Goal: Feedback & Contribution: Submit feedback/report problem

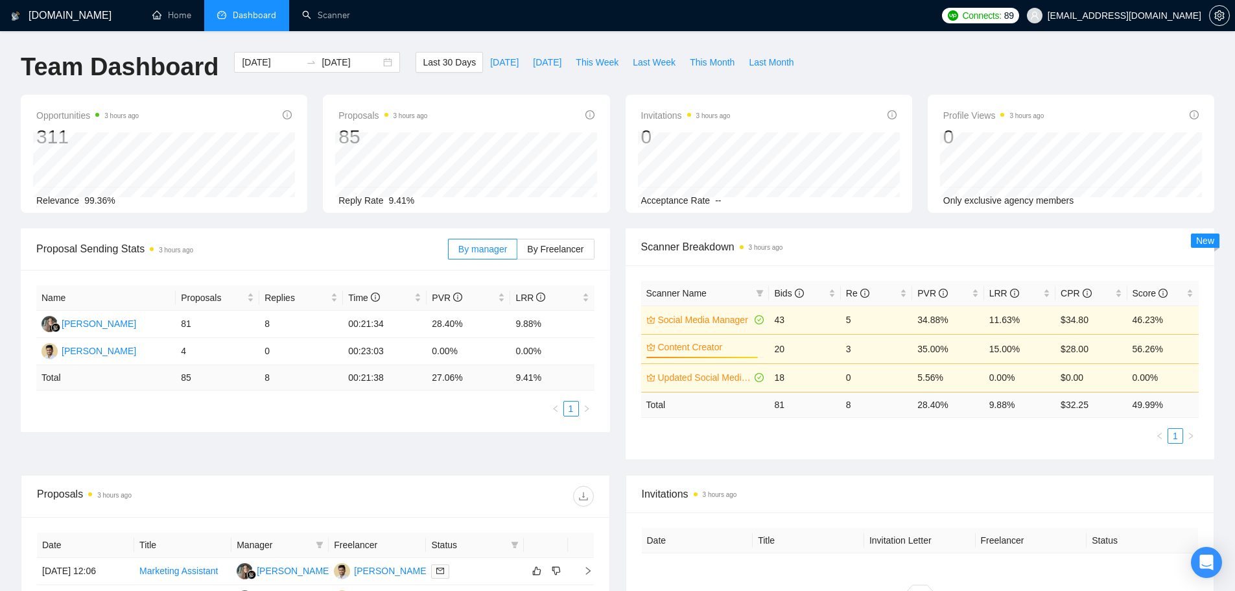
scroll to position [289, 0]
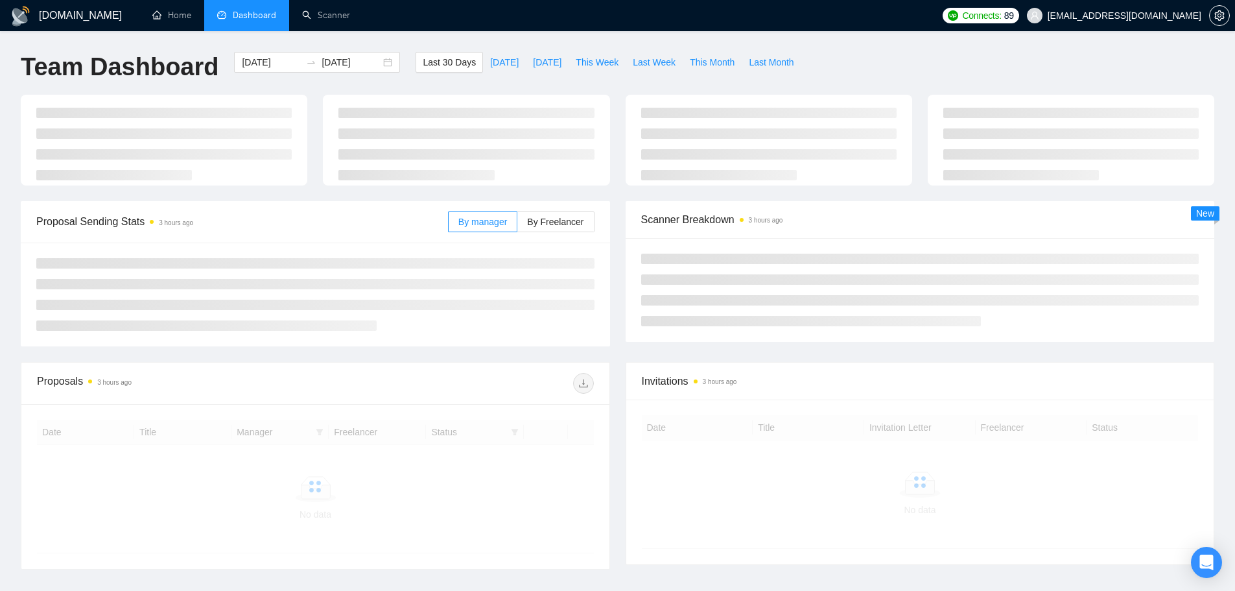
scroll to position [94, 0]
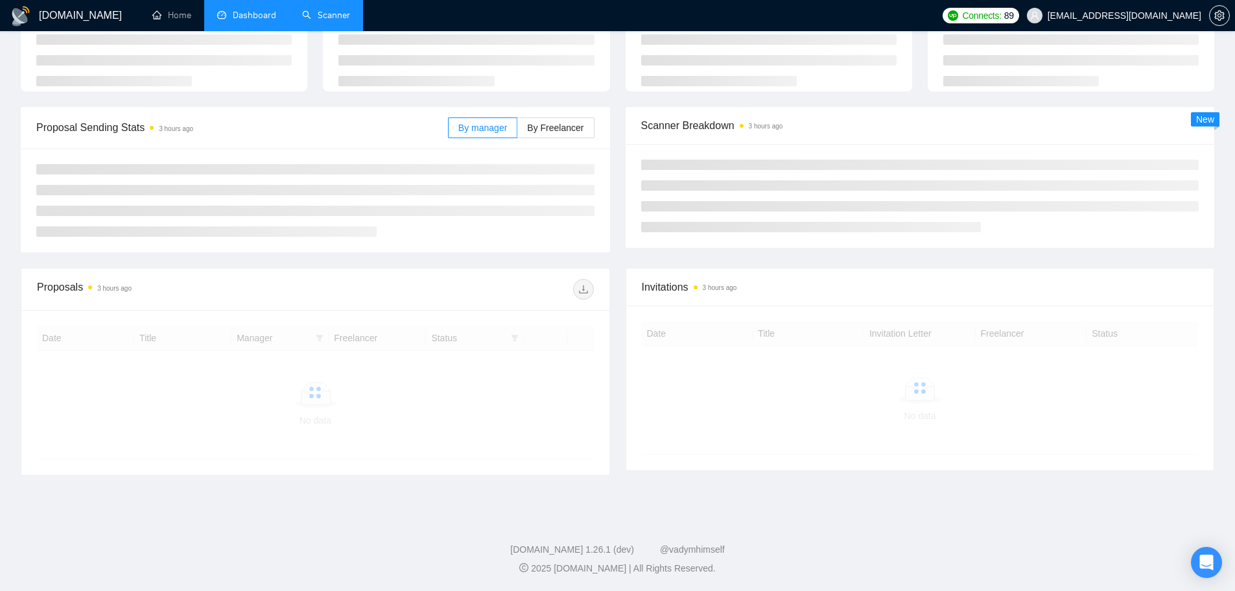
click at [320, 21] on link "Scanner" at bounding box center [326, 15] width 48 height 11
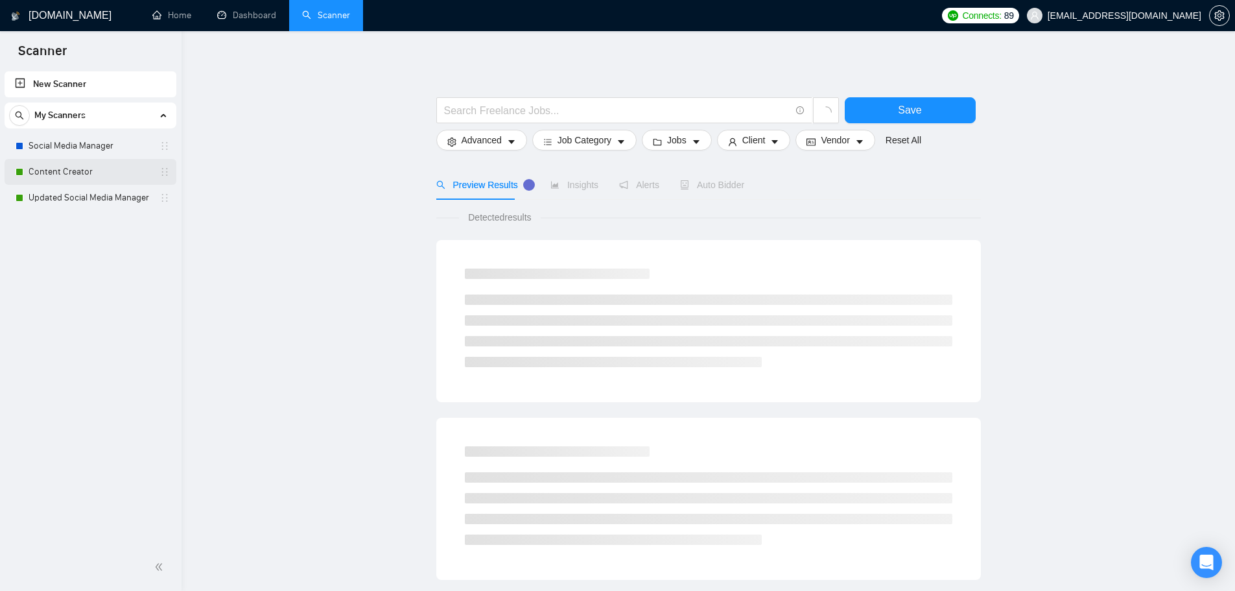
click at [91, 176] on link "Content Creator" at bounding box center [90, 172] width 123 height 26
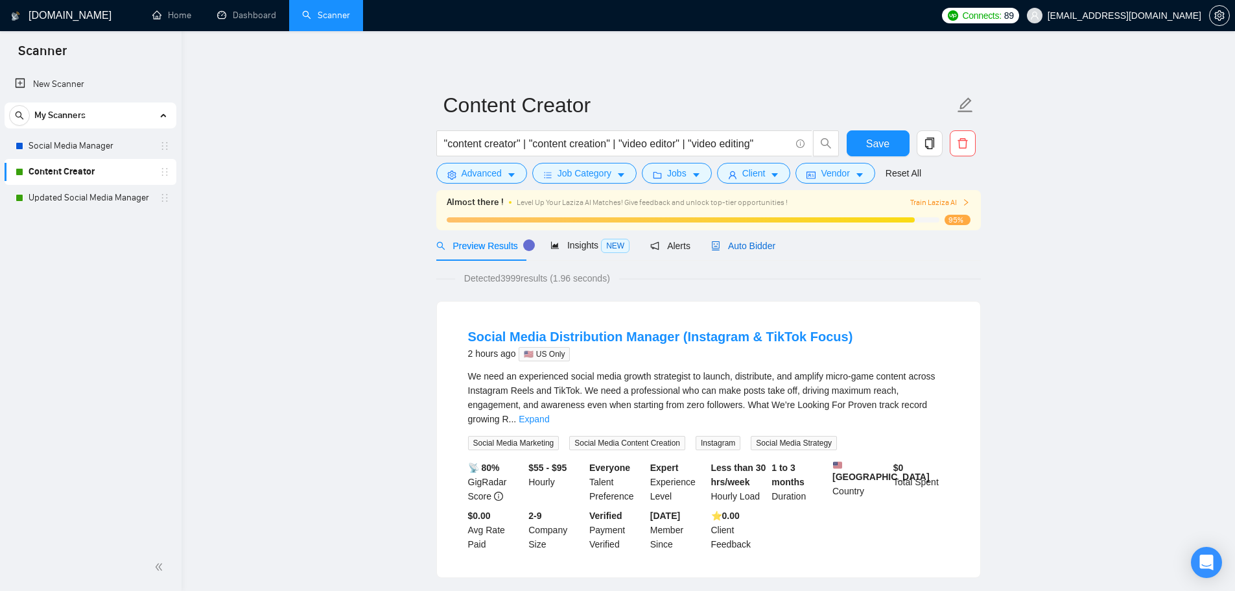
click at [740, 252] on div "Auto Bidder" at bounding box center [743, 246] width 64 height 14
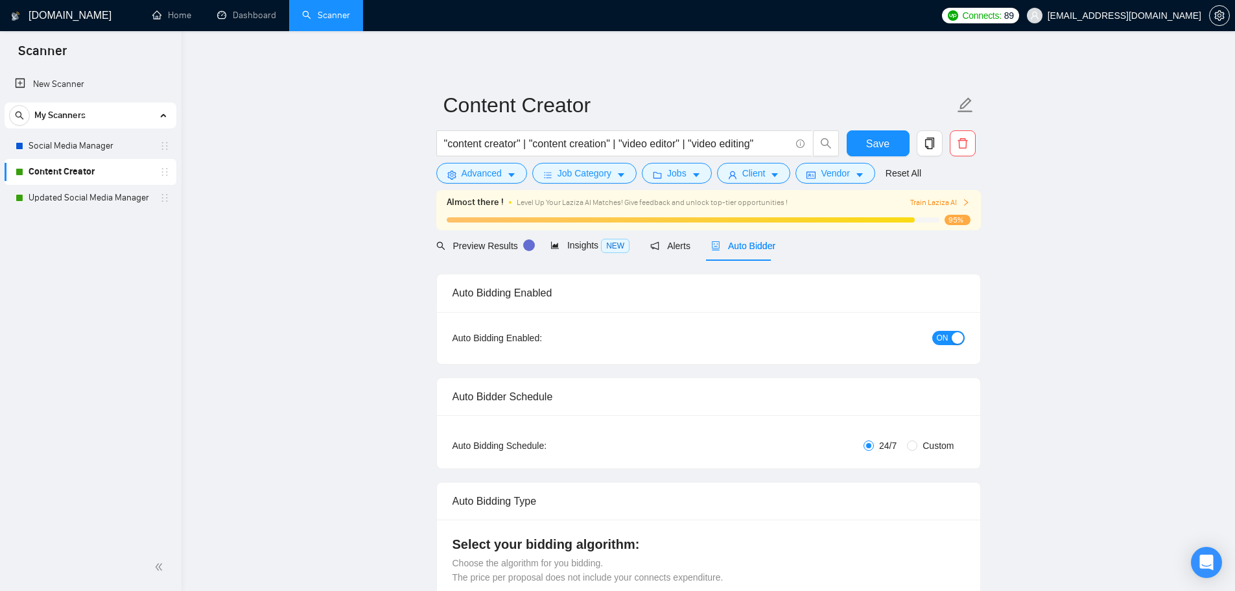
checkbox input "true"
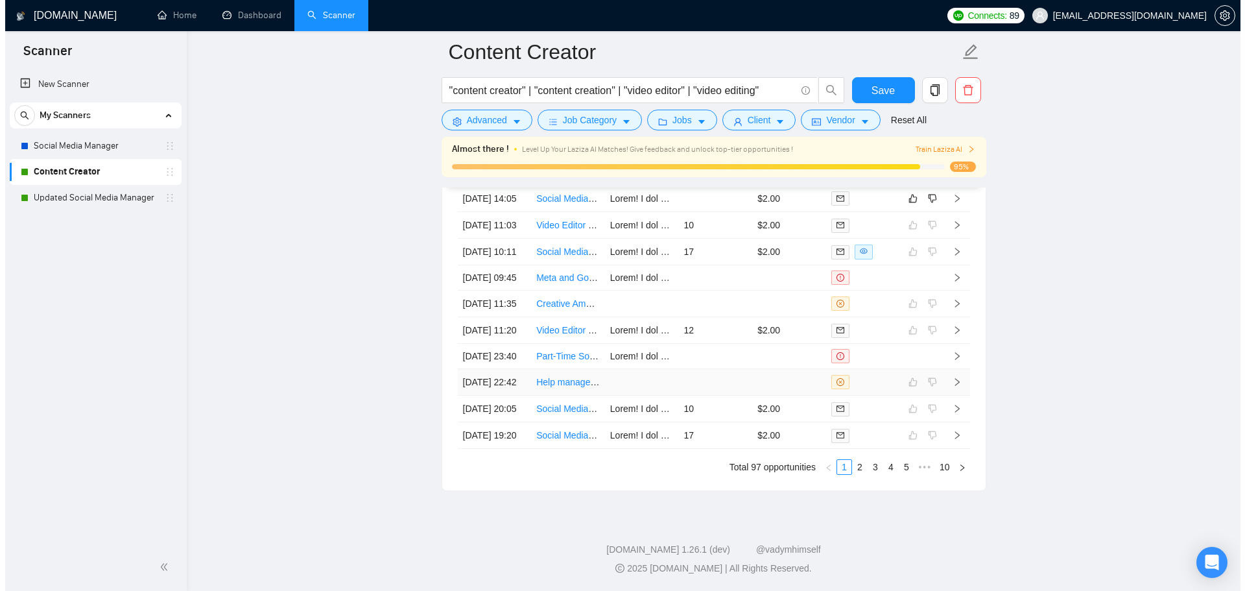
scroll to position [3433, 0]
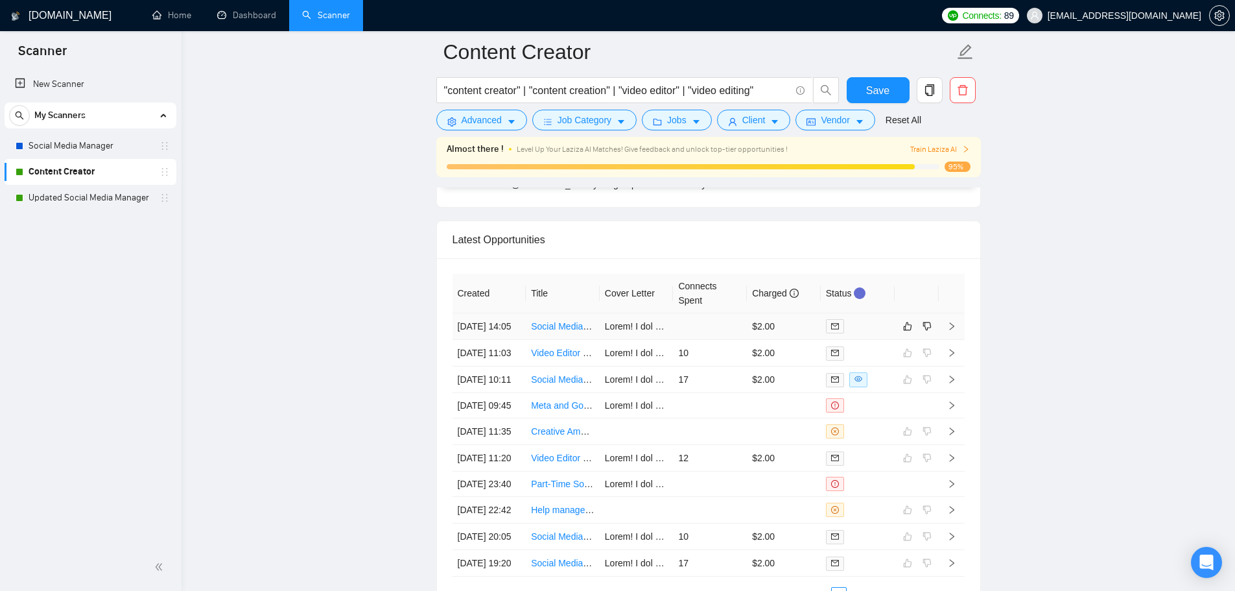
click at [702, 340] on td at bounding box center [710, 326] width 74 height 27
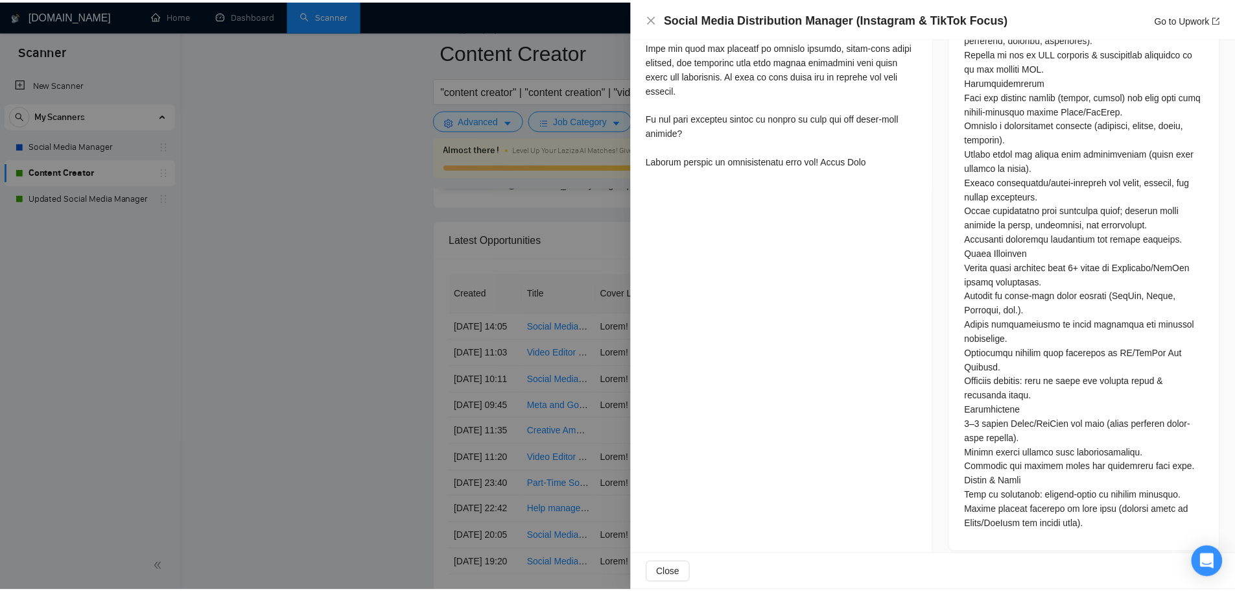
scroll to position [808, 0]
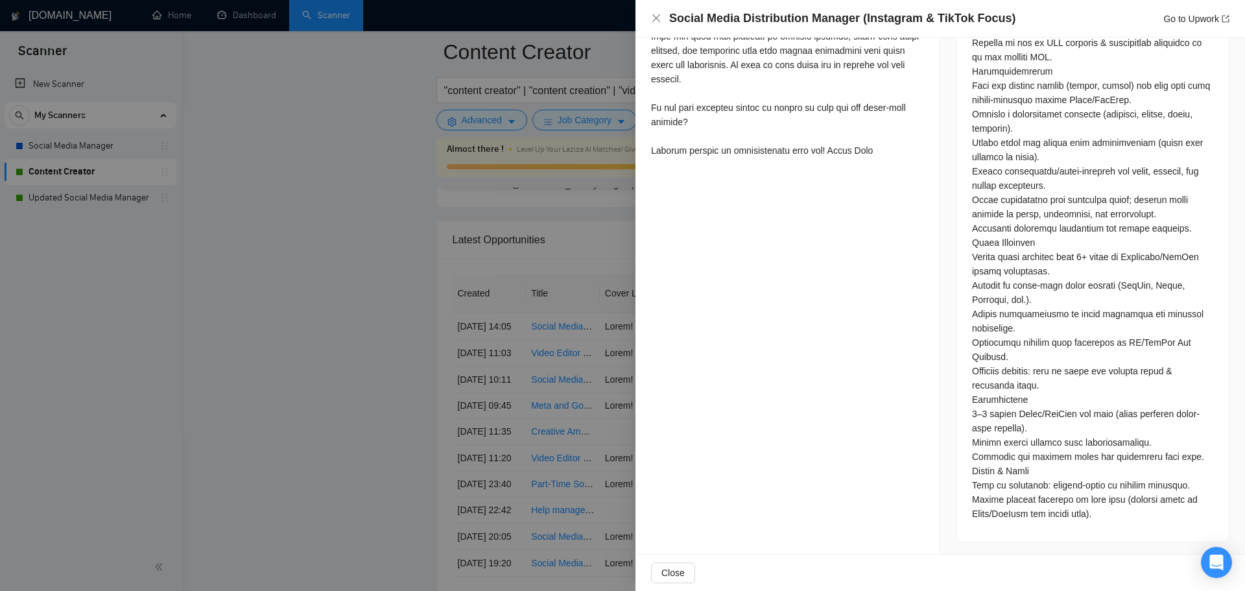
click at [385, 283] on div at bounding box center [622, 295] width 1245 height 591
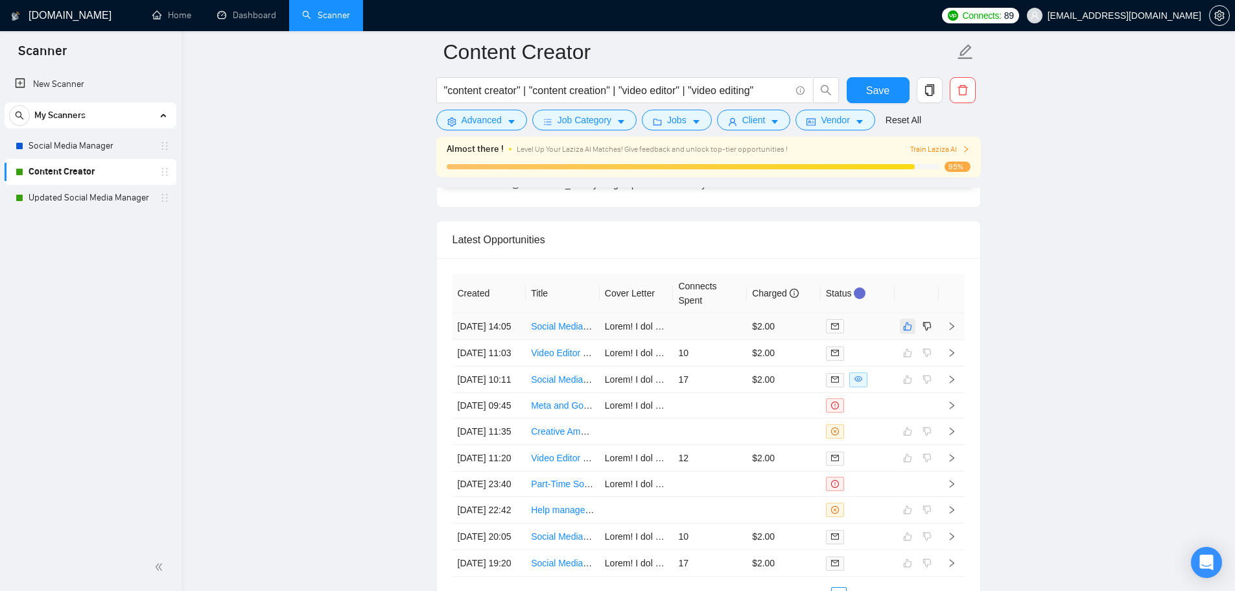
click at [905, 331] on icon "like" at bounding box center [907, 326] width 8 height 8
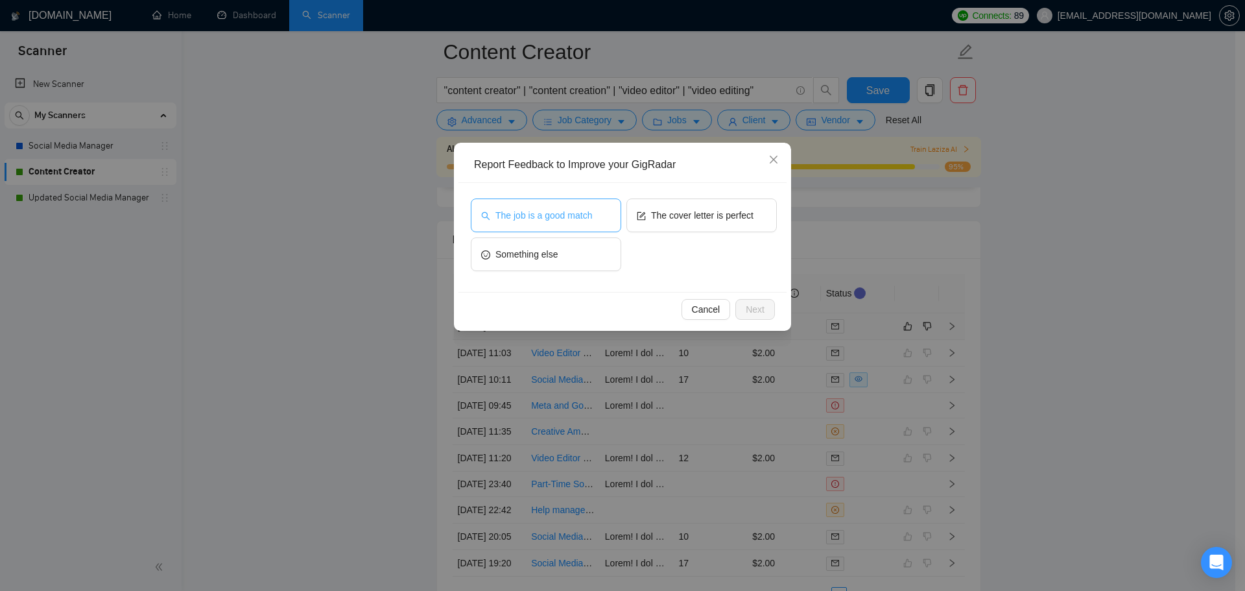
click at [579, 215] on span "The job is a good match" at bounding box center [543, 215] width 97 height 14
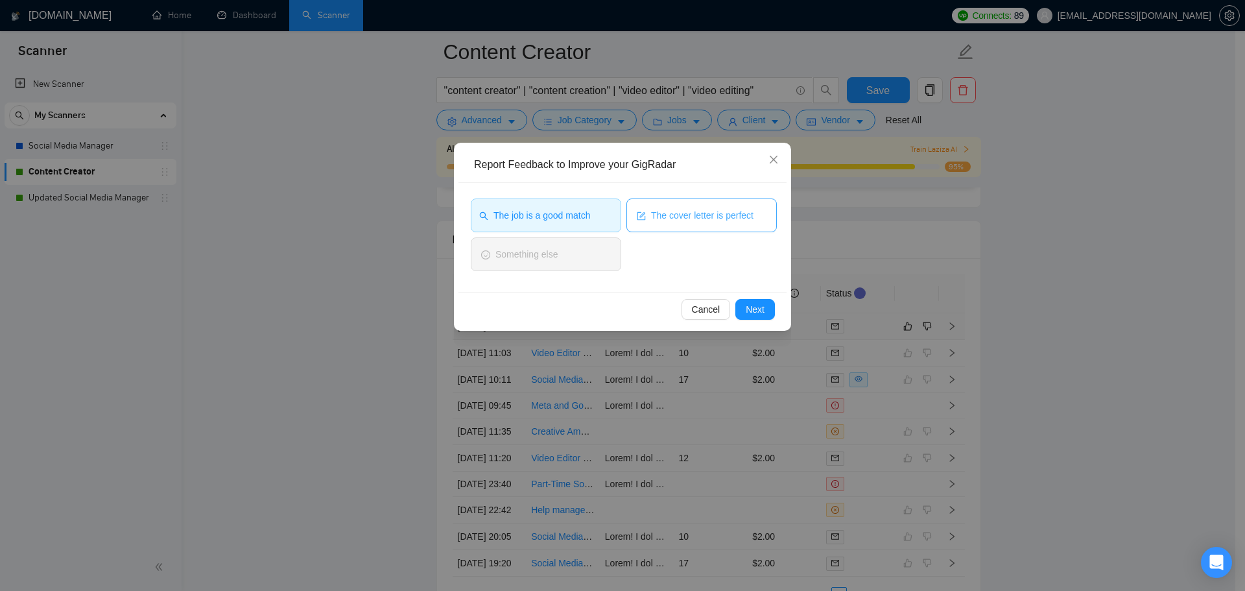
click at [702, 212] on span "The cover letter is perfect" at bounding box center [702, 215] width 102 height 14
click at [761, 308] on span "Next" at bounding box center [755, 309] width 19 height 14
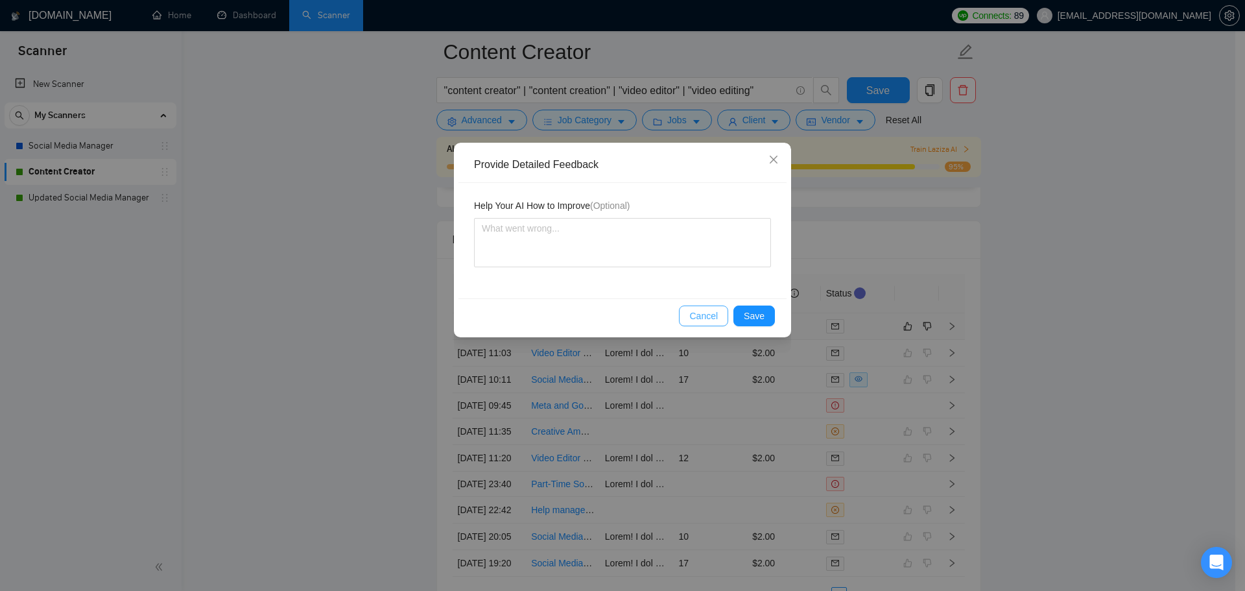
click at [709, 310] on span "Cancel" at bounding box center [703, 316] width 29 height 14
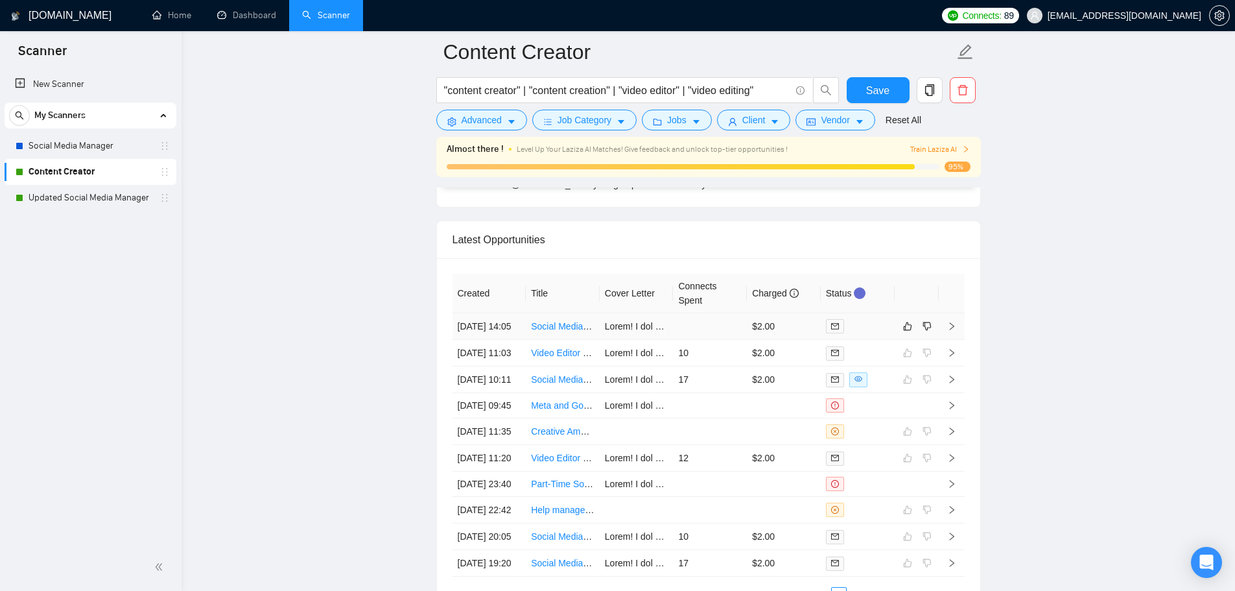
click at [842, 340] on td at bounding box center [858, 326] width 74 height 27
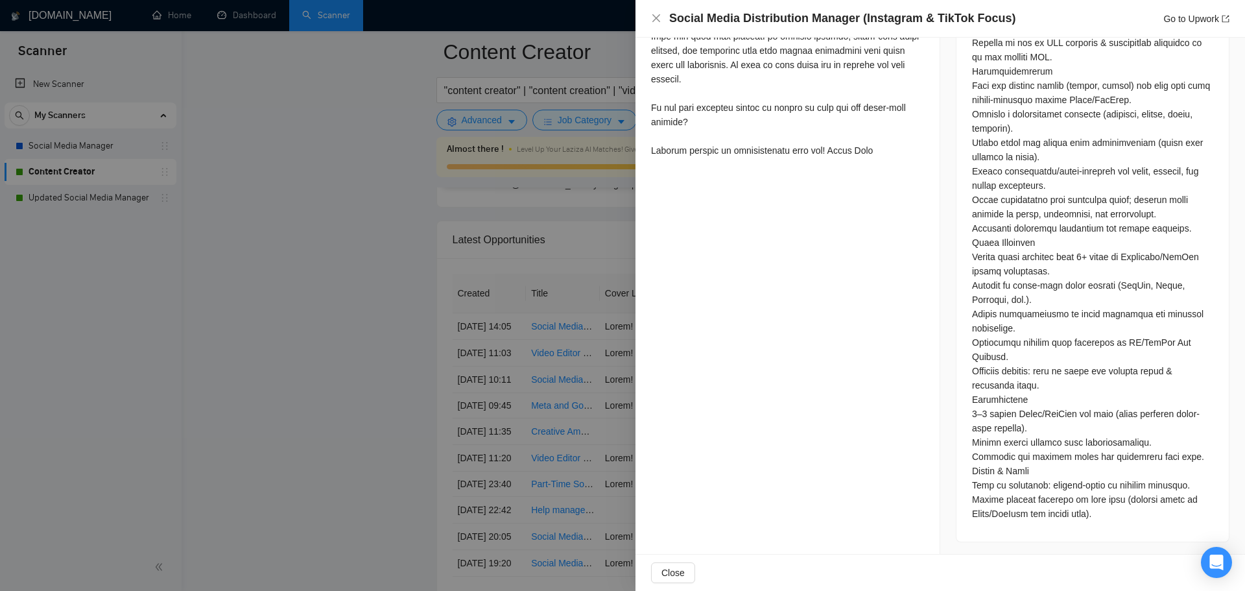
click at [373, 397] on div at bounding box center [622, 295] width 1245 height 591
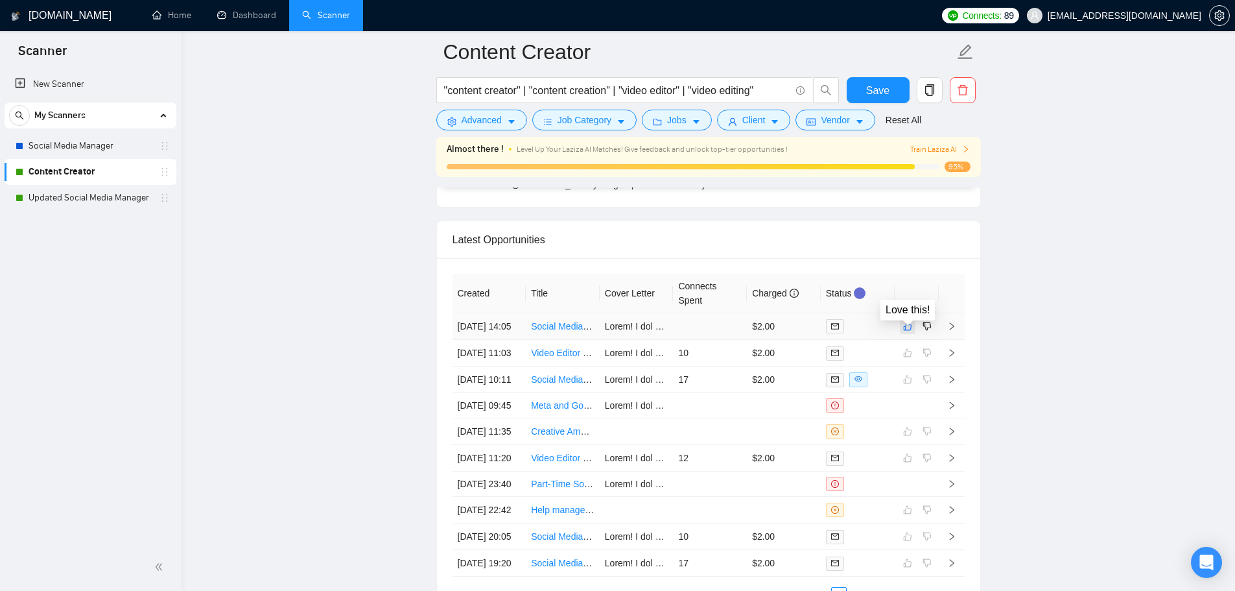
click at [909, 331] on icon "like" at bounding box center [907, 326] width 9 height 10
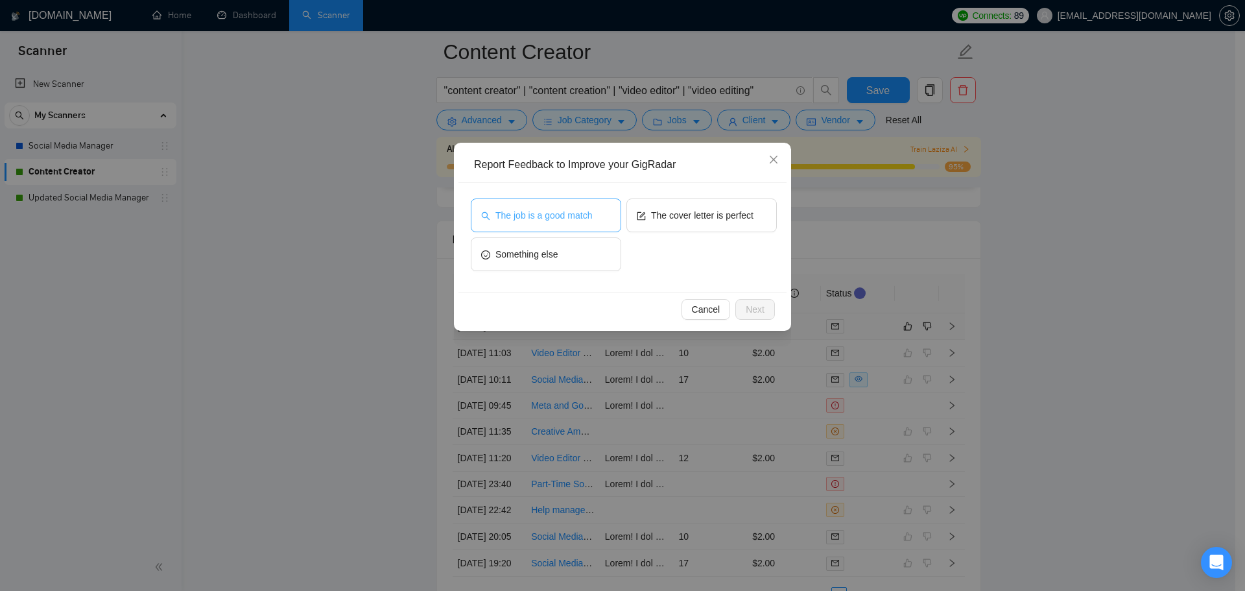
click at [541, 207] on button "The job is a good match" at bounding box center [546, 215] width 150 height 34
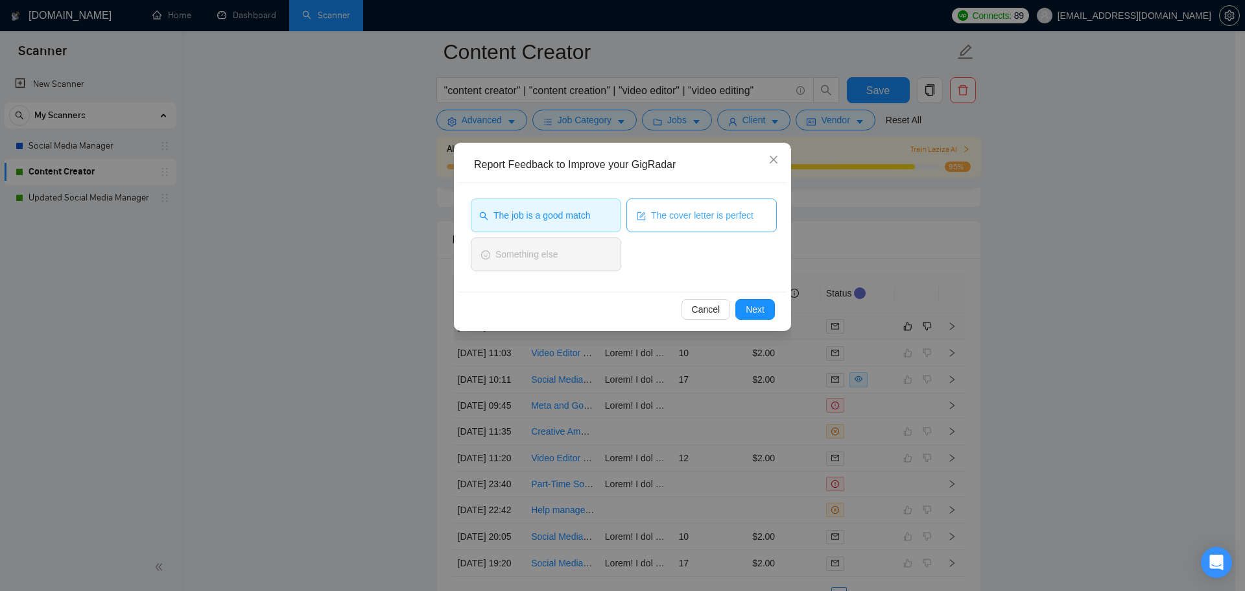
click at [640, 212] on icon "form" at bounding box center [641, 215] width 8 height 8
click at [763, 315] on span "Next" at bounding box center [755, 309] width 19 height 14
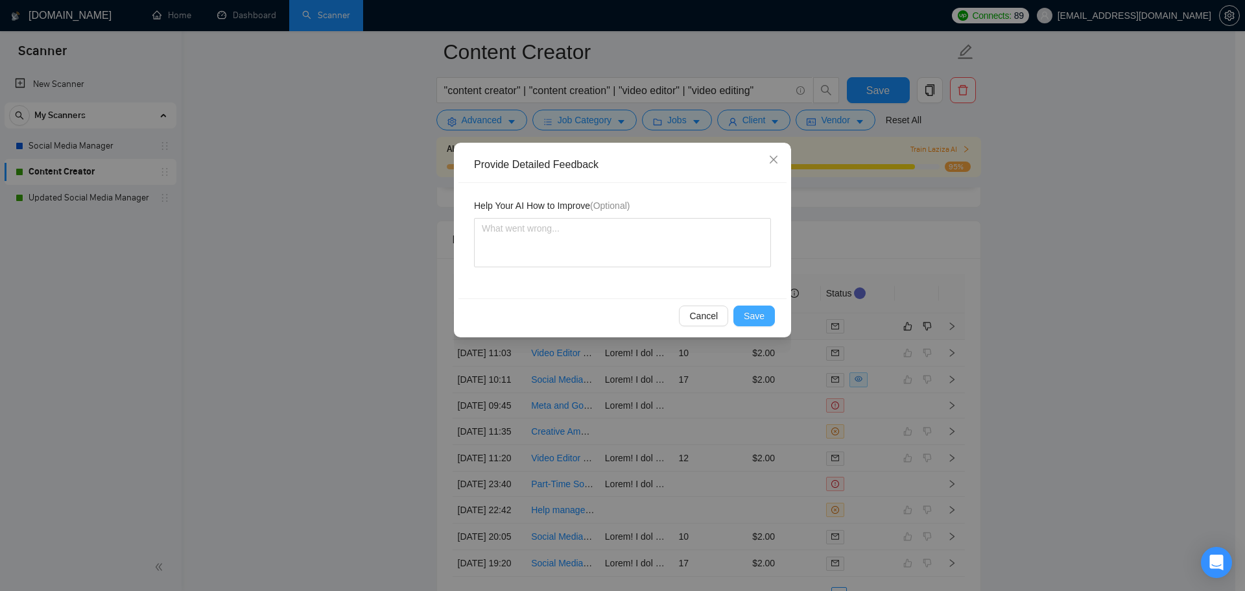
click at [754, 317] on span "Save" at bounding box center [754, 316] width 21 height 14
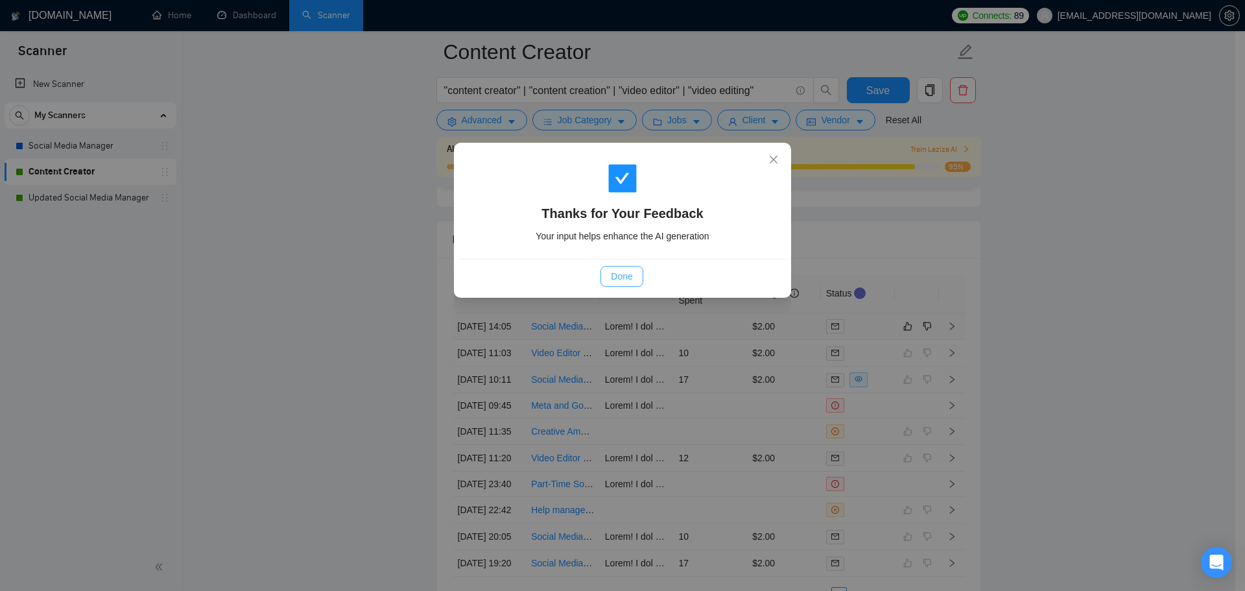
click at [619, 270] on span "Done" at bounding box center [621, 276] width 21 height 14
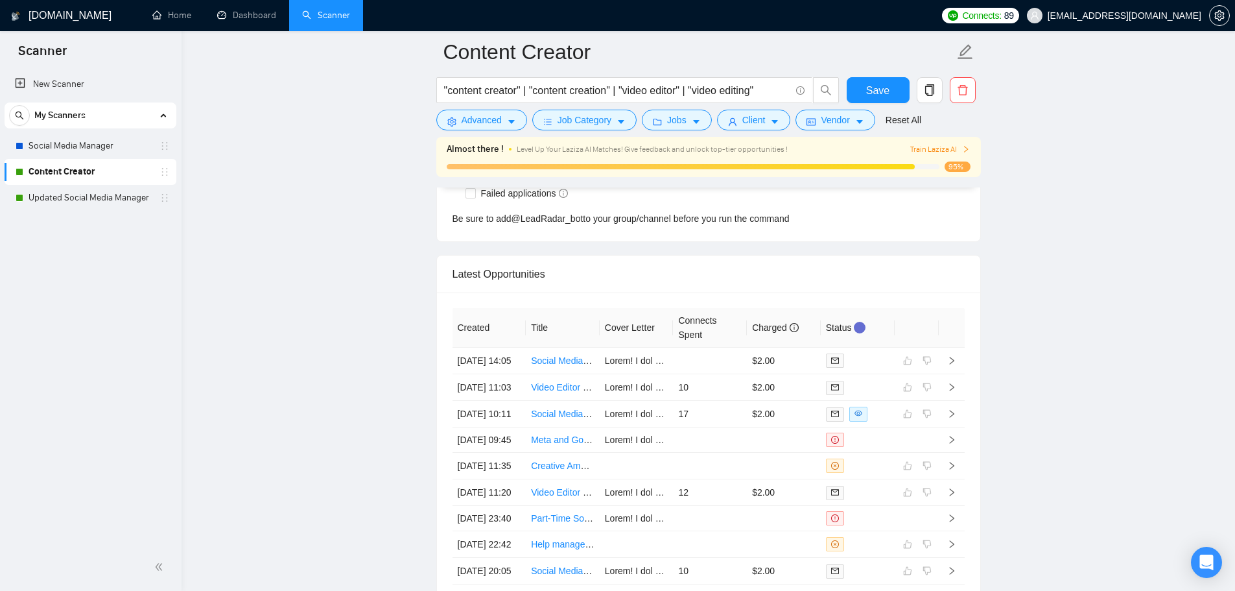
scroll to position [3632, 0]
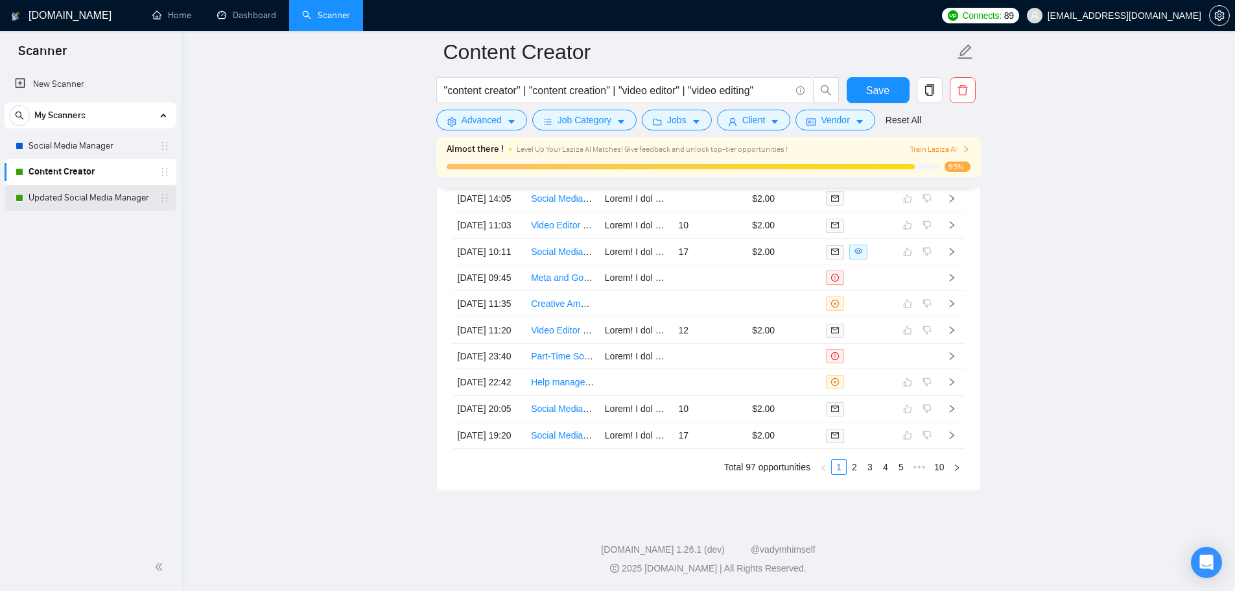
click at [108, 201] on link "Updated Social Media Manager" at bounding box center [90, 198] width 123 height 26
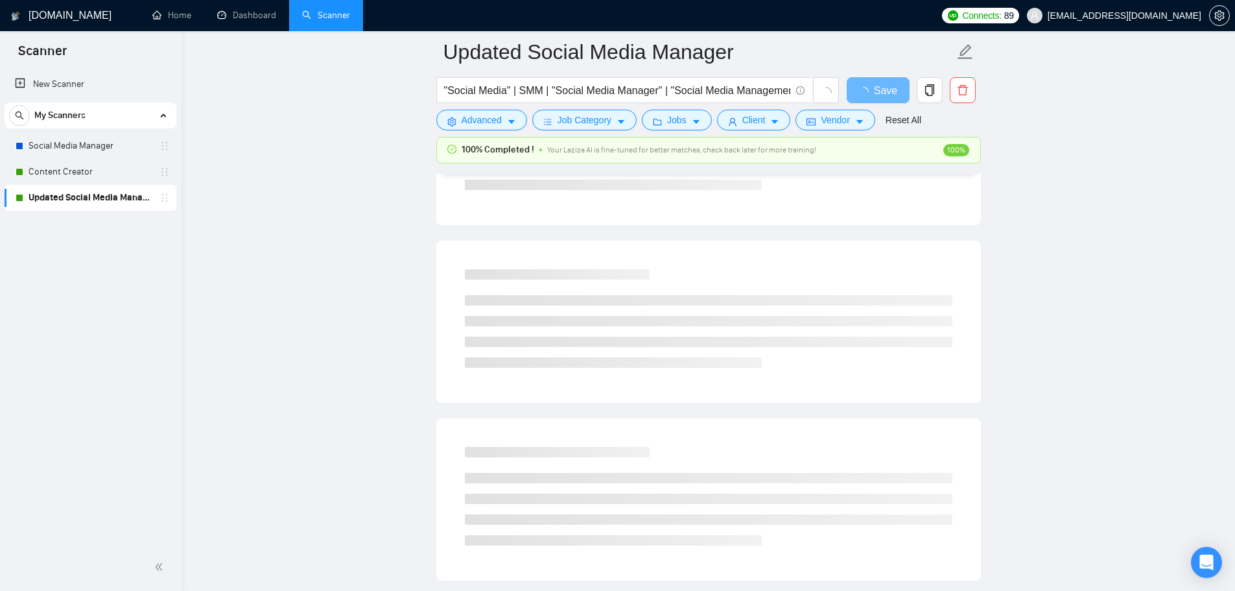
scroll to position [65, 0]
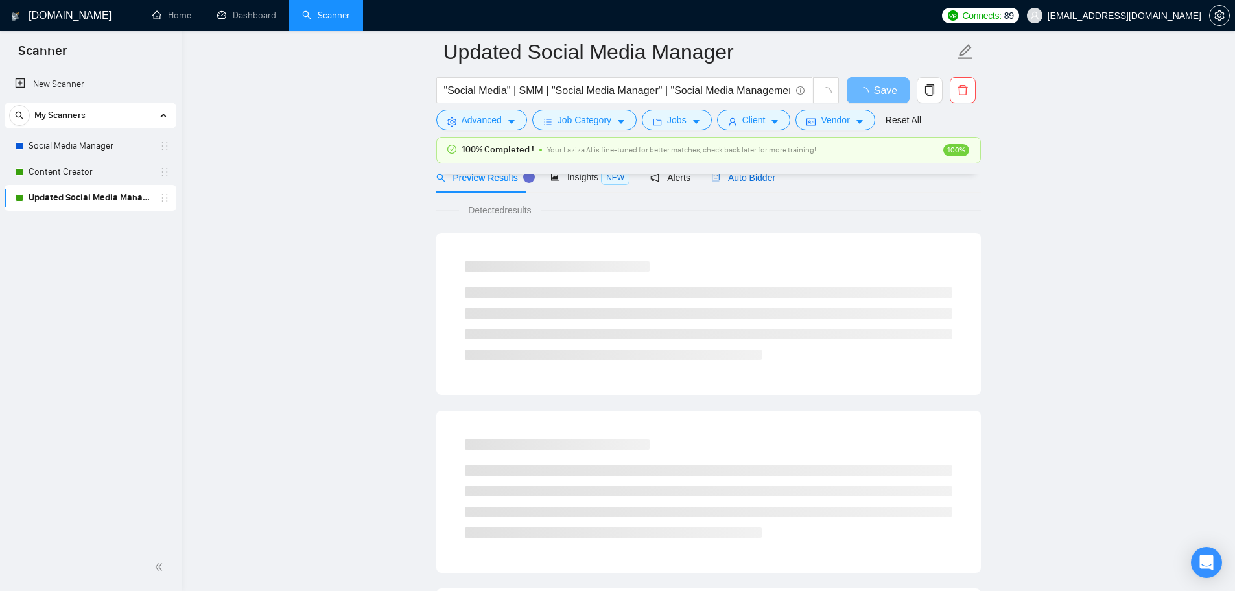
click at [722, 181] on span "Auto Bidder" at bounding box center [743, 177] width 64 height 10
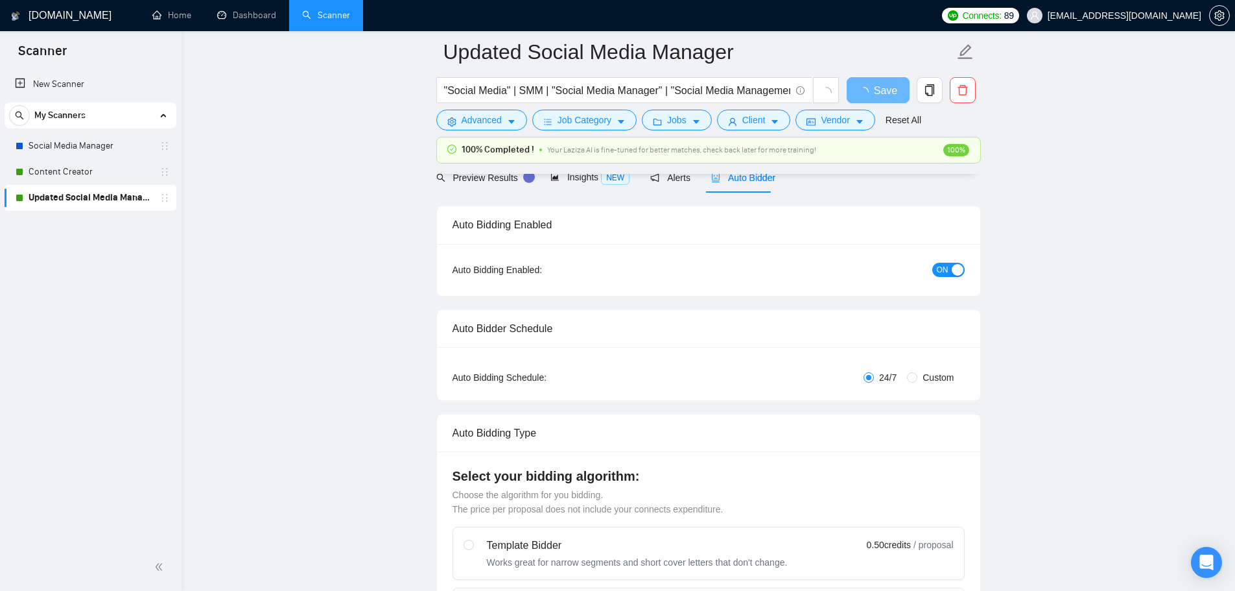
checkbox input "true"
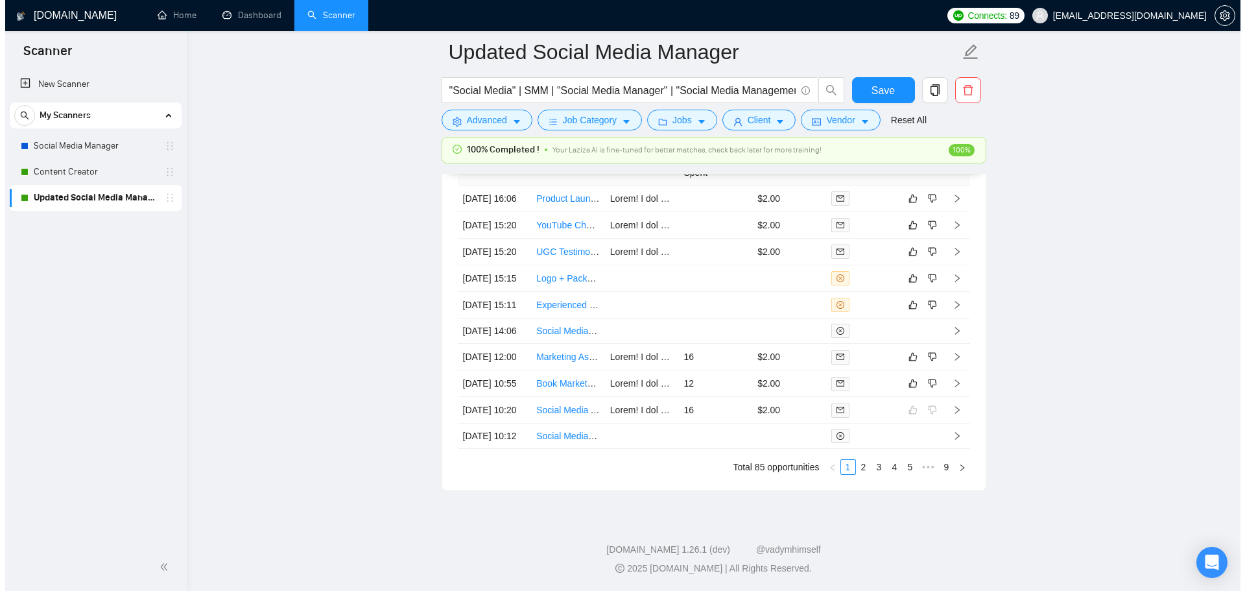
scroll to position [3700, 0]
click at [722, 370] on td "12" at bounding box center [710, 383] width 74 height 27
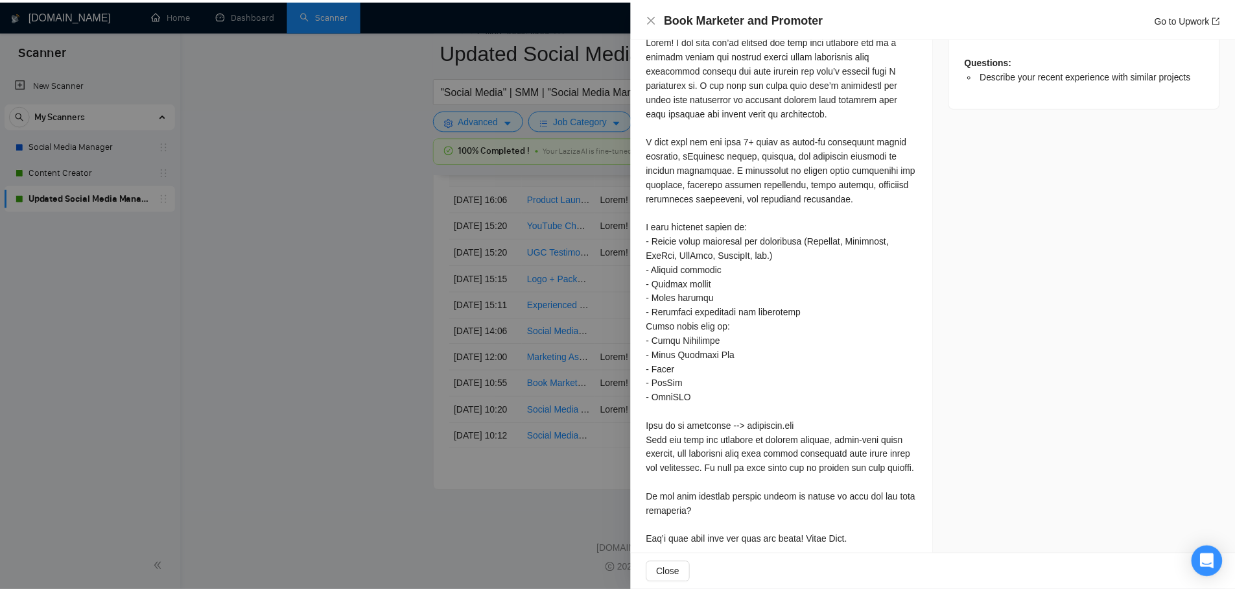
scroll to position [703, 0]
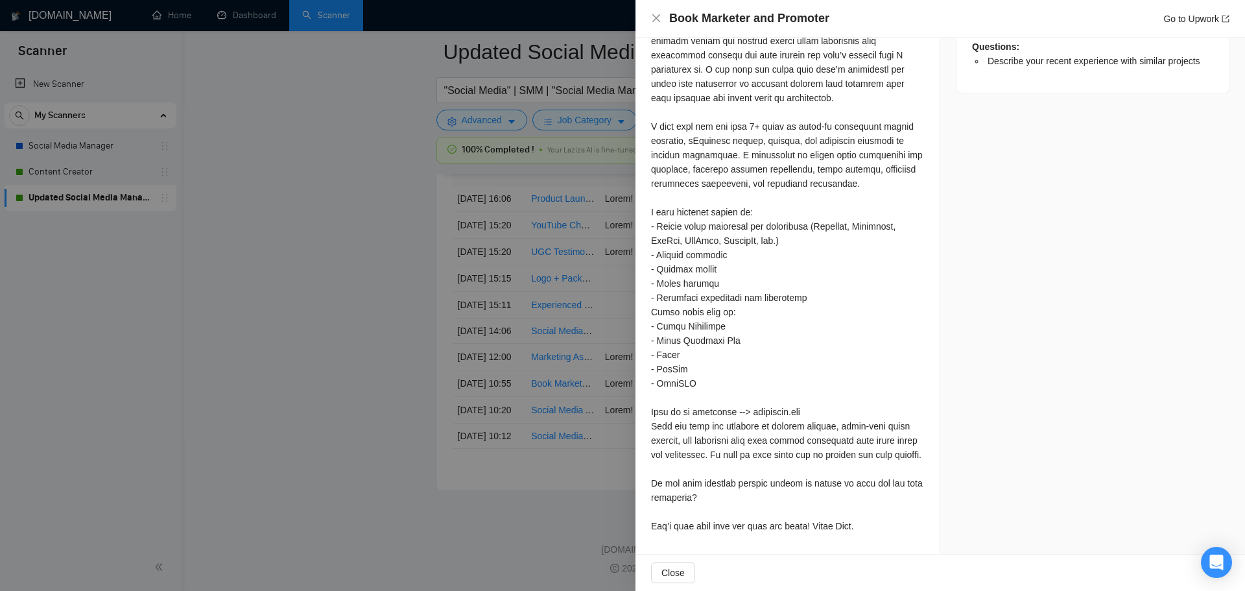
click at [271, 377] on div at bounding box center [622, 295] width 1245 height 591
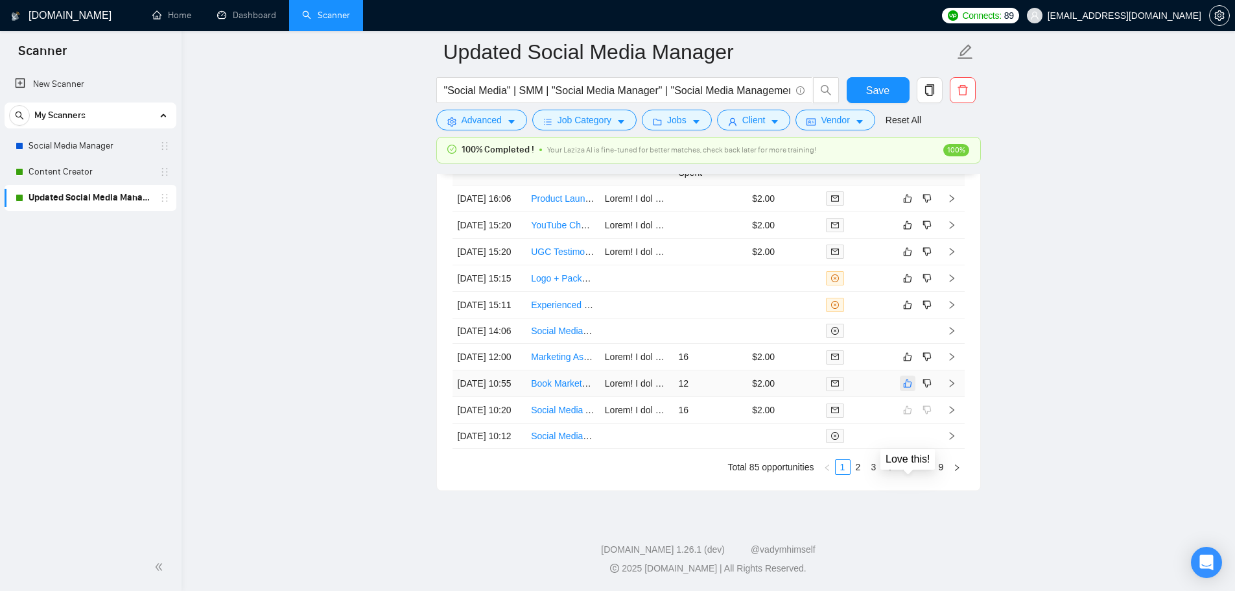
click at [907, 378] on icon "like" at bounding box center [907, 383] width 9 height 10
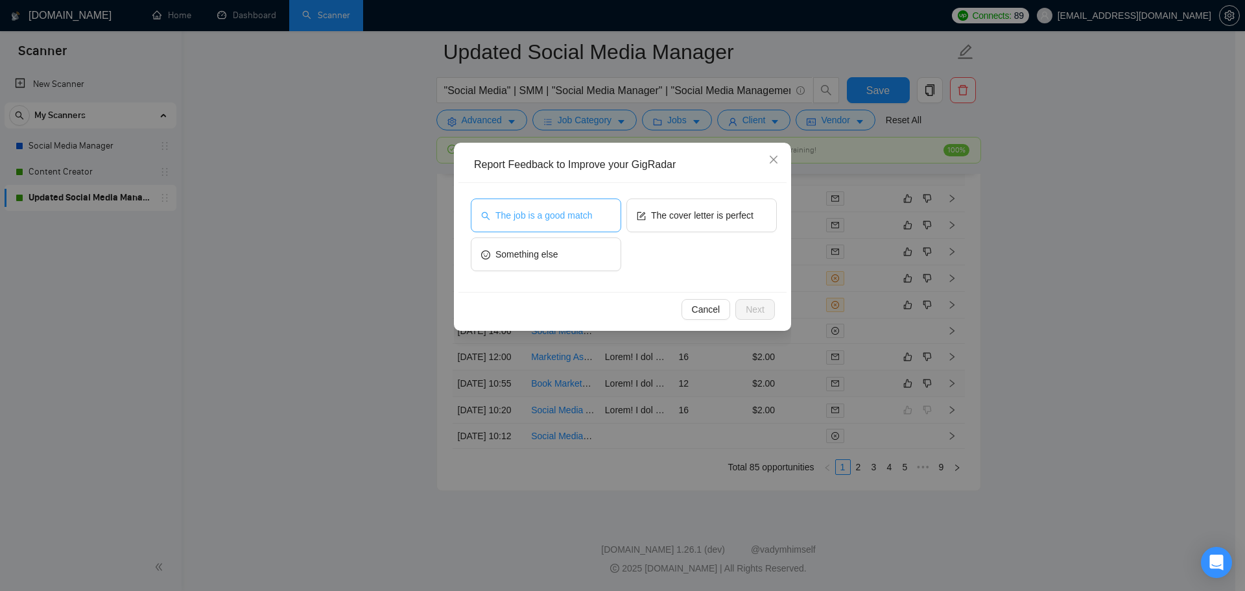
click at [537, 216] on span "The job is a good match" at bounding box center [543, 215] width 97 height 14
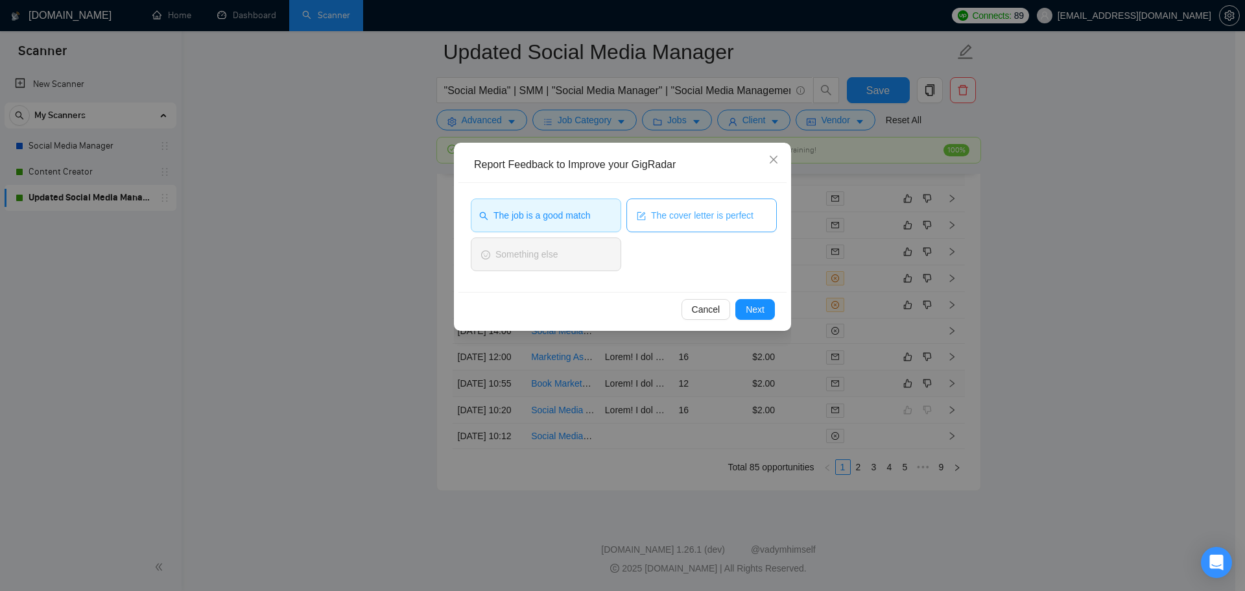
click at [667, 215] on span "The cover letter is perfect" at bounding box center [702, 215] width 102 height 14
click at [755, 316] on span "Next" at bounding box center [755, 309] width 19 height 14
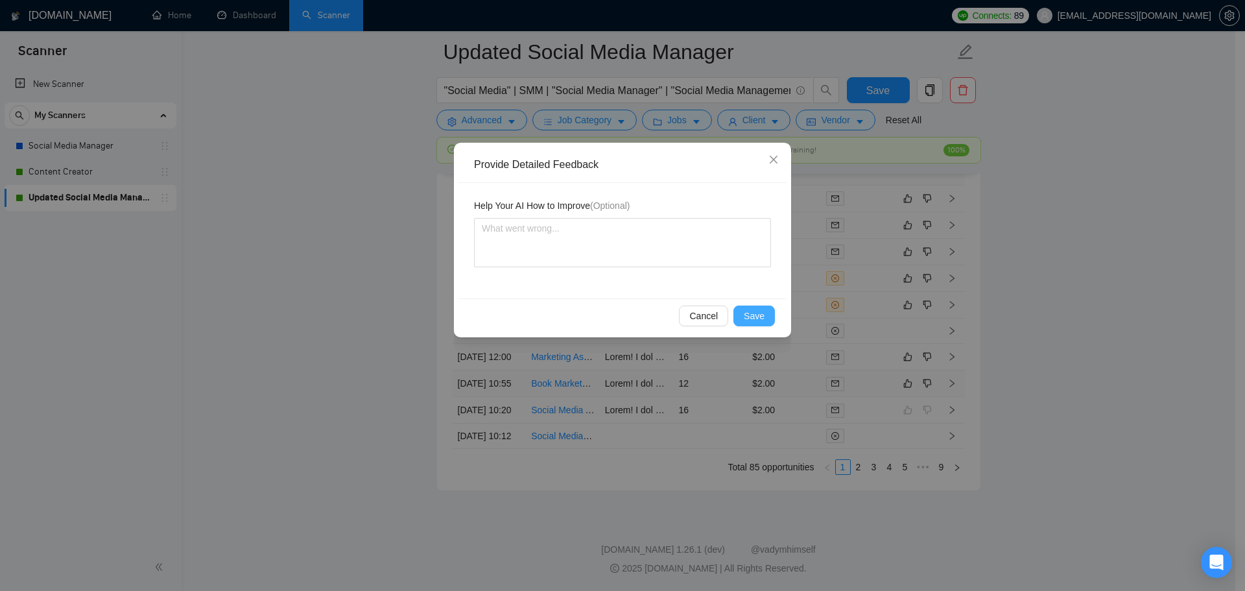
click at [754, 320] on span "Save" at bounding box center [754, 316] width 21 height 14
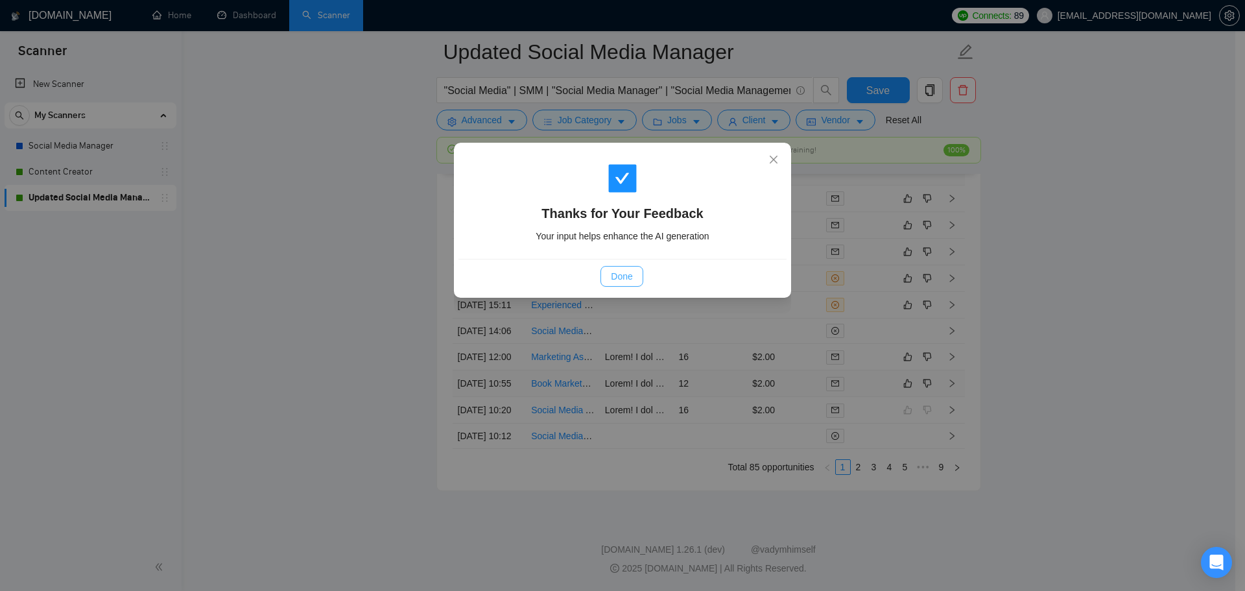
click at [615, 271] on span "Done" at bounding box center [621, 276] width 21 height 14
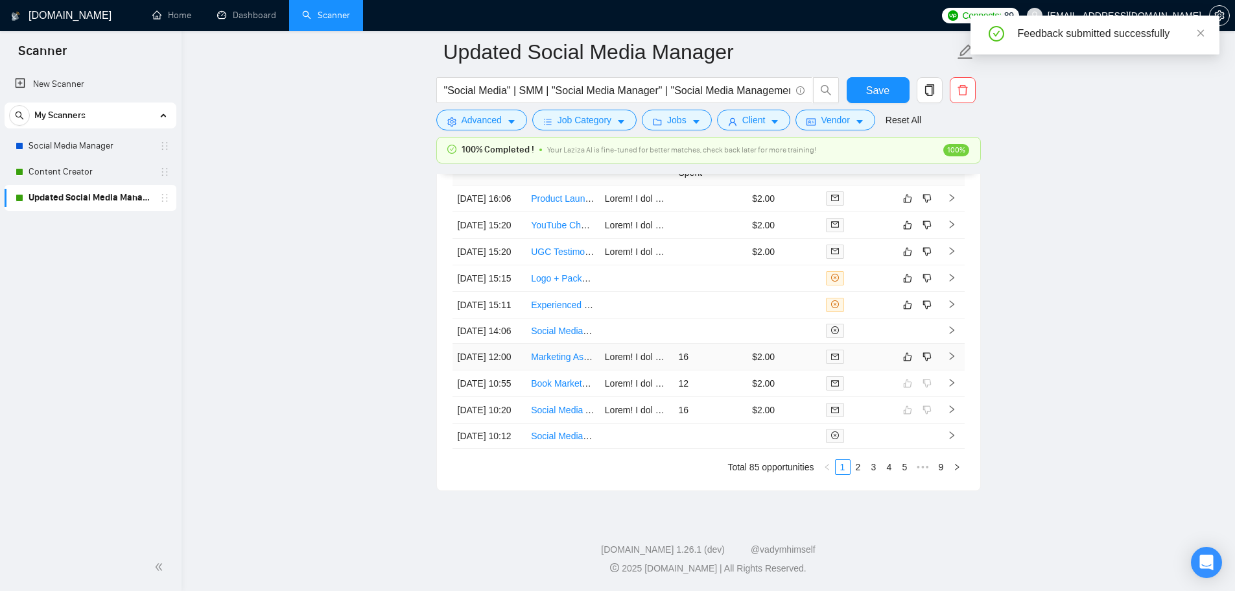
click at [865, 344] on td at bounding box center [858, 357] width 74 height 27
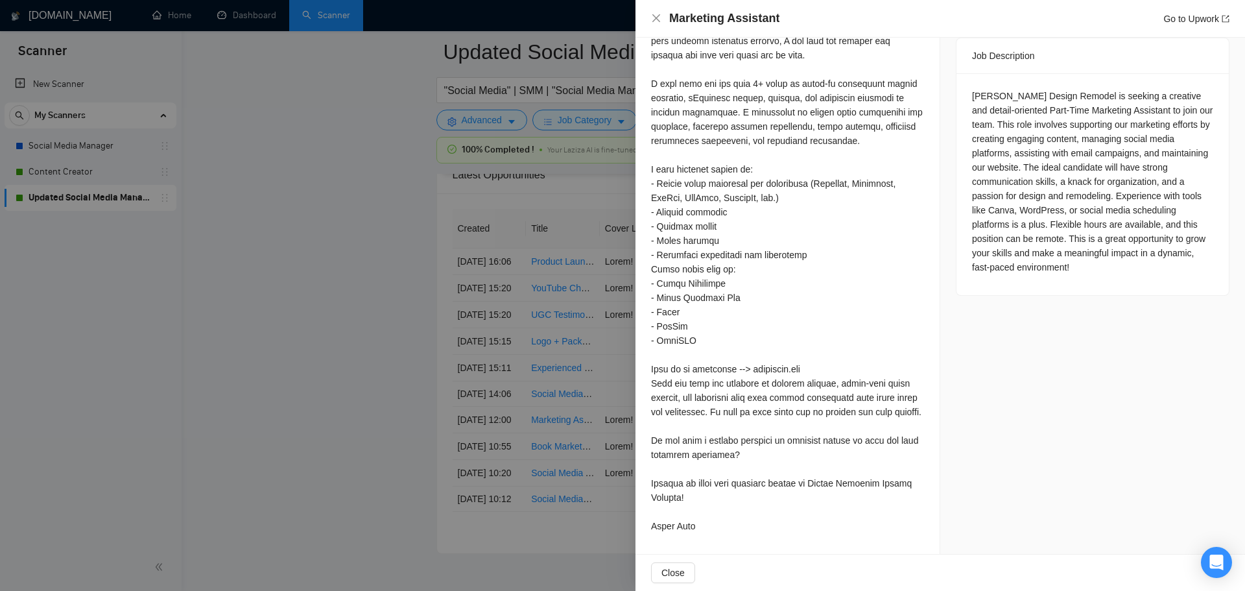
scroll to position [590, 0]
click at [261, 432] on div at bounding box center [622, 295] width 1245 height 591
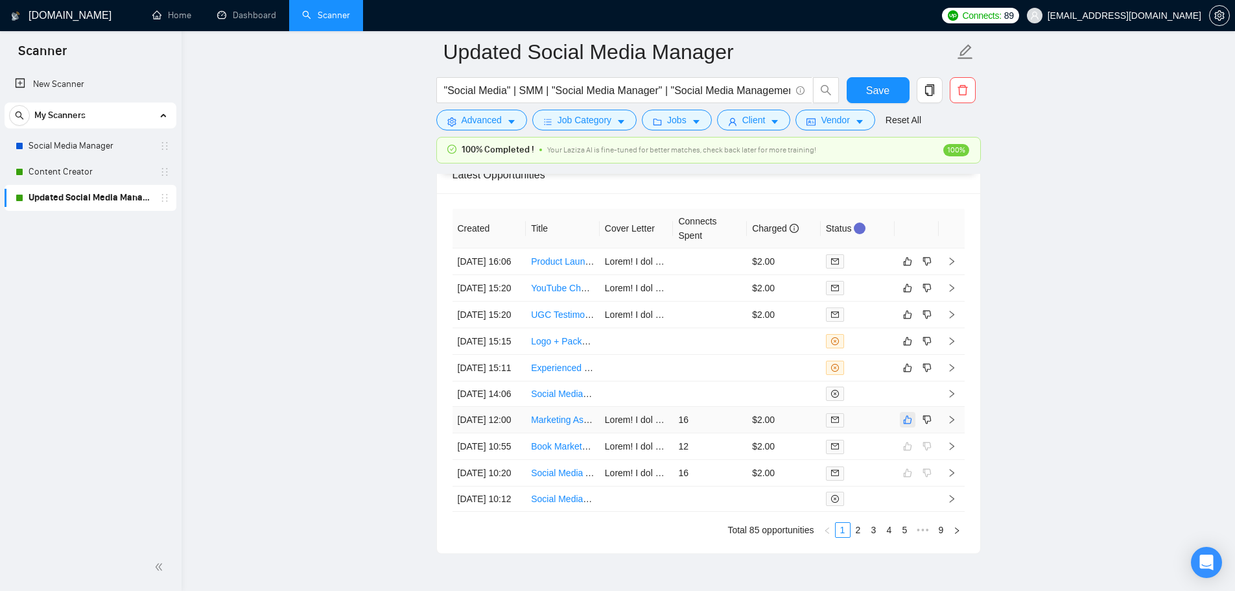
click at [904, 425] on icon "like" at bounding box center [907, 419] width 9 height 10
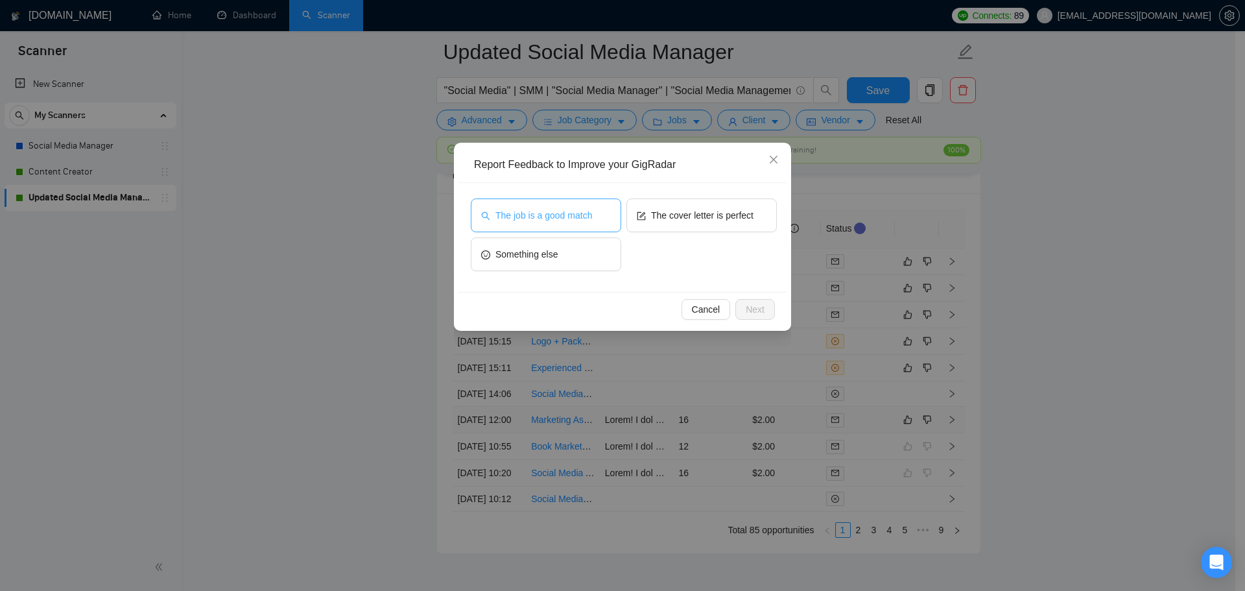
click at [521, 215] on span "The job is a good match" at bounding box center [543, 215] width 97 height 14
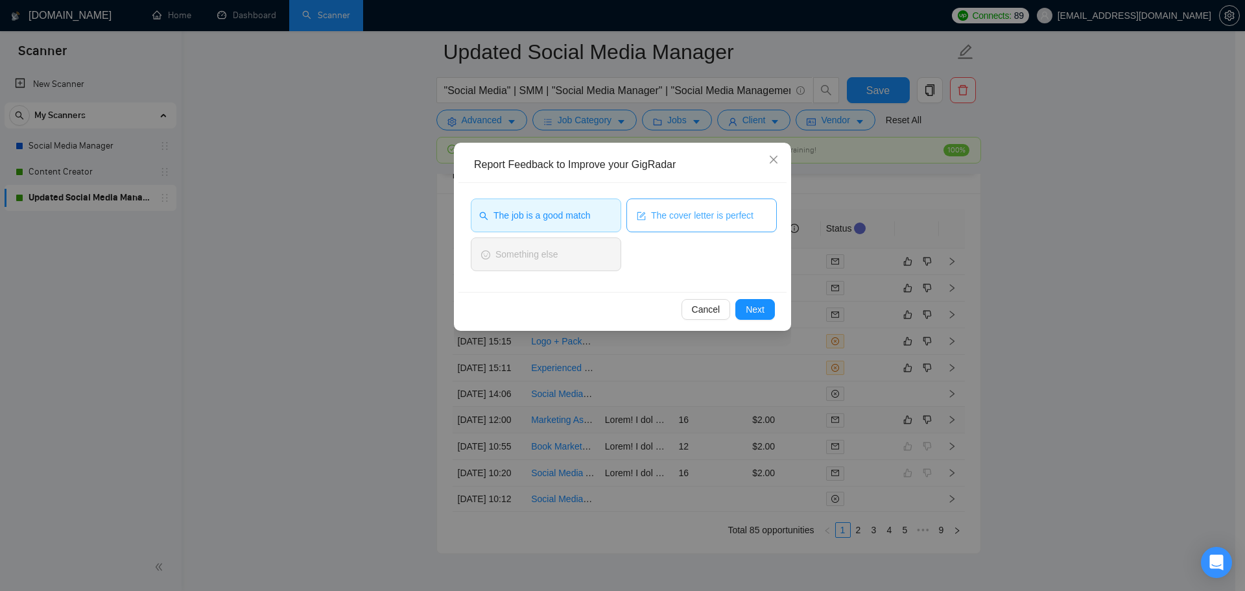
click at [708, 219] on span "The cover letter is perfect" at bounding box center [702, 215] width 102 height 14
click at [578, 222] on button "The job is a good match" at bounding box center [546, 215] width 150 height 34
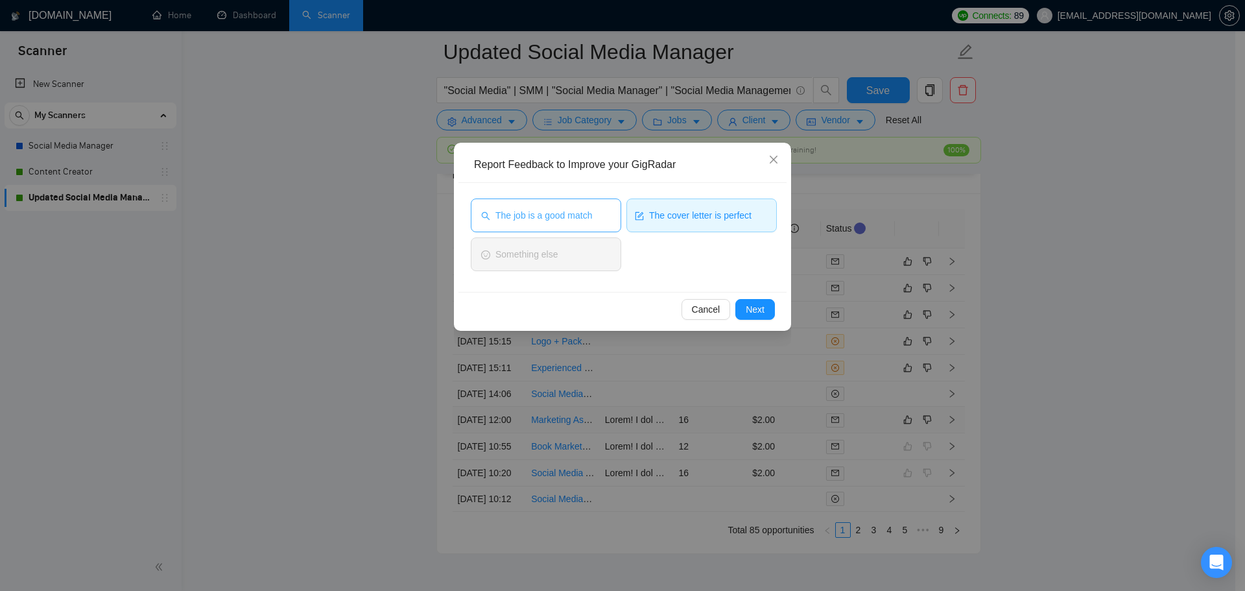
click at [578, 222] on button "The job is a good match" at bounding box center [546, 215] width 150 height 34
click at [756, 310] on span "Next" at bounding box center [755, 309] width 19 height 14
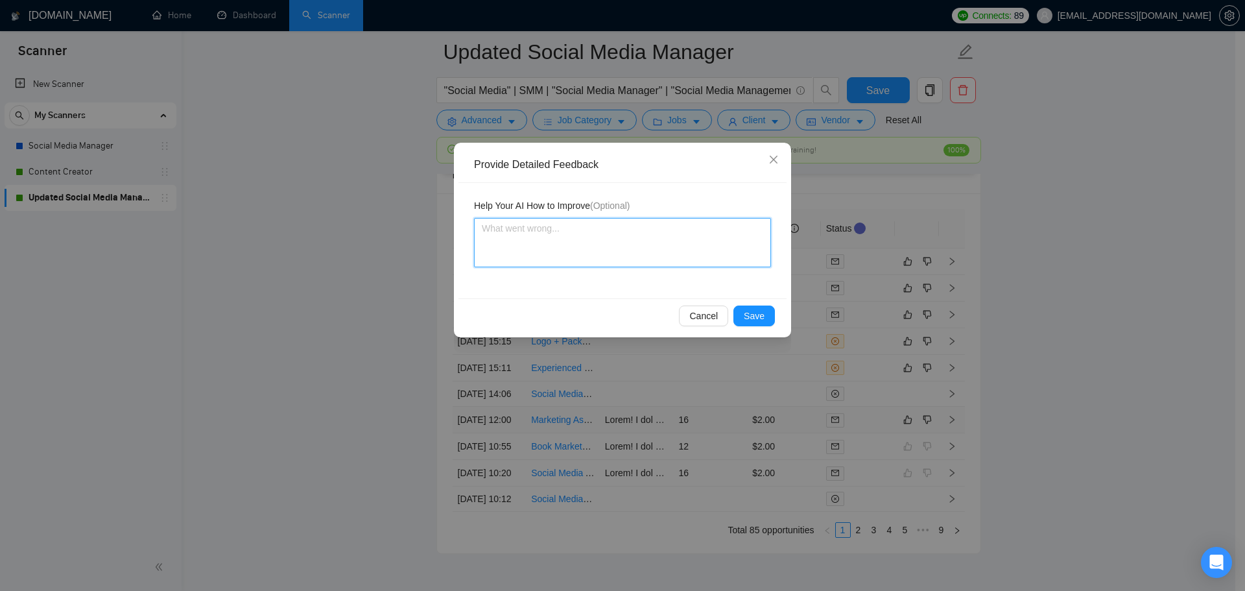
click at [658, 254] on textarea at bounding box center [622, 242] width 297 height 49
type textarea "A"
type textarea "Al"
type textarea "Alt"
type textarea "Alth"
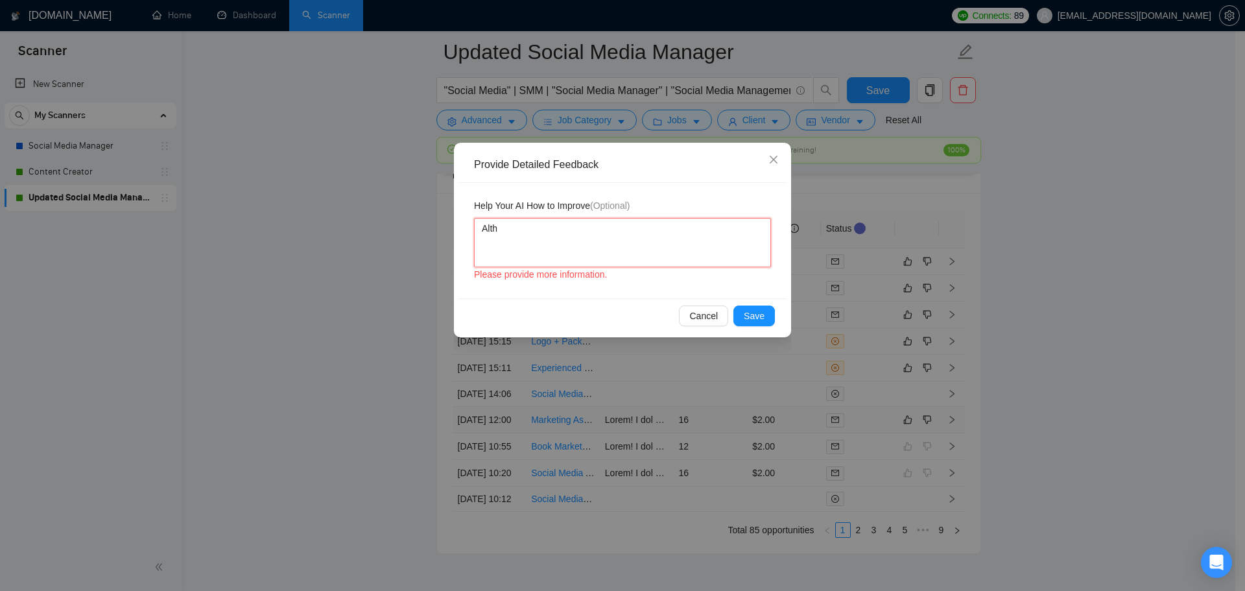
type textarea "Altho"
type textarea "Althou"
type textarea "Althoug"
type textarea "Although"
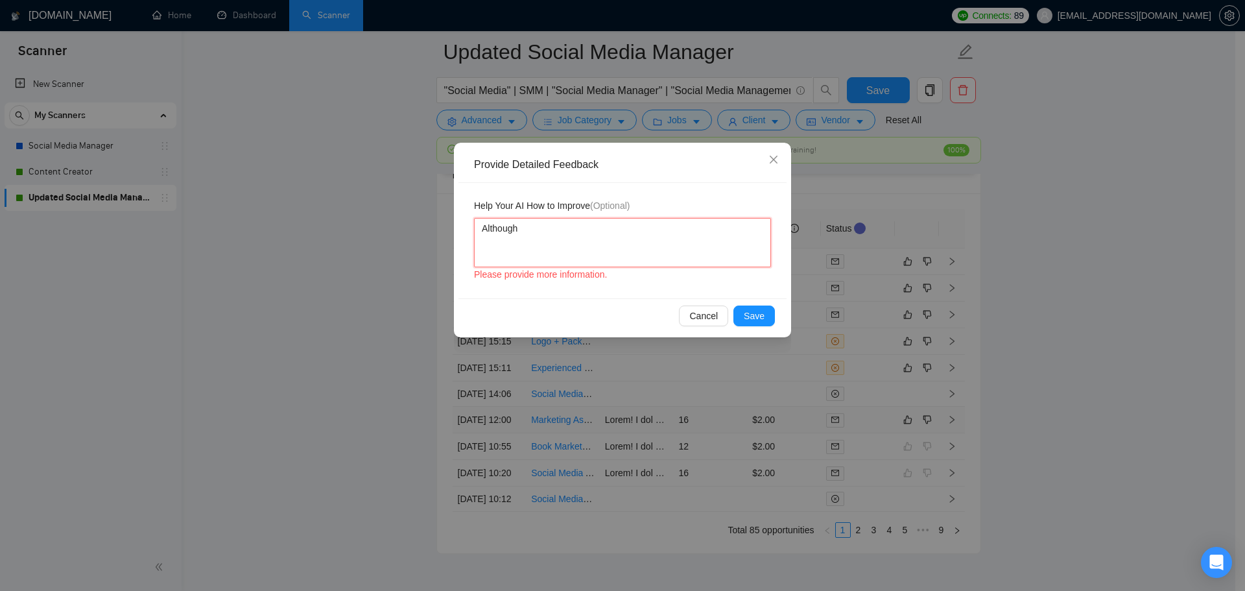
type textarea "Although t"
type textarea "Although th"
type textarea "Although the"
type textarea "Although the f"
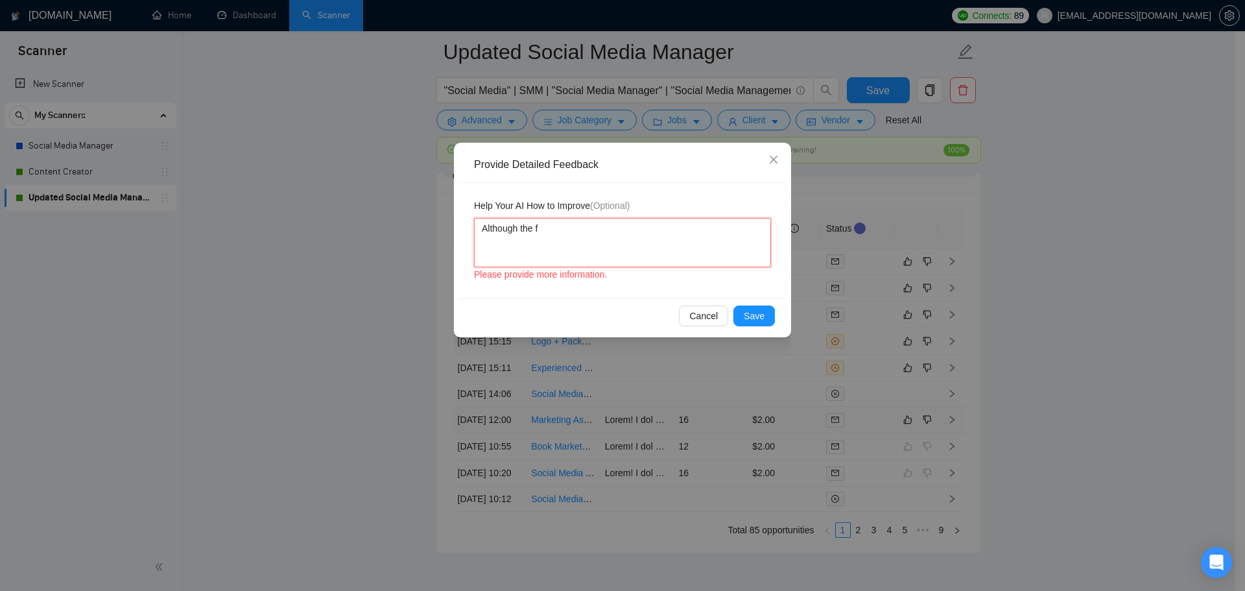
type textarea "Although the fr"
type textarea "Although the fre"
type textarea "Although the free"
type textarea "Although the [PERSON_NAME]"
type textarea "Although the freela"
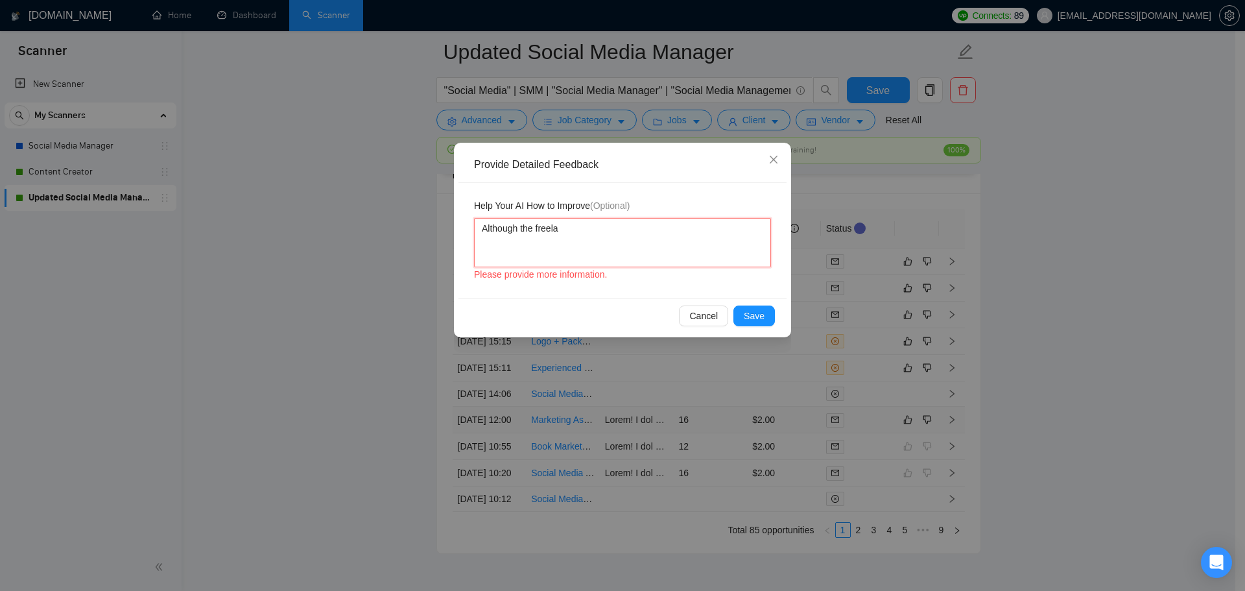
type textarea "Although the freelan"
type textarea "Although the freelanc"
type textarea "Although the freelance"
type textarea "Although the freelancer"
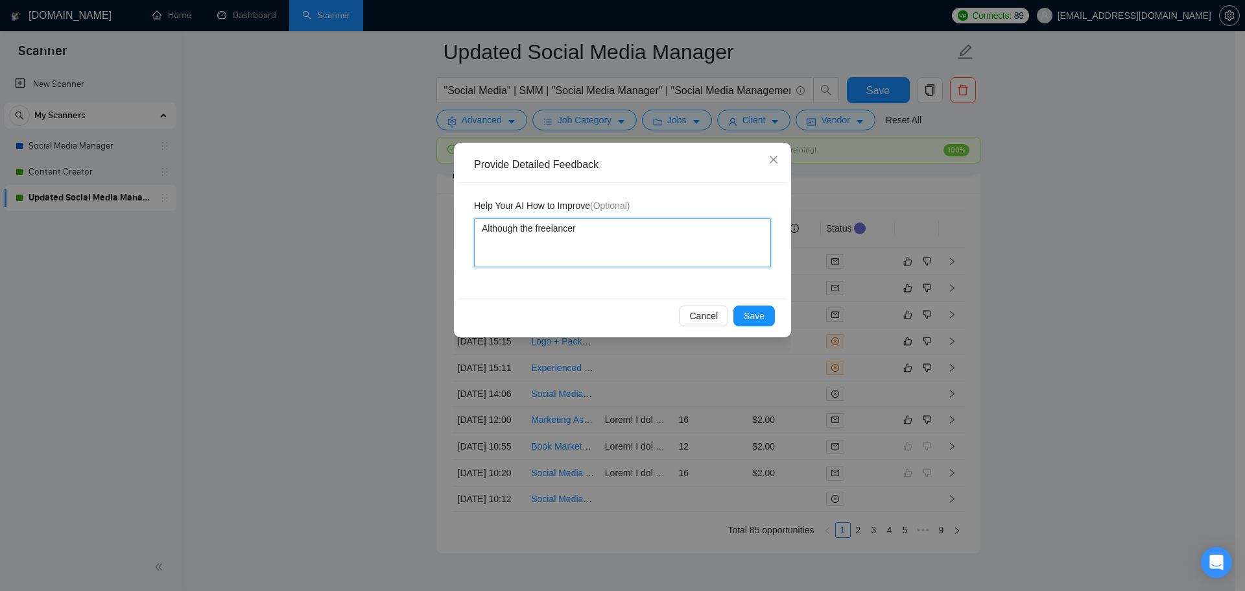
type textarea "Although the freelancer ("
type textarea "Although the freelancer (S"
type textarea "Although the freelancer (Su"
type textarea "Although the freelancer (Sun"
type textarea "Although the freelancer (Sunn"
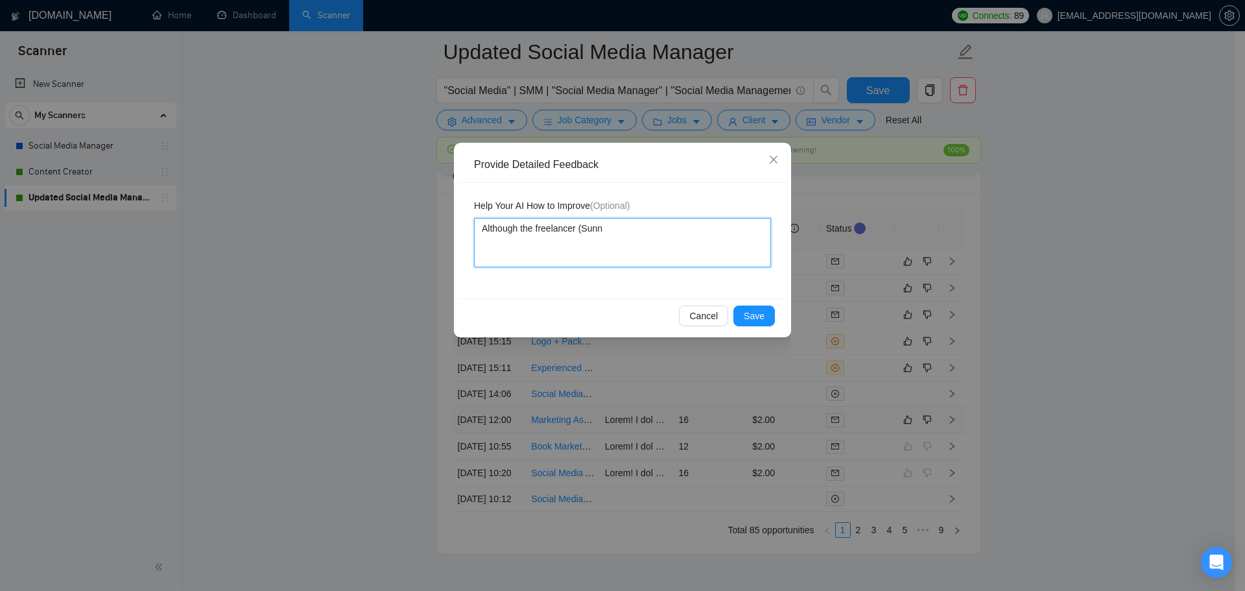
type textarea "Although the freelancer (Sunny"
type textarea "Although the freelancer ([PERSON_NAME]"
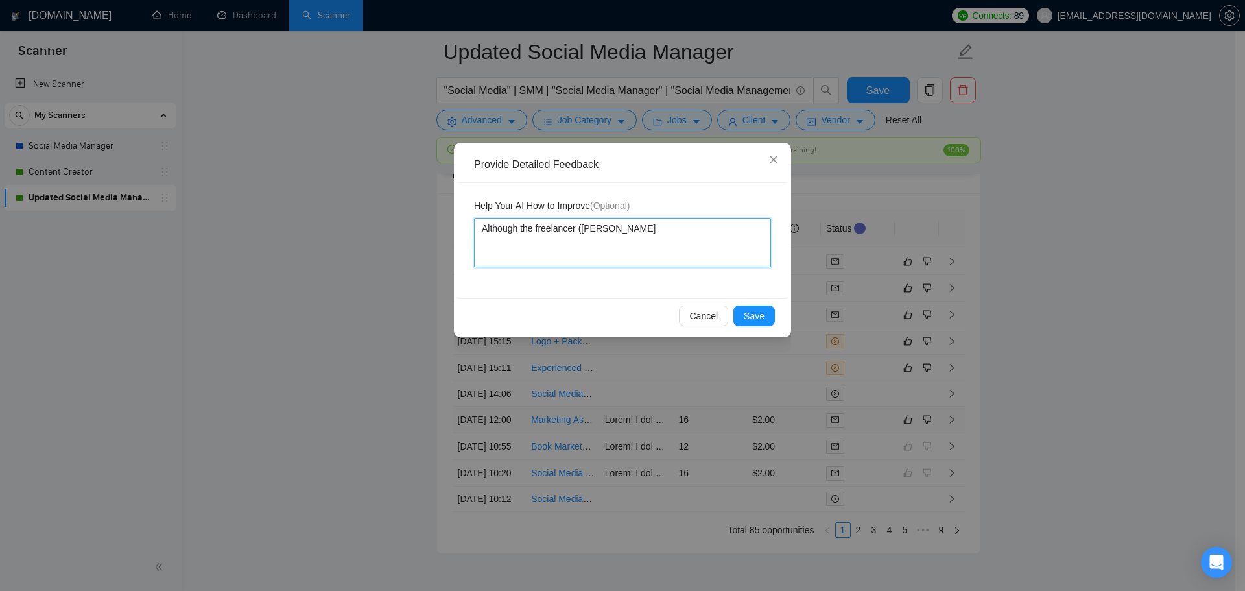
type textarea "Although the freelancer ([PERSON_NAME])"
type textarea "Although the freelancer ([PERSON_NAME]"
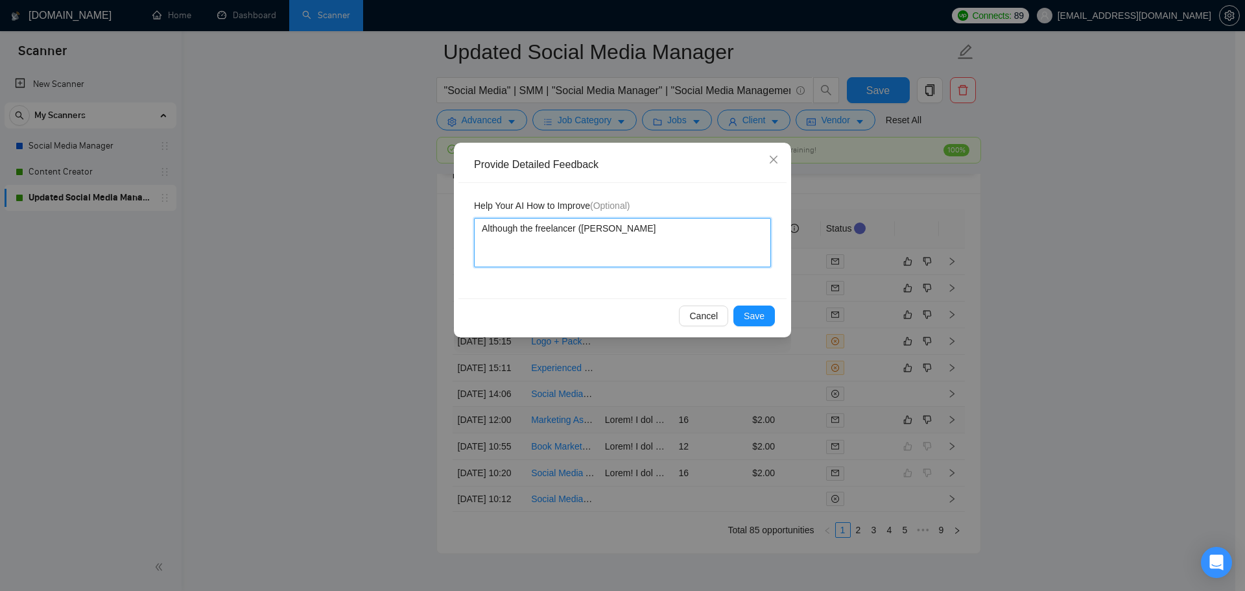
type textarea "Although the freelancer ([PERSON_NAME])"
type textarea "Although the freelancer ([PERSON_NAME]) d"
type textarea "Although the freelancer ([PERSON_NAME]) do"
type textarea "Although the freelancer ([PERSON_NAME]) doe"
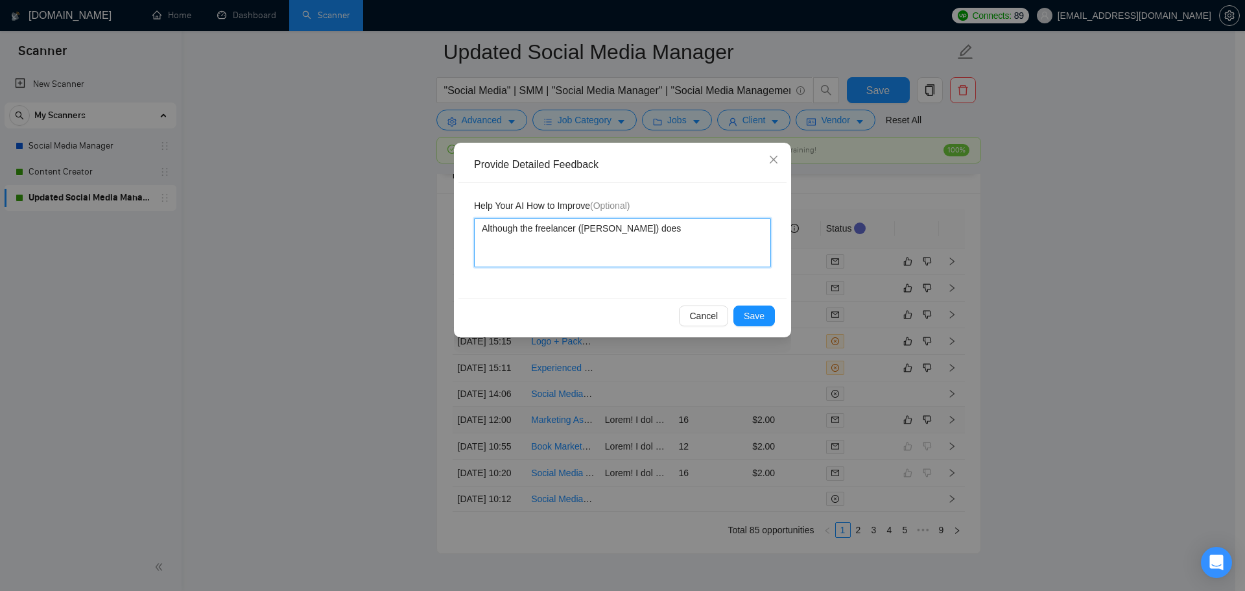
type textarea "Although the freelancer ([PERSON_NAME]) doesn"
type textarea "Although the freelancer ([PERSON_NAME]) doesn'"
type textarea "Although the freelancer ([PERSON_NAME]) doesn't"
type textarea "Although the freelancer ([PERSON_NAME]) doesn't o"
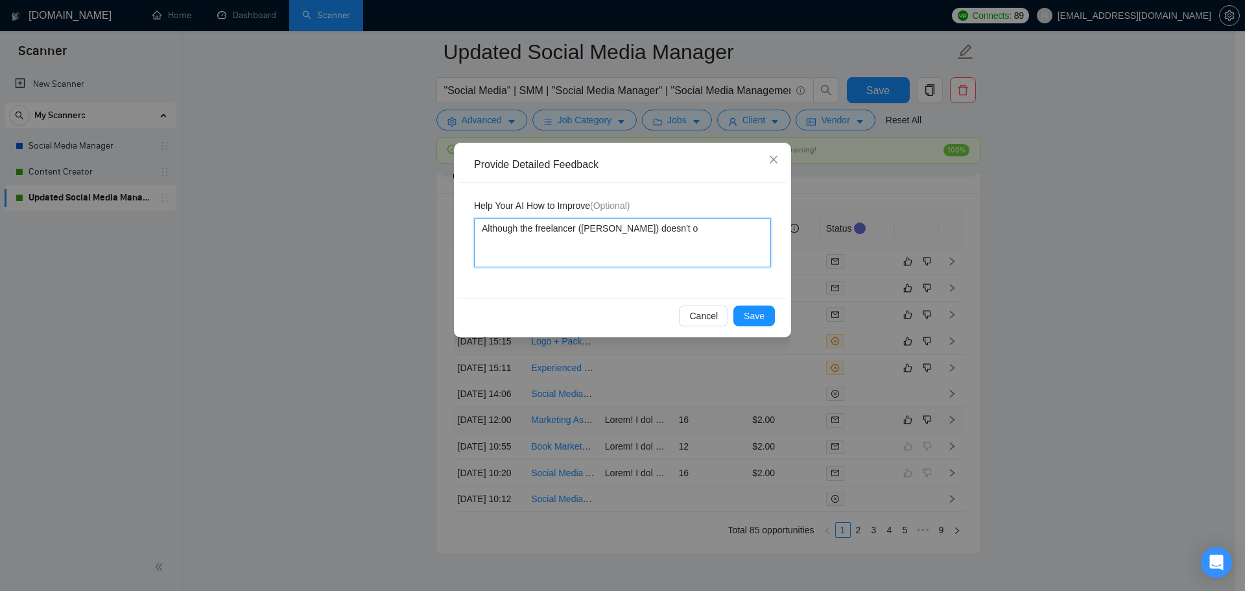
type textarea "Although the freelancer ([PERSON_NAME]) doesn't of"
type textarea "Although the freelancer ([PERSON_NAME]) doesn't off"
type textarea "Although the freelancer ([PERSON_NAME]) doesn't offe"
type textarea "Although the freelancer ([PERSON_NAME]) doesn't offer"
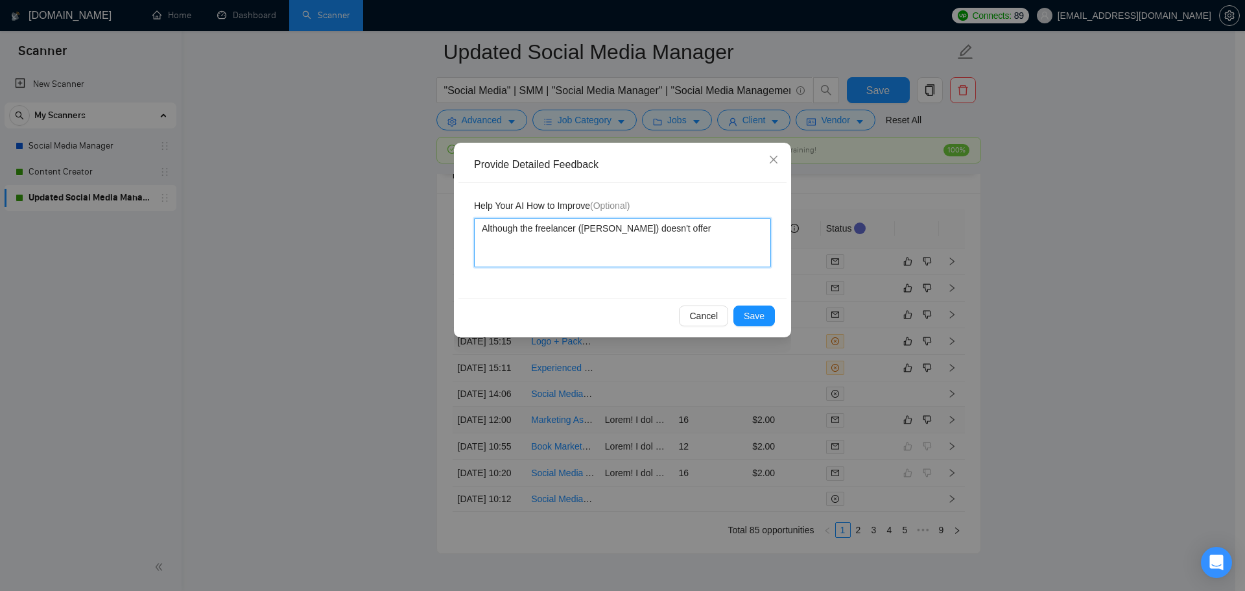
type textarea "Although the freelancer ([PERSON_NAME]) doesn't offer e"
type textarea "Although the freelancer ([PERSON_NAME]) doesn't offer em"
type textarea "Although the freelancer ([PERSON_NAME]) doesn't offer ema"
type textarea "Although the freelancer ([PERSON_NAME]) doesn't offer emai"
type textarea "Although the freelancer ([PERSON_NAME]) doesn't offer email"
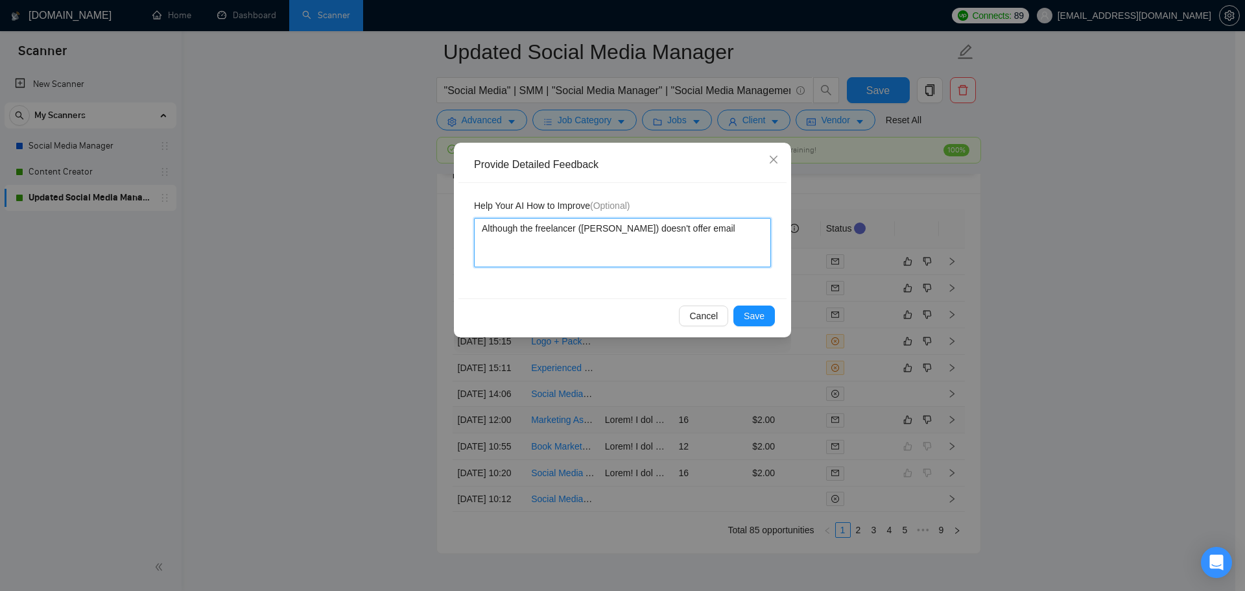
type textarea "Although the freelancer ([PERSON_NAME]) doesn't offer email"
type textarea "Although the freelancer ([PERSON_NAME]) doesn't offer email ma"
type textarea "Although the freelancer ([PERSON_NAME]) doesn't offer email mark"
type textarea "Although the freelancer ([PERSON_NAME]) doesn't offer email marke"
type textarea "Although the freelancer ([PERSON_NAME]) doesn't offer email market"
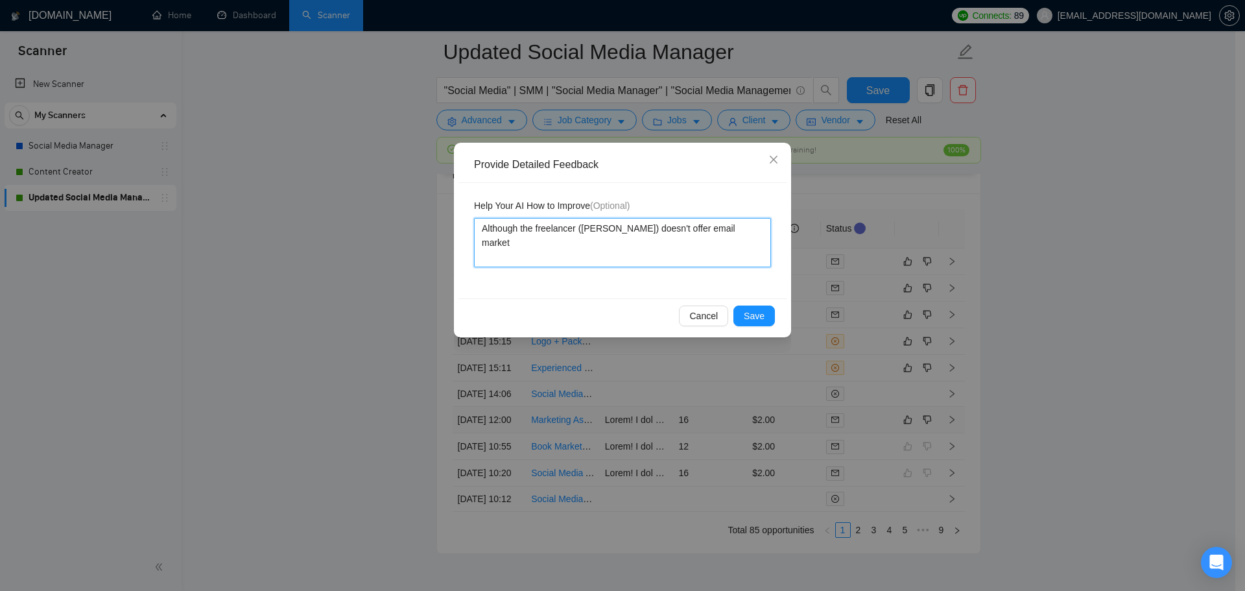
type textarea "Although the freelancer ([PERSON_NAME]) doesn't offer email marketi"
type textarea "Although the freelancer ([PERSON_NAME]) doesn't offer email marketin"
type textarea "Although the freelancer ([PERSON_NAME]) doesn't offer email marketing"
type textarea "Although the freelancer ([PERSON_NAME]) doesn't offer email marketing s"
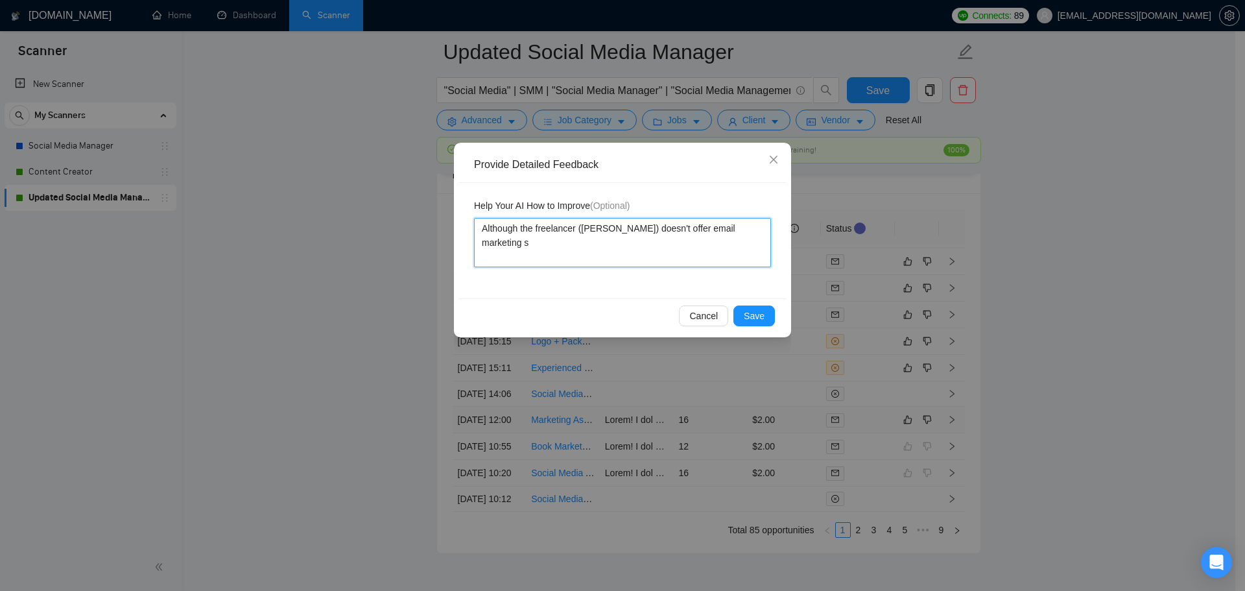
type textarea "Although the freelancer ([PERSON_NAME]) doesn't offer email marketing se"
type textarea "Although the freelancer ([PERSON_NAME]) doesn't offer email marketing ser"
type textarea "Although the freelancer ([PERSON_NAME]) doesn't offer email marketing serv"
type textarea "Although the freelancer ([PERSON_NAME]) doesn't offer email marketing servi"
type textarea "Although the freelancer ([PERSON_NAME]) doesn't offer email marketing servic"
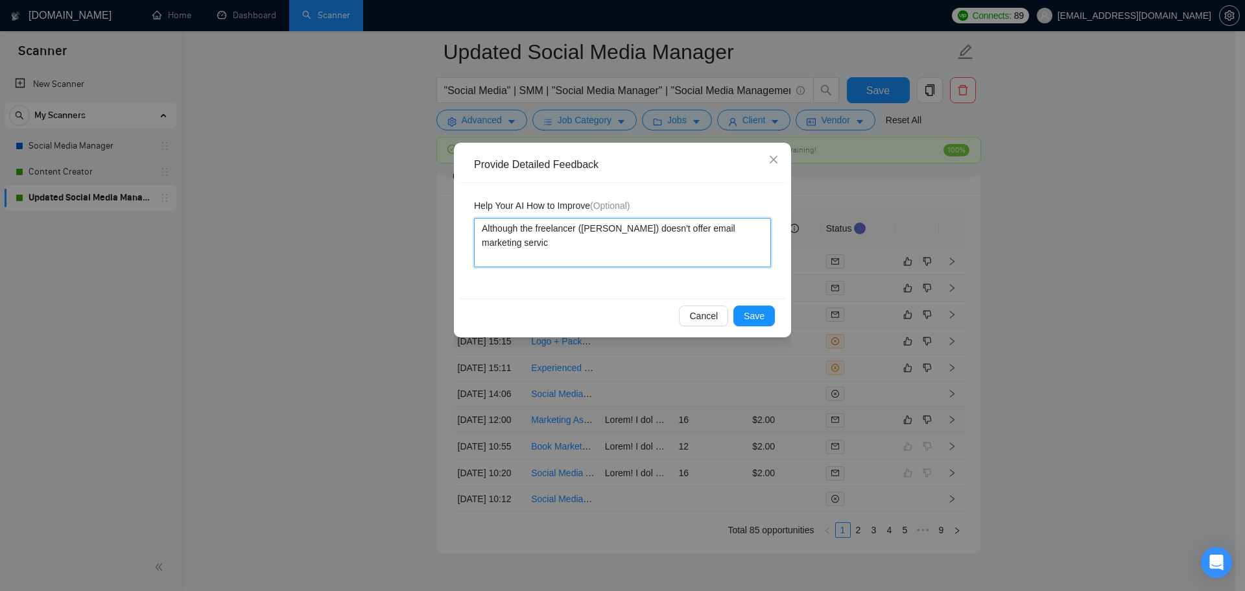
type textarea "Although the freelancer ([PERSON_NAME]) doesn't offer email marketing service"
type textarea "Although the freelancer ([PERSON_NAME]) doesn't offer email marketing services"
type textarea "Although the freelancer ([PERSON_NAME]) doesn't offer email marketing services a"
type textarea "Although the freelancer ([PERSON_NAME]) doesn't offer email marketing services …"
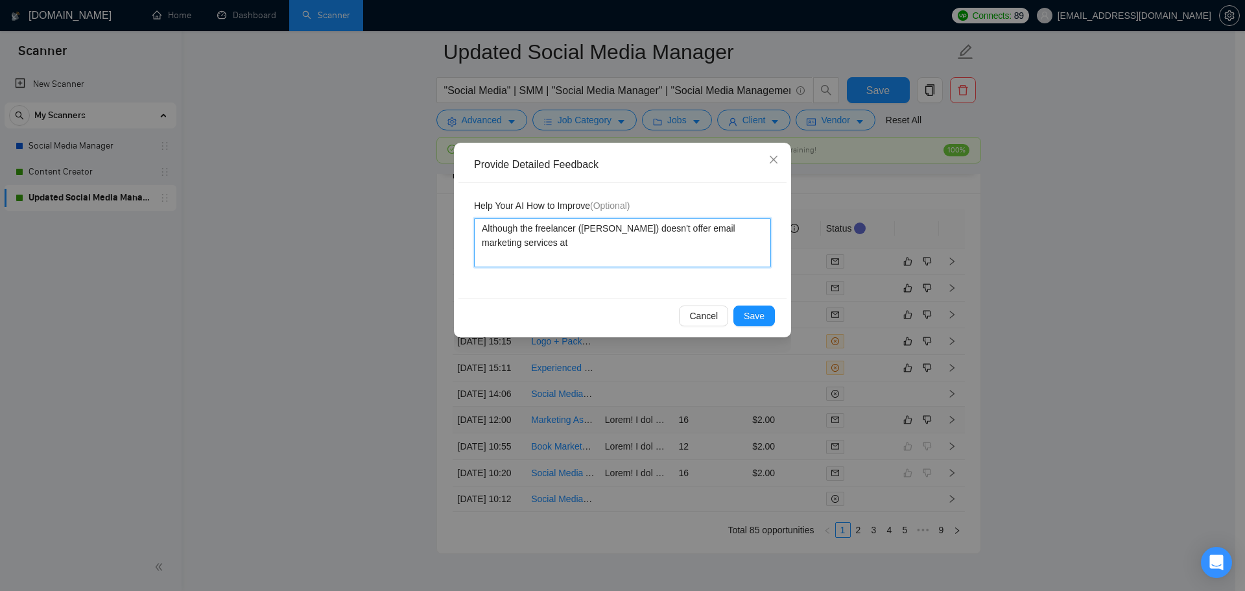
type textarea "Although the freelancer ([PERSON_NAME]) doesn't offer email marketing services …"
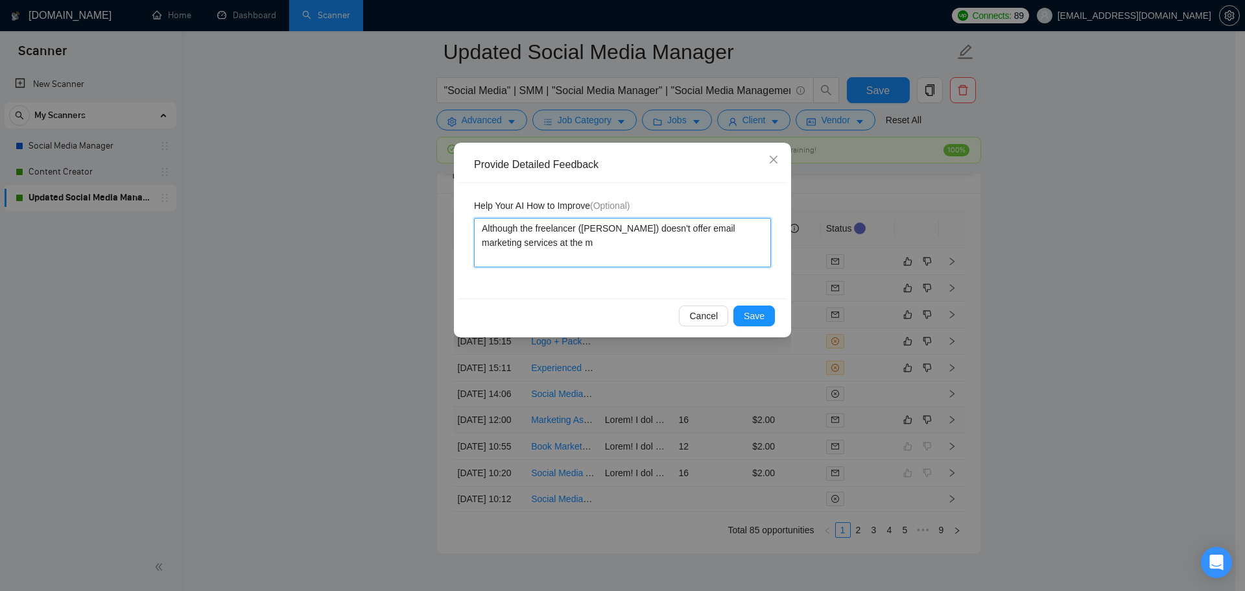
type textarea "Although the freelancer ([PERSON_NAME]) doesn't offer email marketing services …"
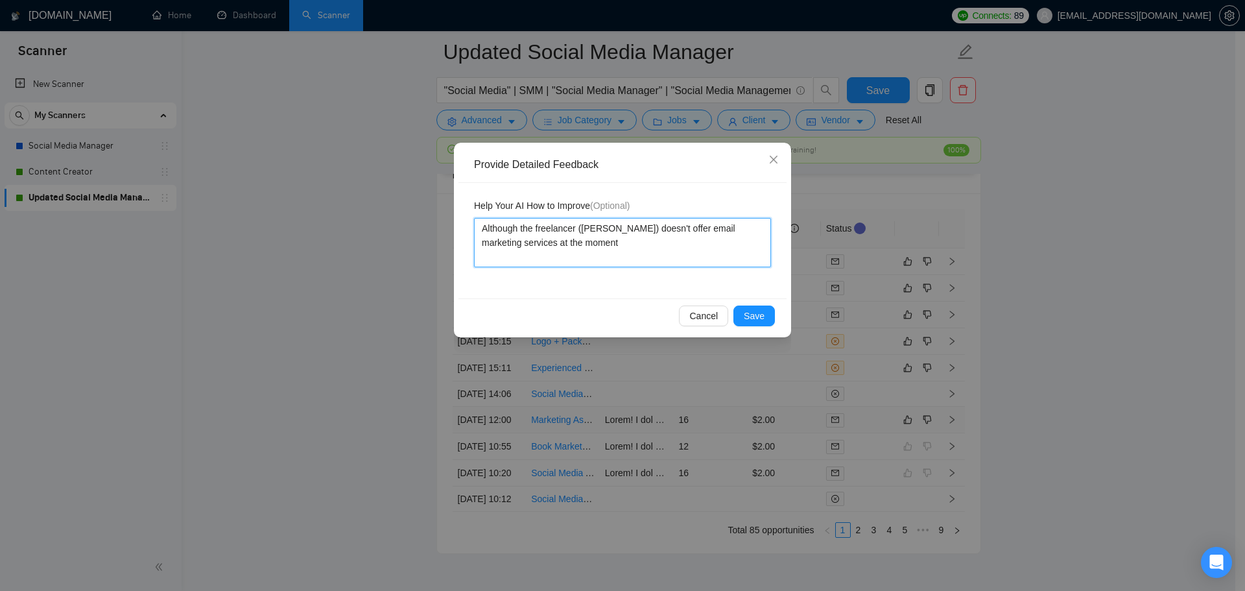
type textarea "Although the freelancer ([PERSON_NAME]) doesn't offer email marketing services …"
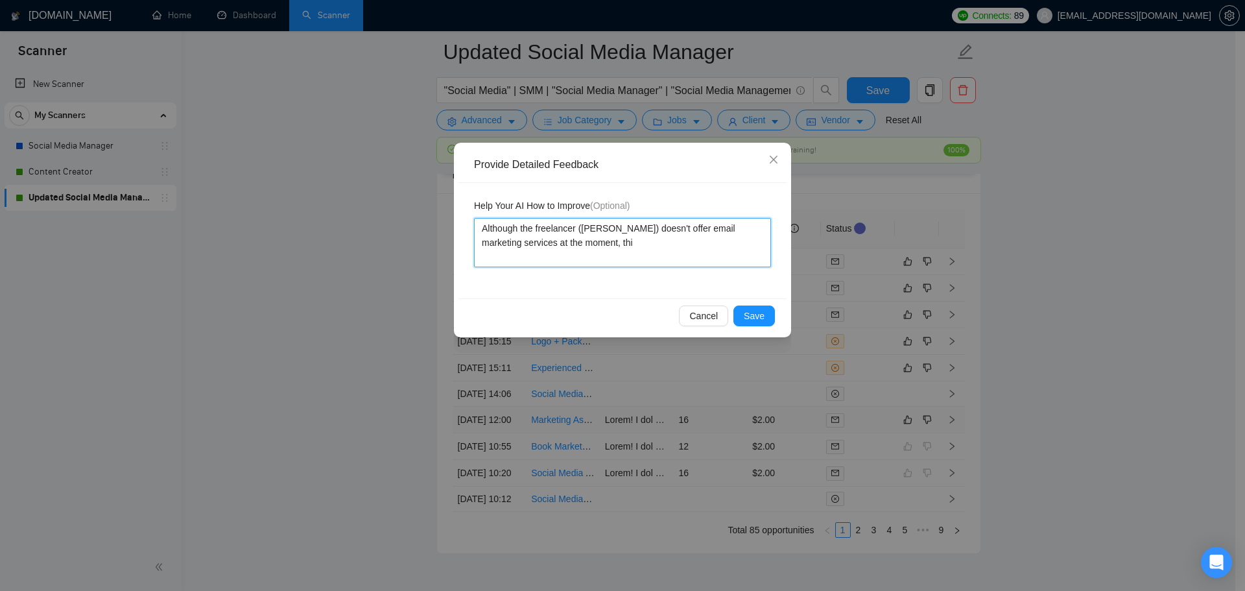
type textarea "Although the freelancer ([PERSON_NAME]) doesn't offer email marketing services …"
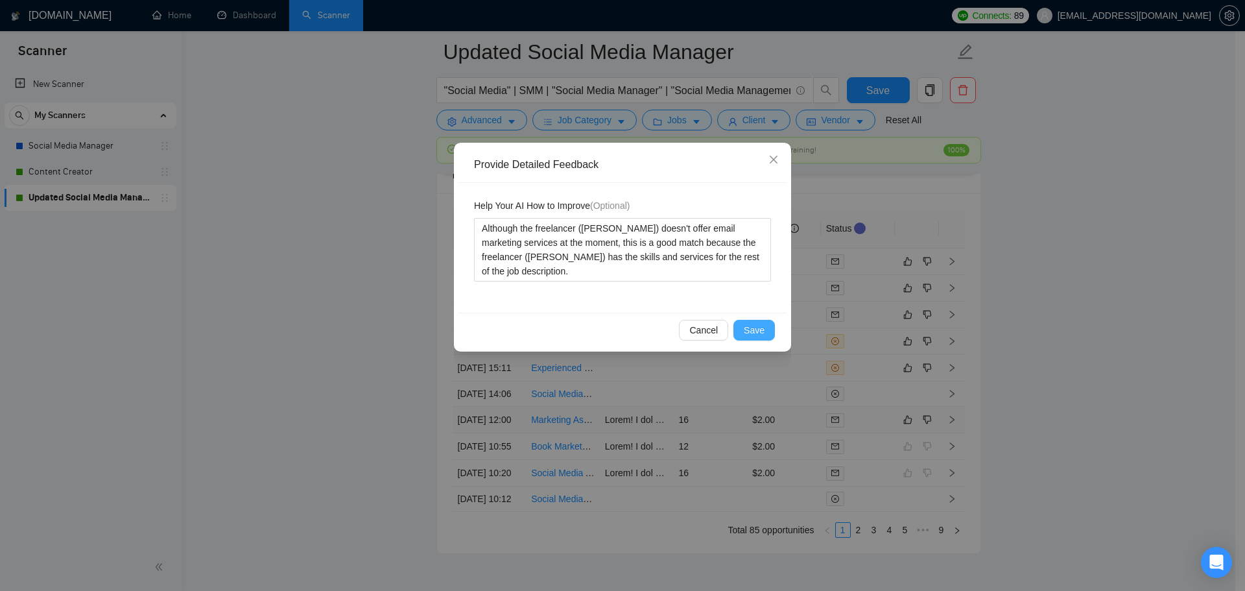
click at [755, 335] on span "Save" at bounding box center [754, 330] width 21 height 14
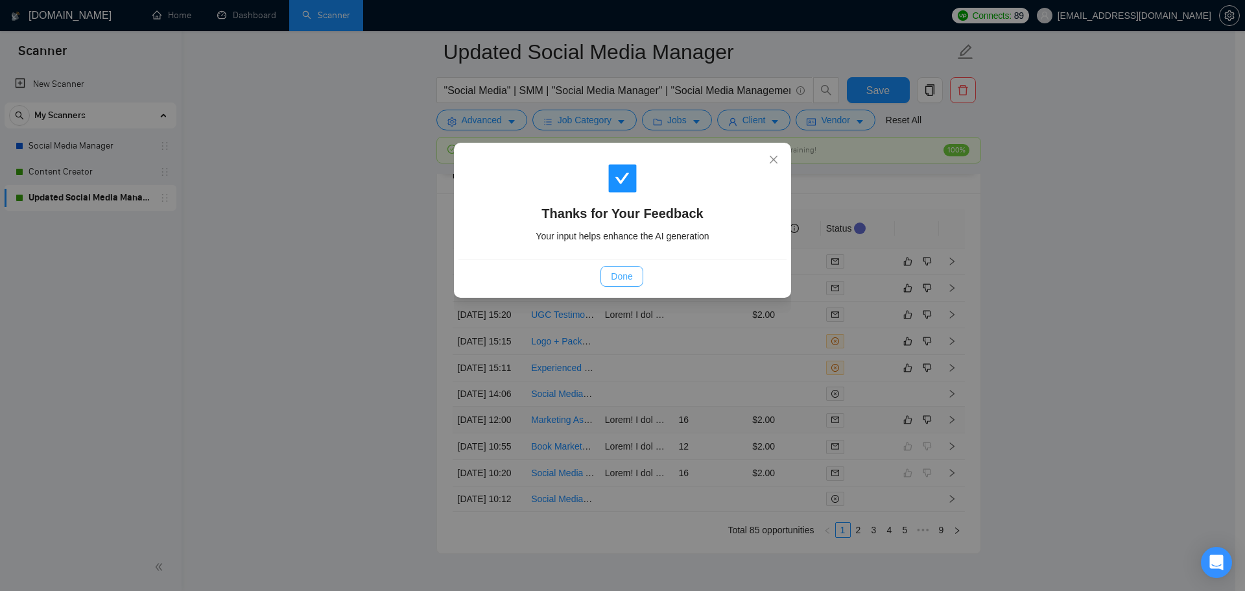
click at [611, 275] on span "Done" at bounding box center [621, 276] width 21 height 14
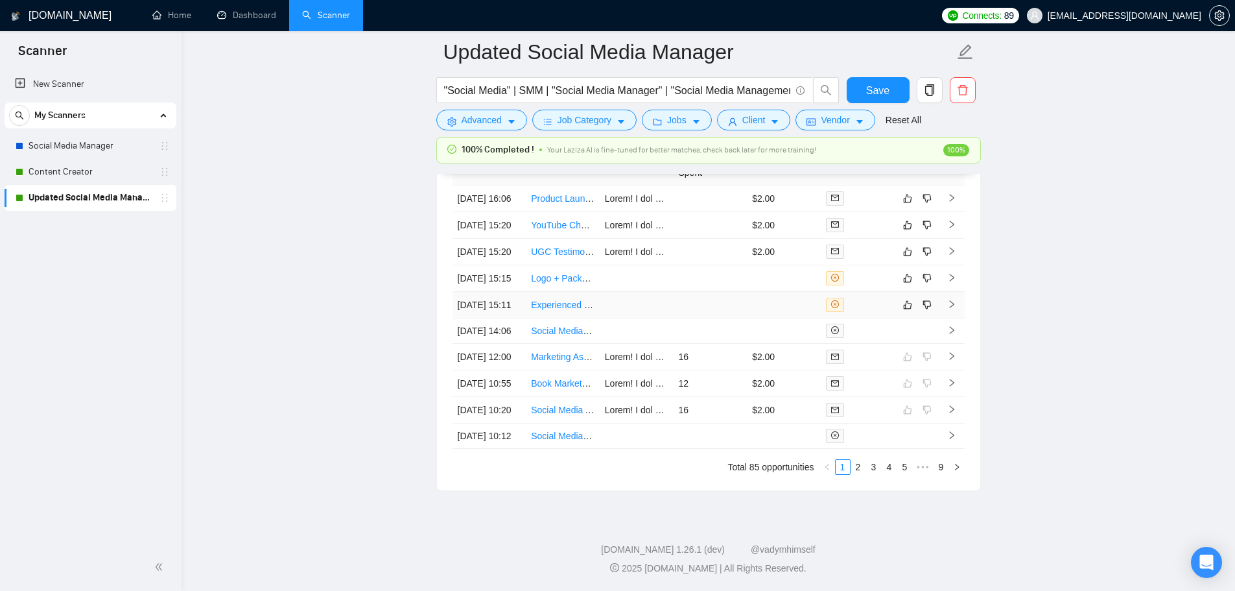
click at [726, 370] on td "16" at bounding box center [710, 357] width 74 height 27
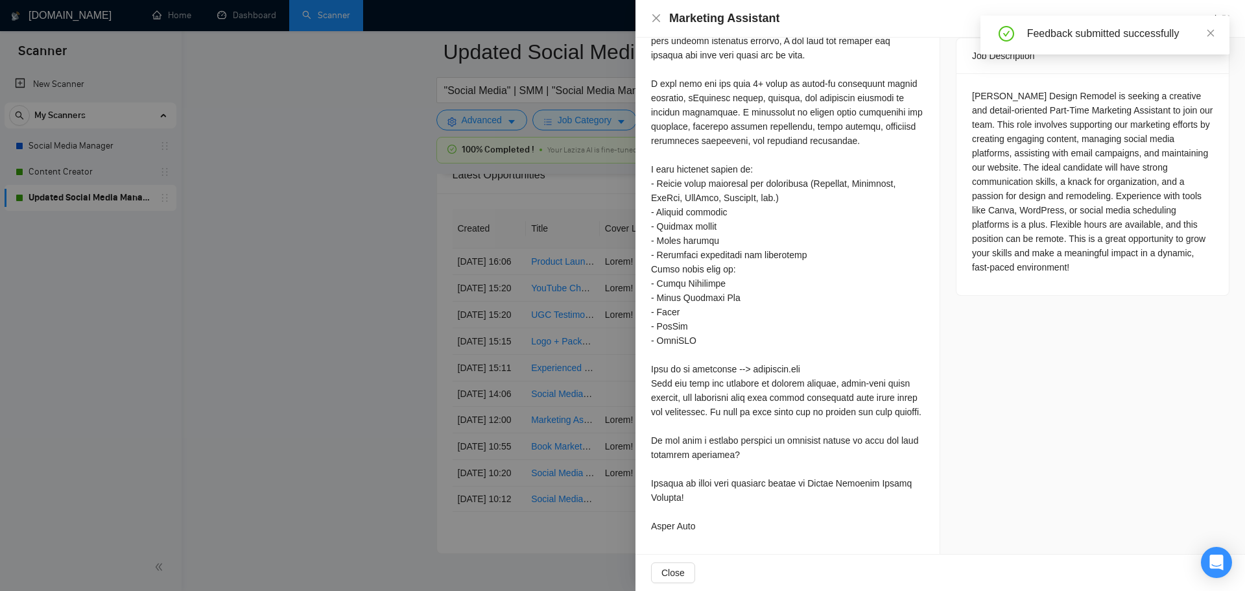
drag, startPoint x: 474, startPoint y: 380, endPoint x: 493, endPoint y: 379, distance: 18.9
click at [474, 379] on div at bounding box center [622, 295] width 1245 height 591
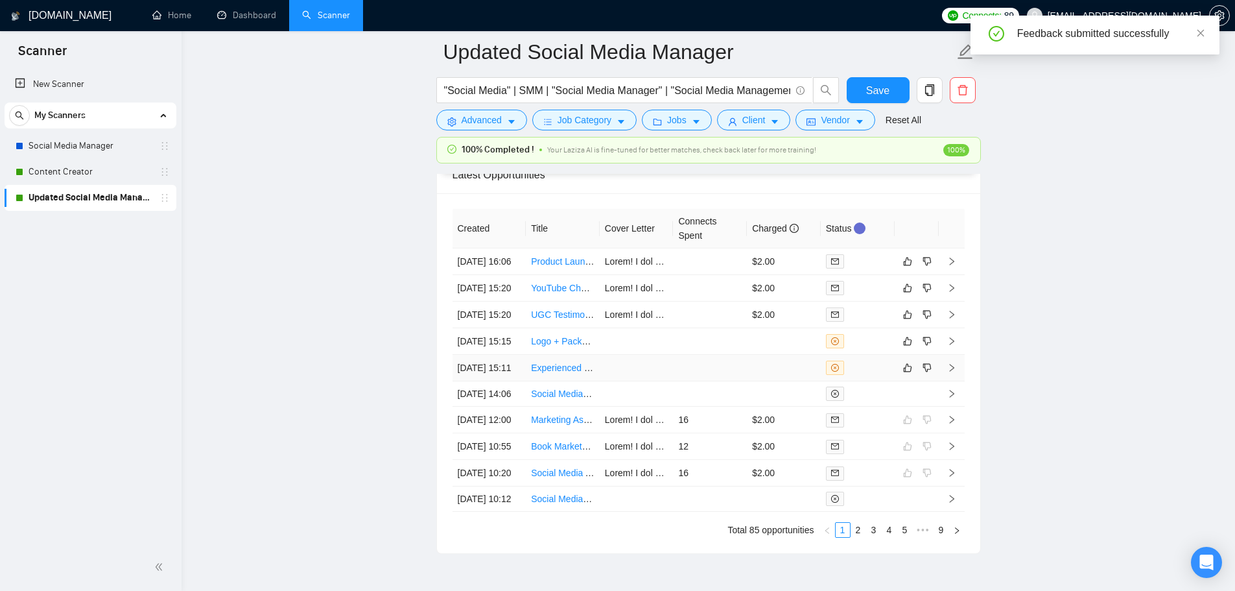
click at [705, 381] on td at bounding box center [710, 368] width 74 height 27
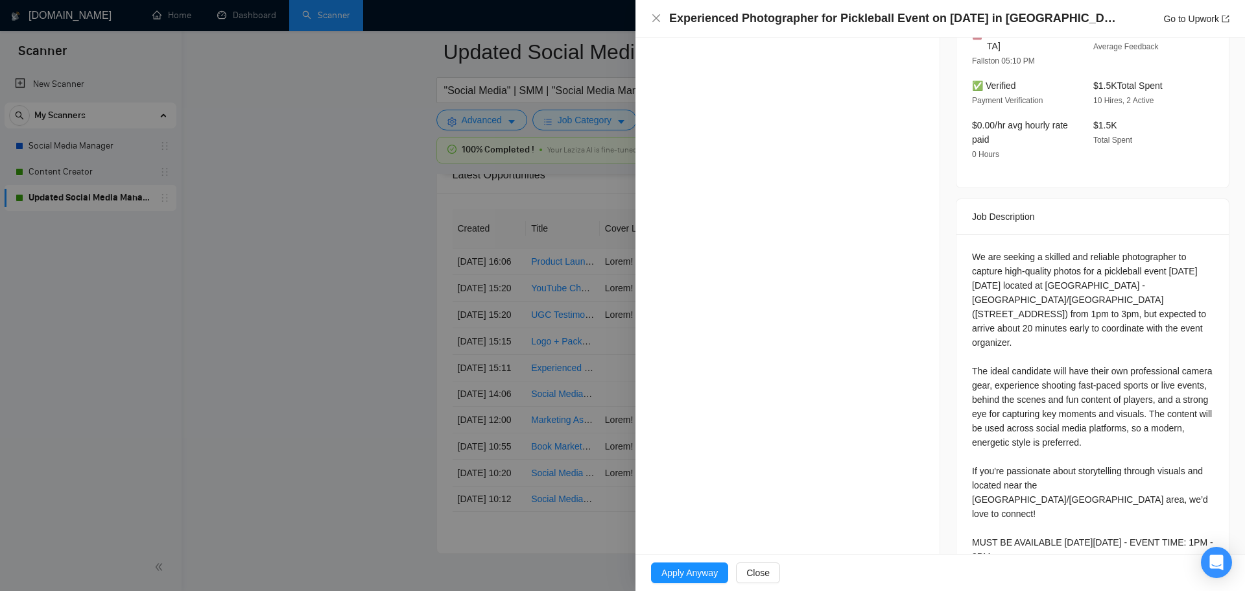
click at [413, 414] on div at bounding box center [622, 295] width 1245 height 591
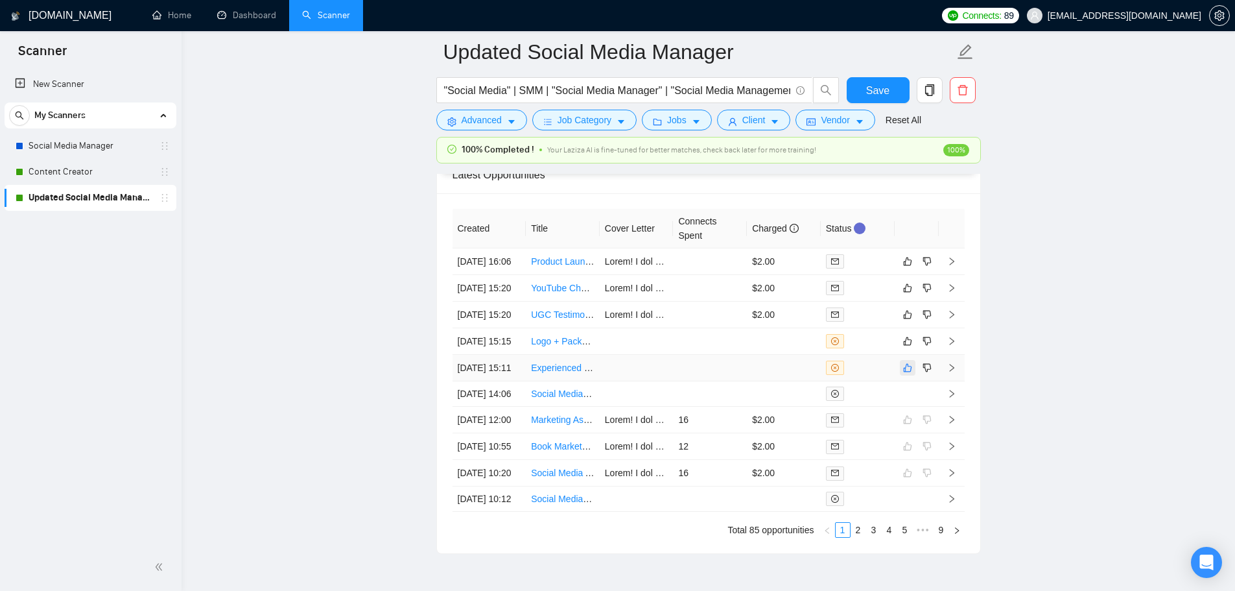
click at [905, 373] on icon "like" at bounding box center [907, 368] width 9 height 10
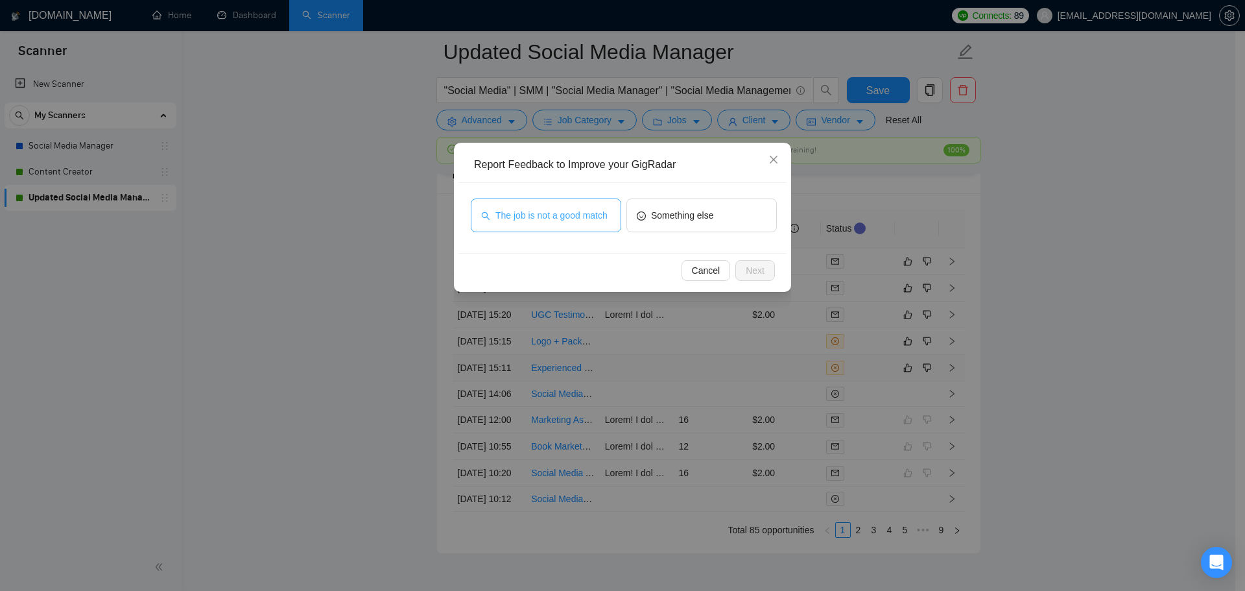
click at [588, 212] on span "The job is not a good match" at bounding box center [551, 215] width 112 height 14
click at [764, 269] on span "Next" at bounding box center [755, 270] width 19 height 14
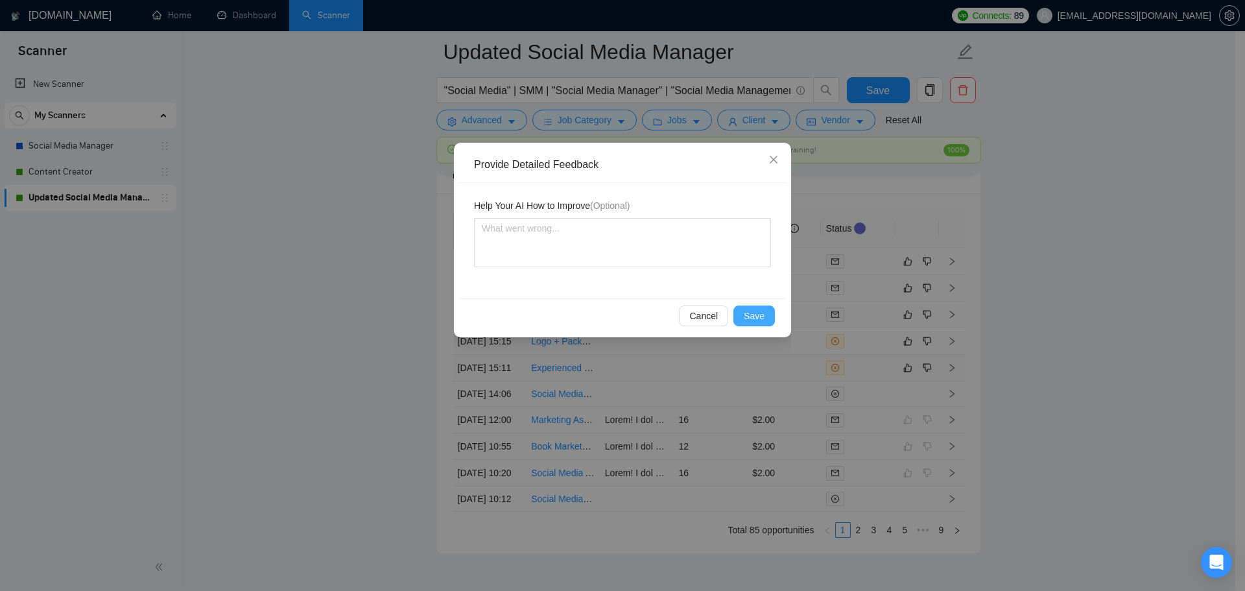
click at [768, 324] on button "Save" at bounding box center [754, 315] width 42 height 21
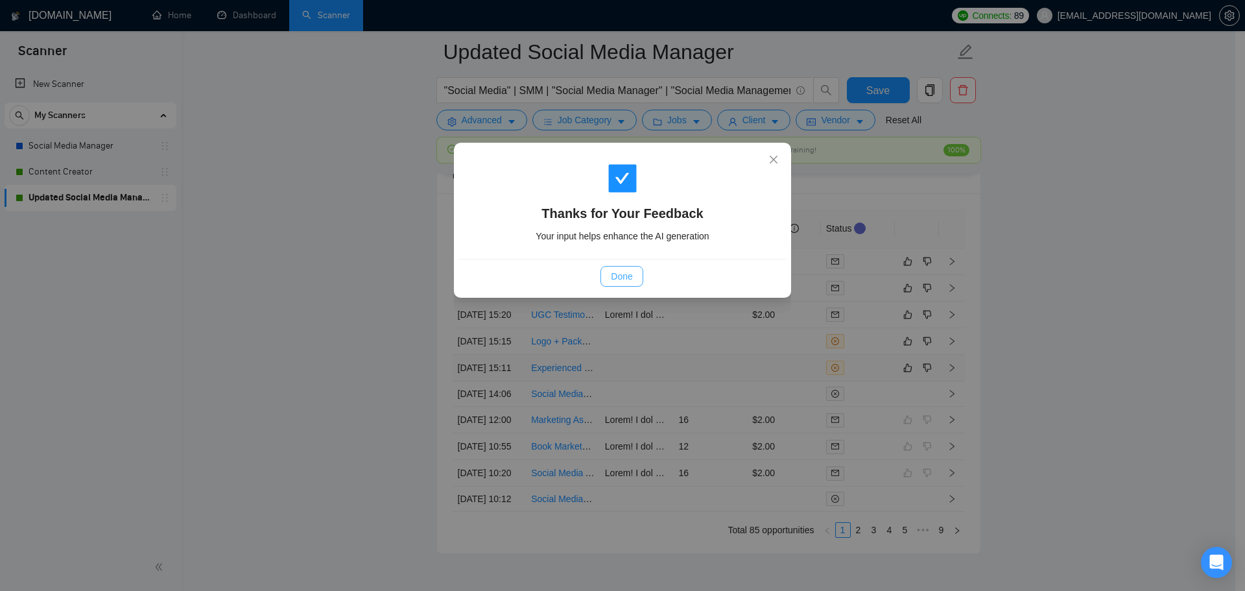
click at [633, 281] on button "Done" at bounding box center [621, 276] width 42 height 21
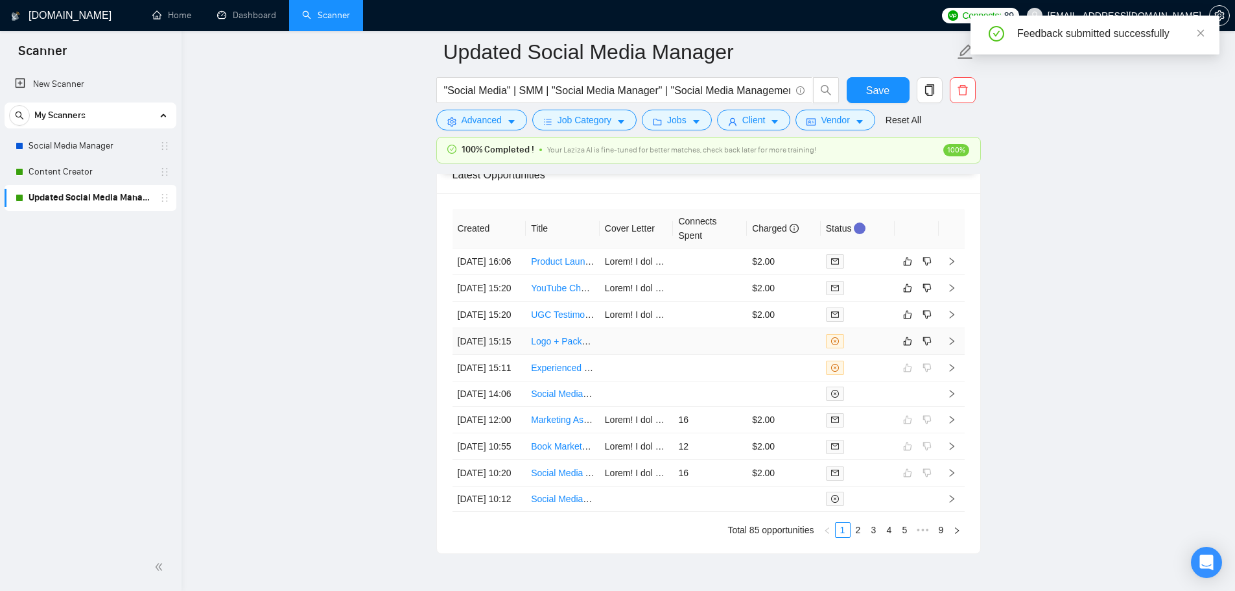
click at [734, 355] on td at bounding box center [710, 341] width 74 height 27
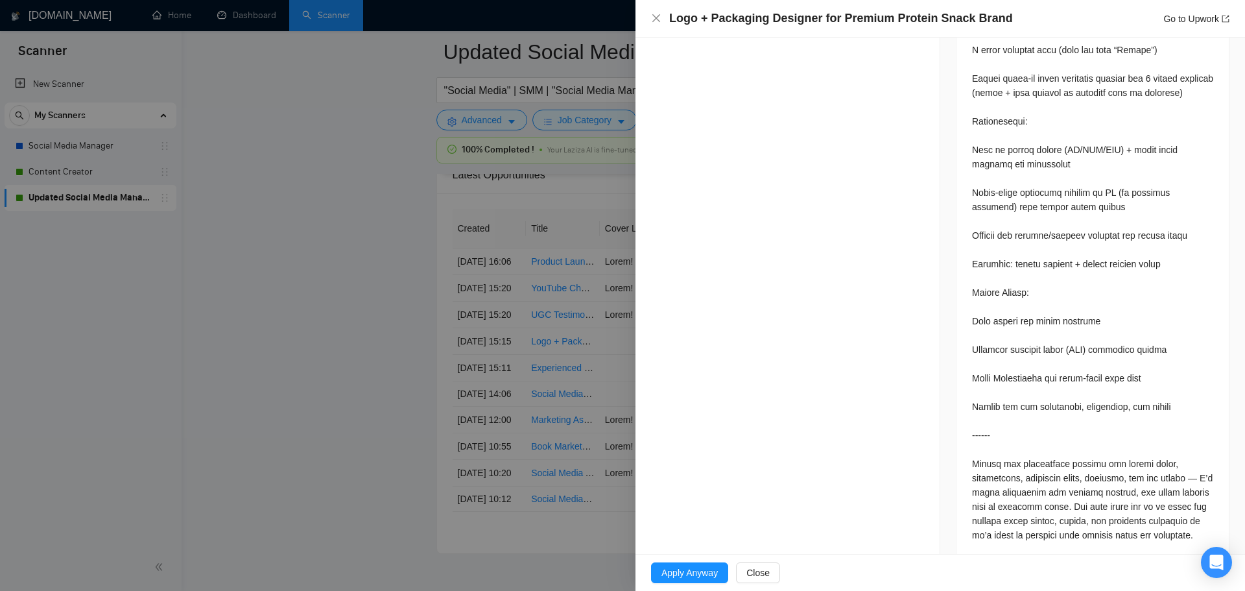
scroll to position [690, 0]
click at [348, 386] on div at bounding box center [622, 295] width 1245 height 591
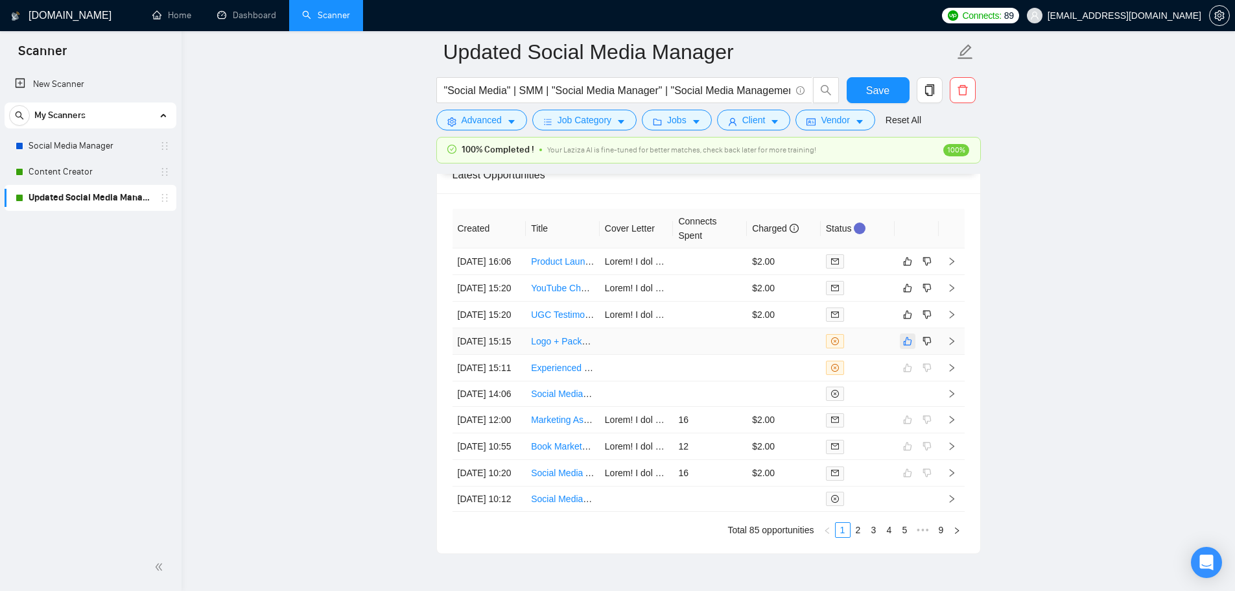
click at [910, 346] on icon "like" at bounding box center [907, 341] width 9 height 10
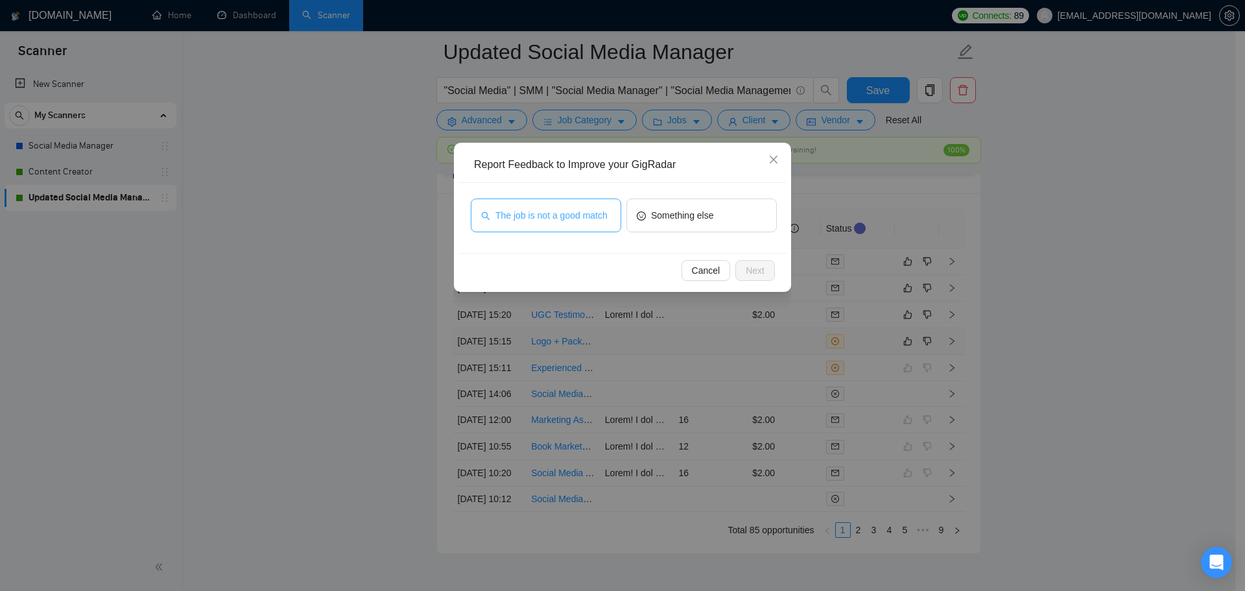
click at [517, 225] on button "The job is not a good match" at bounding box center [546, 215] width 150 height 34
click at [770, 280] on button "Next" at bounding box center [755, 270] width 40 height 21
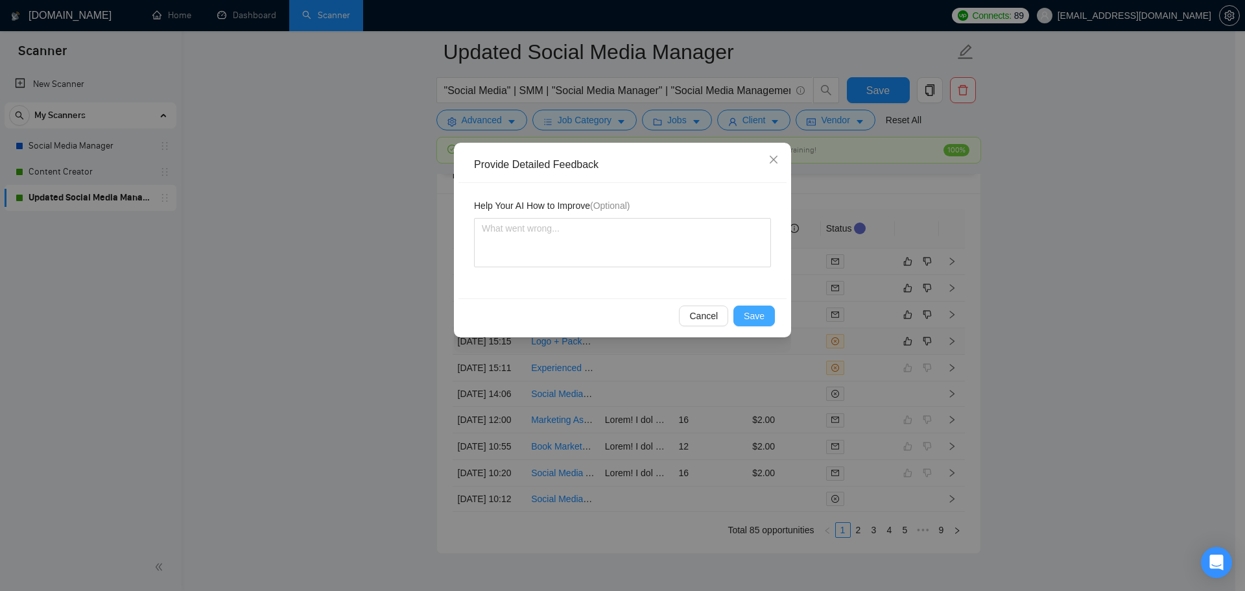
click at [750, 313] on span "Save" at bounding box center [754, 316] width 21 height 14
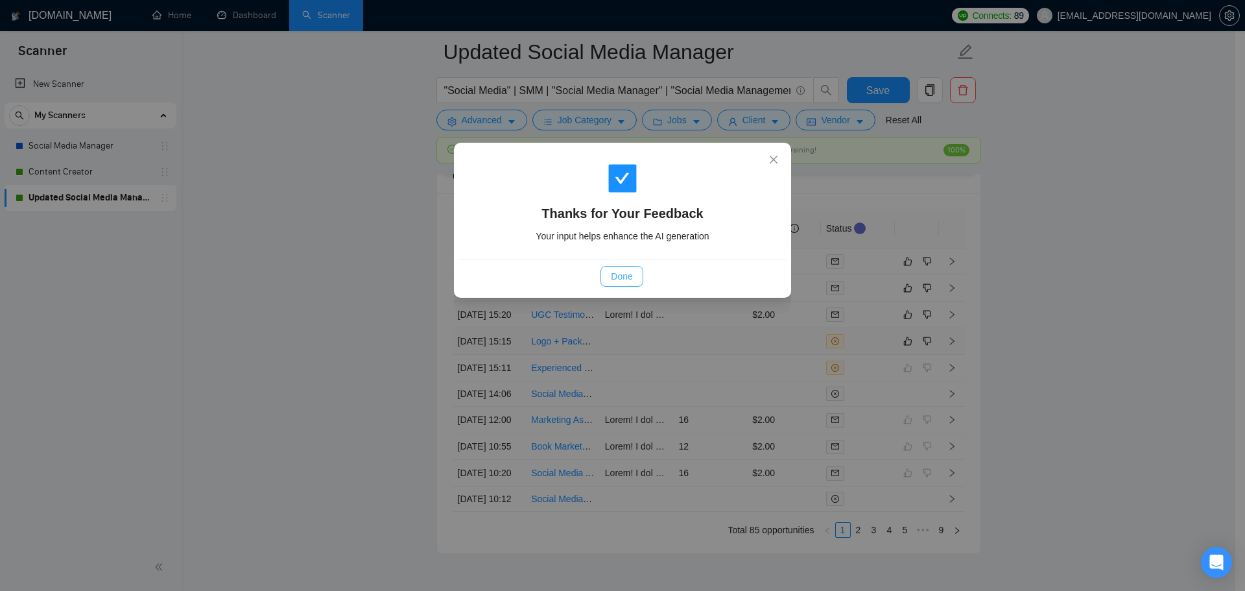
click at [603, 273] on button "Done" at bounding box center [621, 276] width 42 height 21
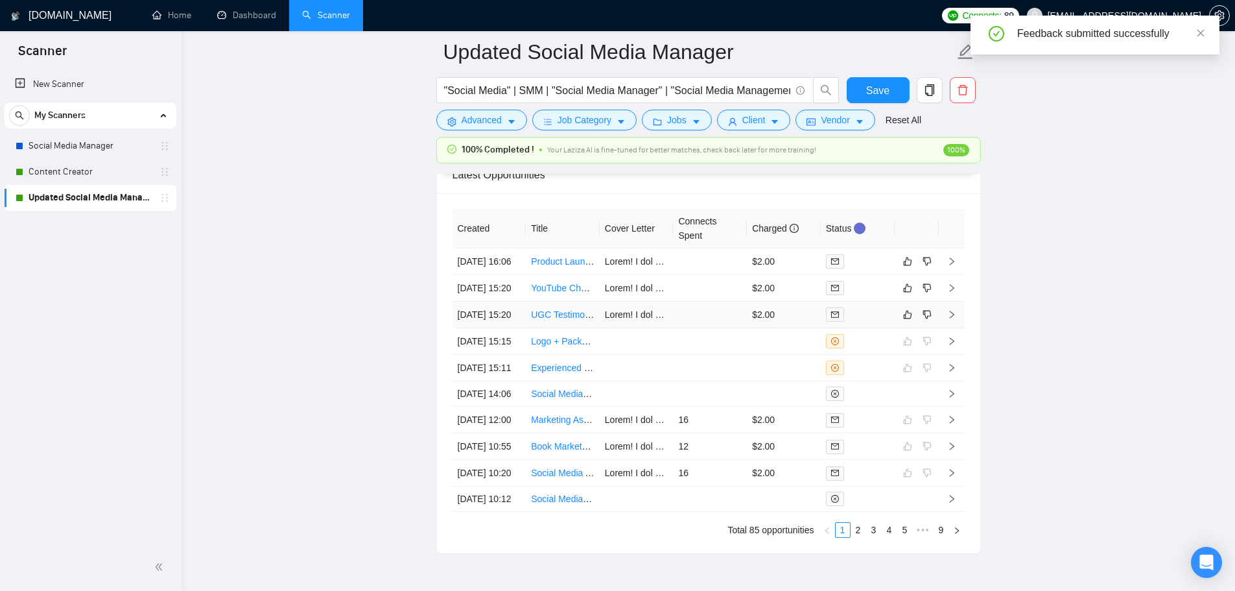
click at [711, 328] on td at bounding box center [710, 315] width 74 height 27
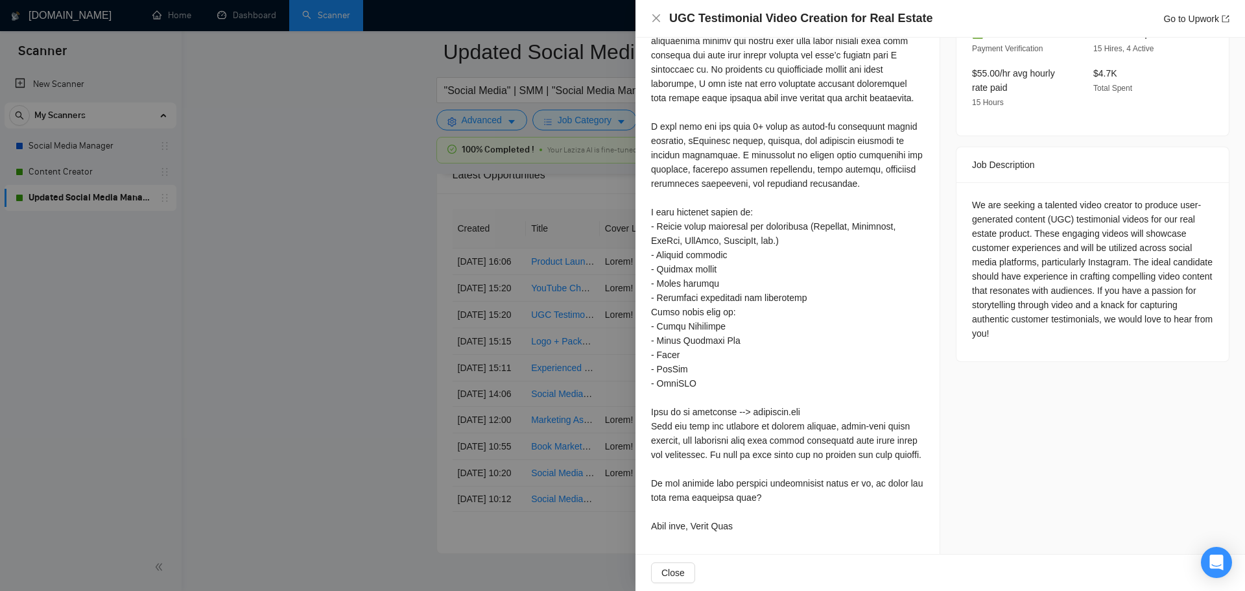
click at [492, 354] on div at bounding box center [622, 295] width 1245 height 591
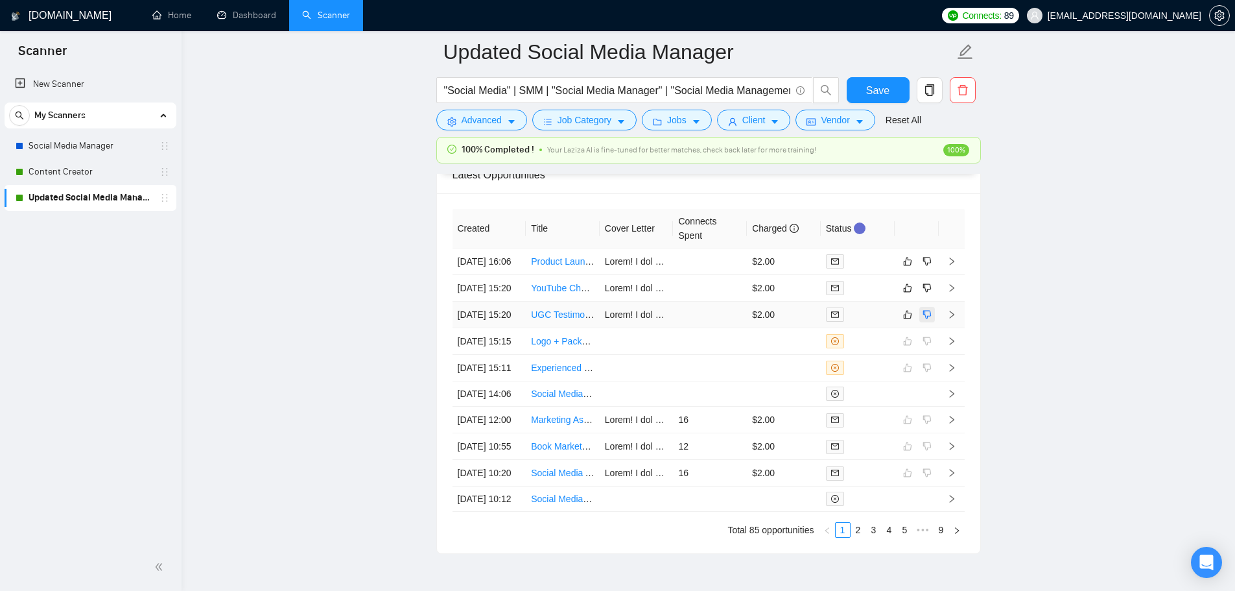
click at [929, 320] on icon "dislike" at bounding box center [927, 314] width 9 height 10
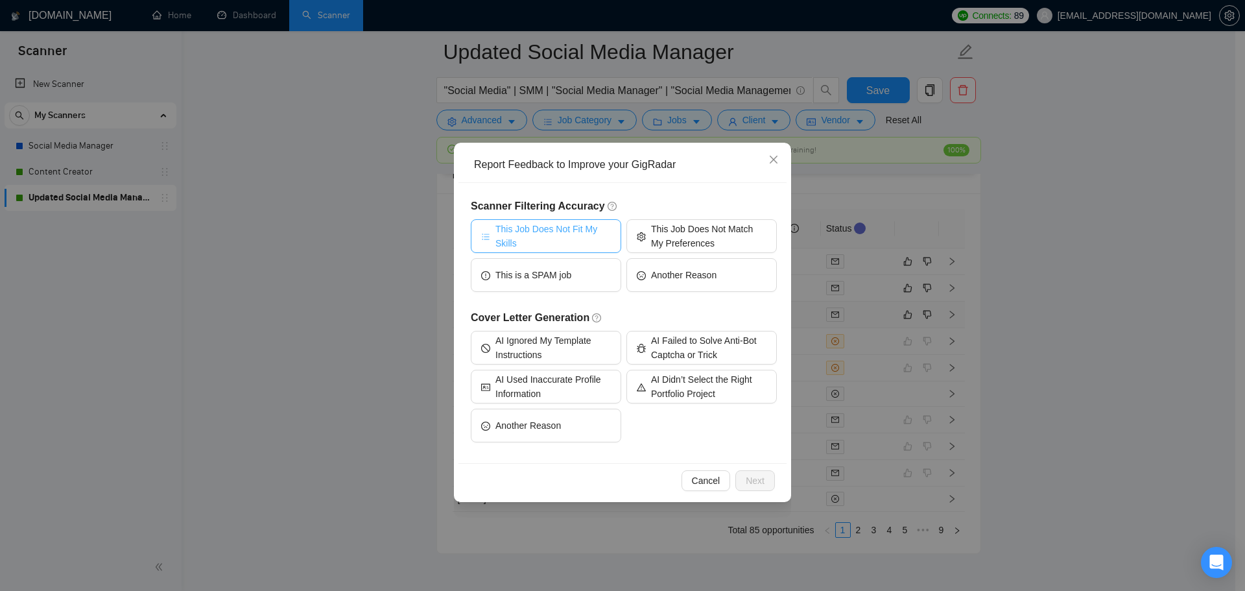
click at [581, 241] on span "This Job Does Not Fit My Skills" at bounding box center [552, 236] width 115 height 29
click at [752, 475] on span "Next" at bounding box center [755, 480] width 19 height 14
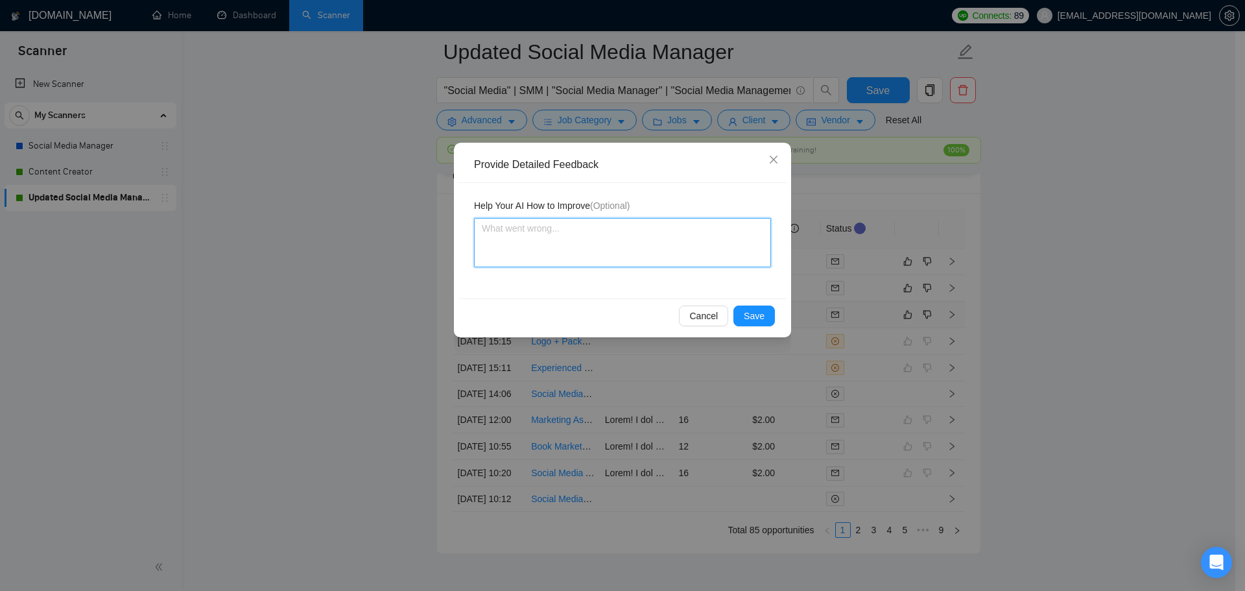
click at [582, 236] on textarea at bounding box center [622, 242] width 297 height 49
click at [545, 248] on textarea "It seems like this job description is looking for someone to film content which…" at bounding box center [622, 242] width 297 height 49
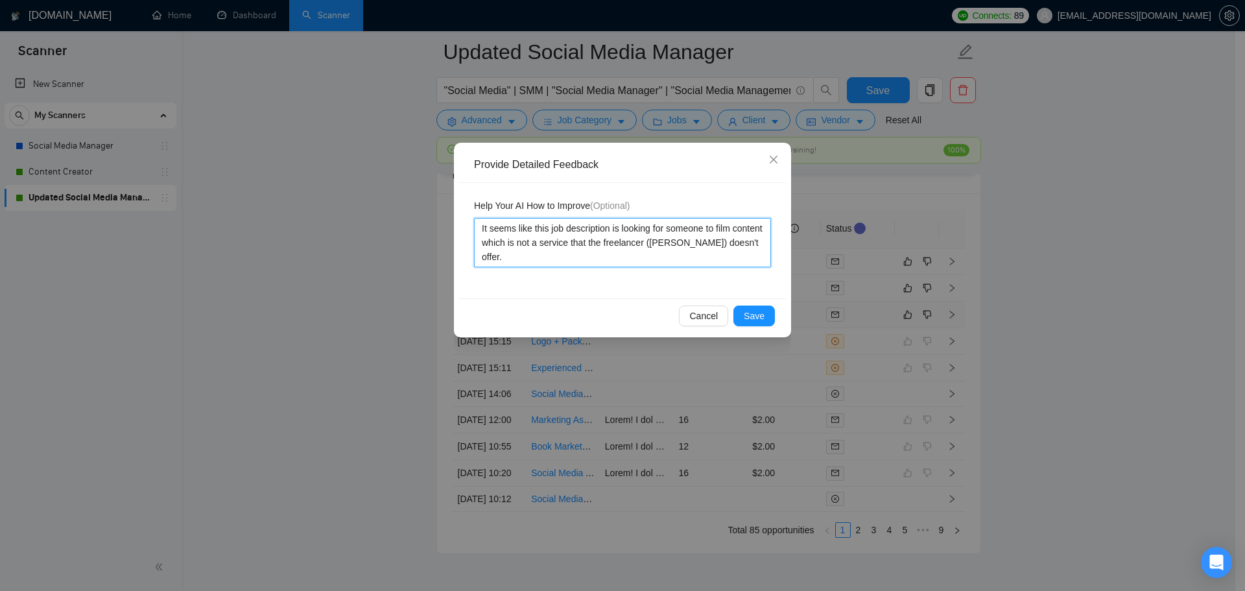
drag, startPoint x: 561, startPoint y: 245, endPoint x: 551, endPoint y: 244, distance: 9.7
click at [551, 244] on textarea "It seems like this job description is looking for someone to film content which…" at bounding box center [622, 242] width 297 height 49
click at [562, 245] on textarea "It seems like this job description is looking for someone to film content which…" at bounding box center [622, 242] width 297 height 49
click at [761, 318] on span "Save" at bounding box center [754, 316] width 21 height 14
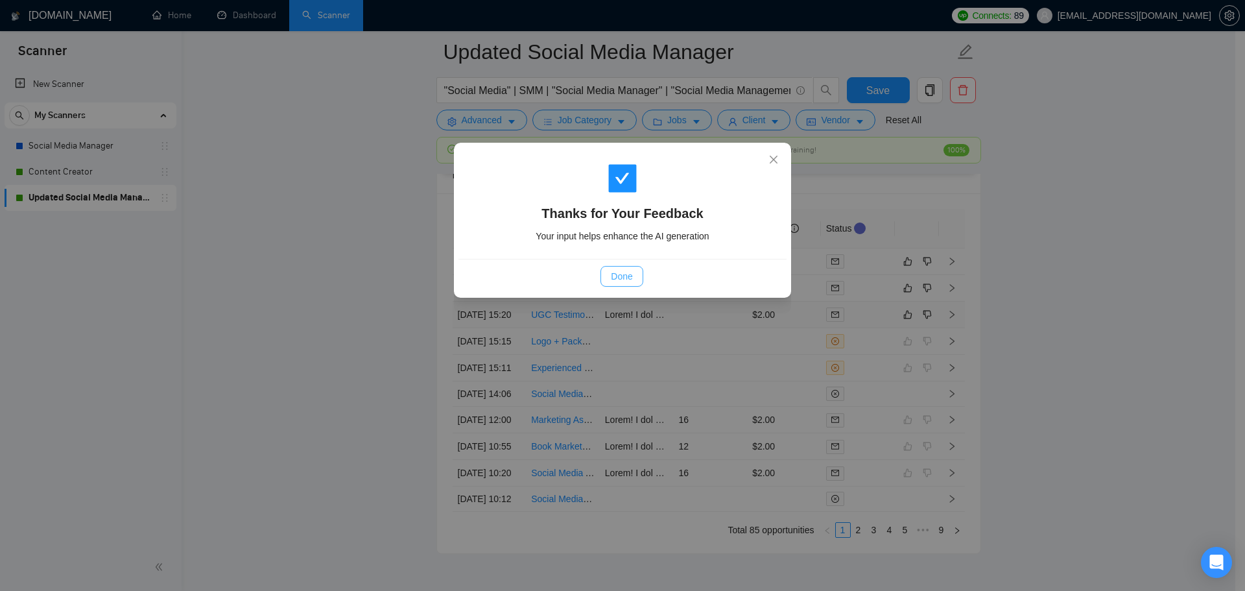
click at [611, 271] on span "Done" at bounding box center [621, 276] width 21 height 14
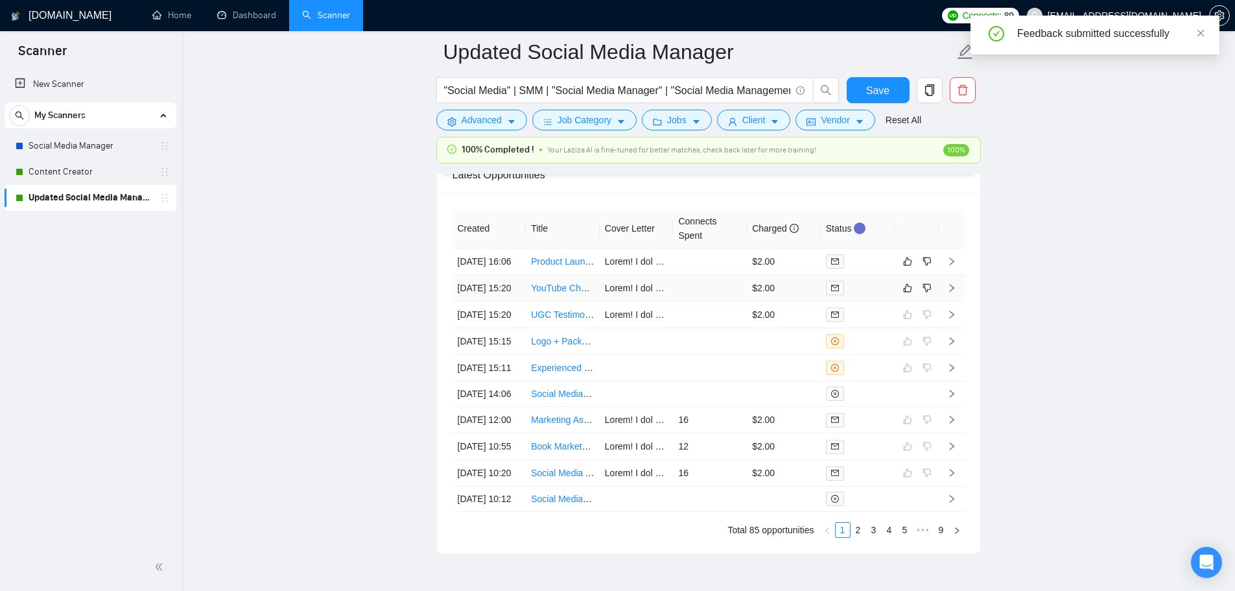
click at [723, 302] on td at bounding box center [710, 288] width 74 height 27
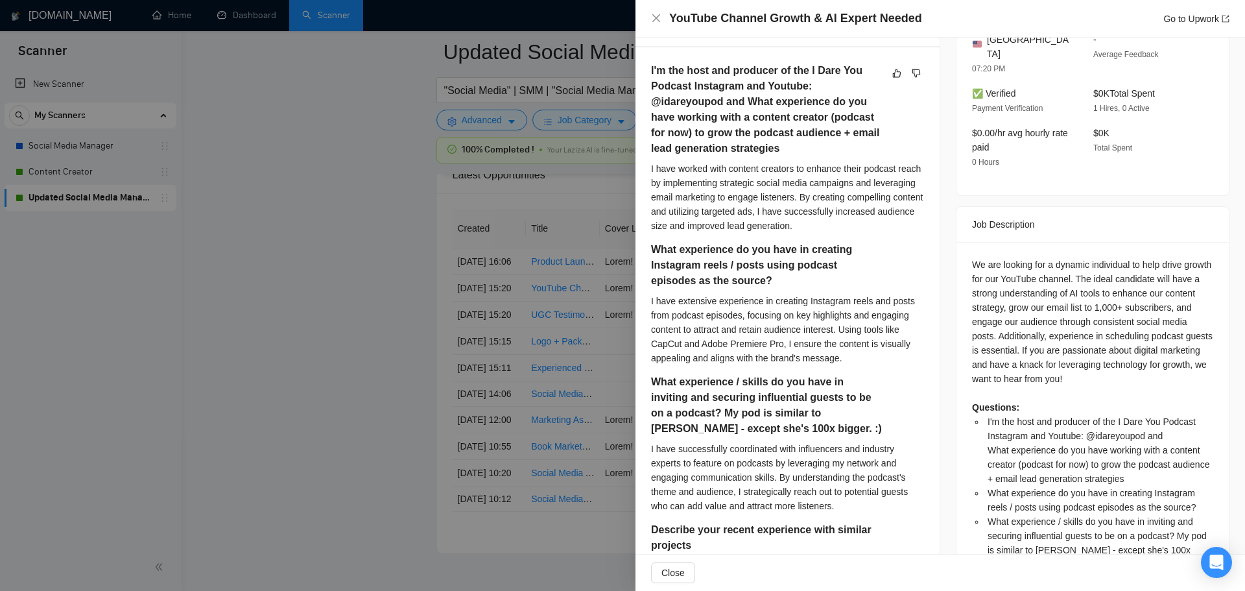
scroll to position [381, 0]
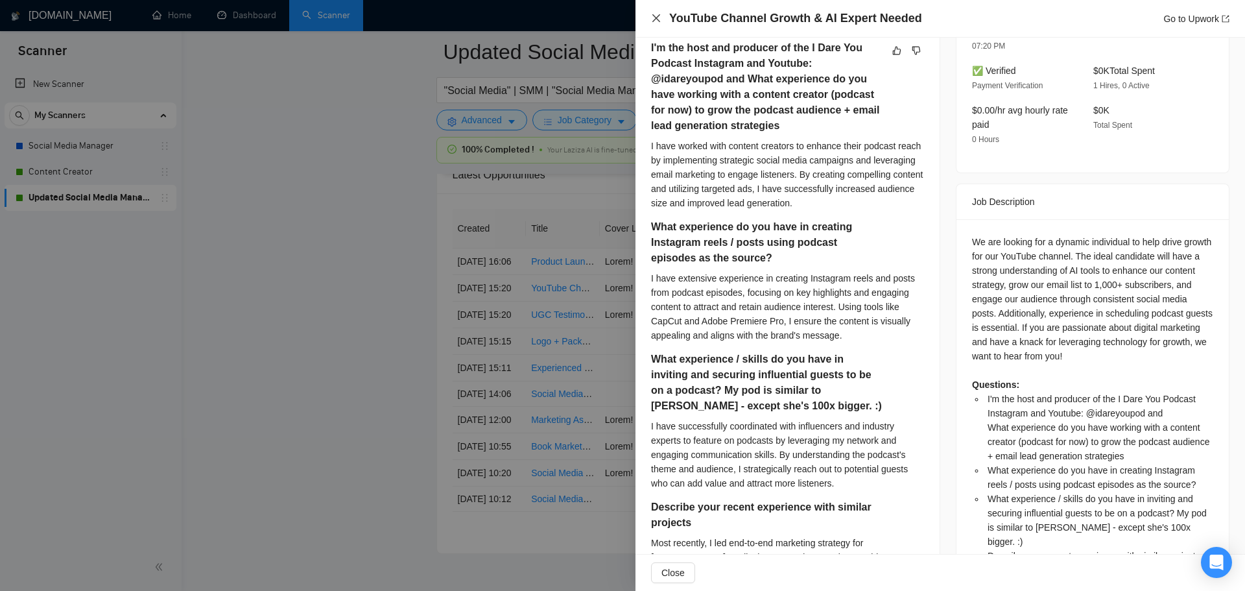
click at [653, 21] on icon "close" at bounding box center [656, 18] width 10 height 10
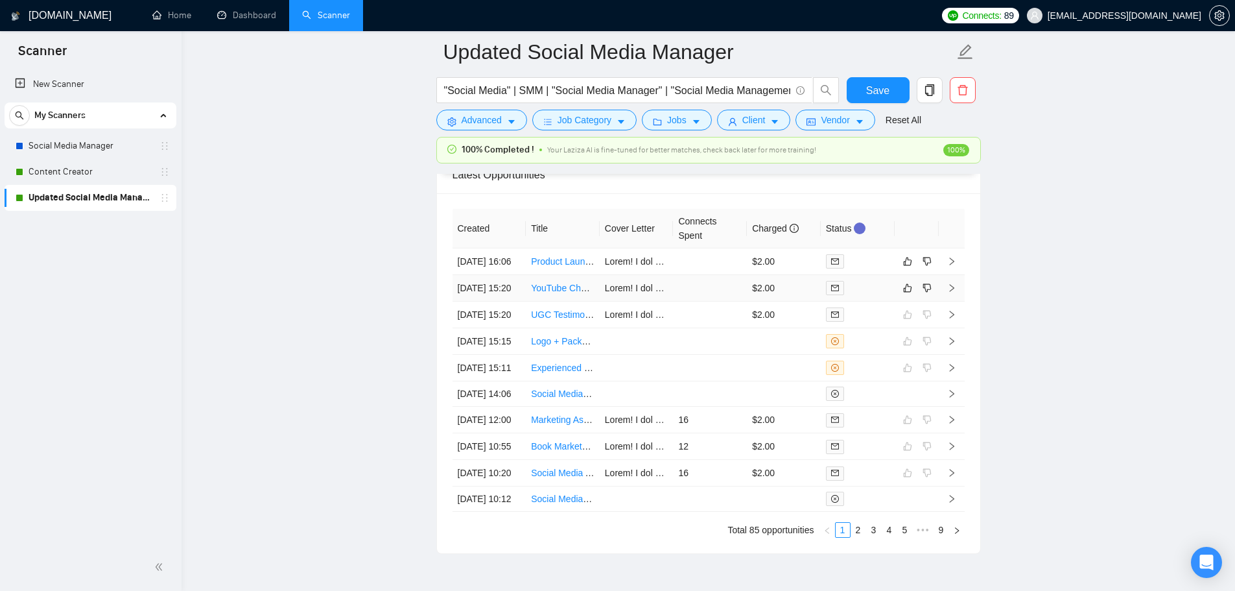
click at [869, 295] on div at bounding box center [858, 288] width 64 height 14
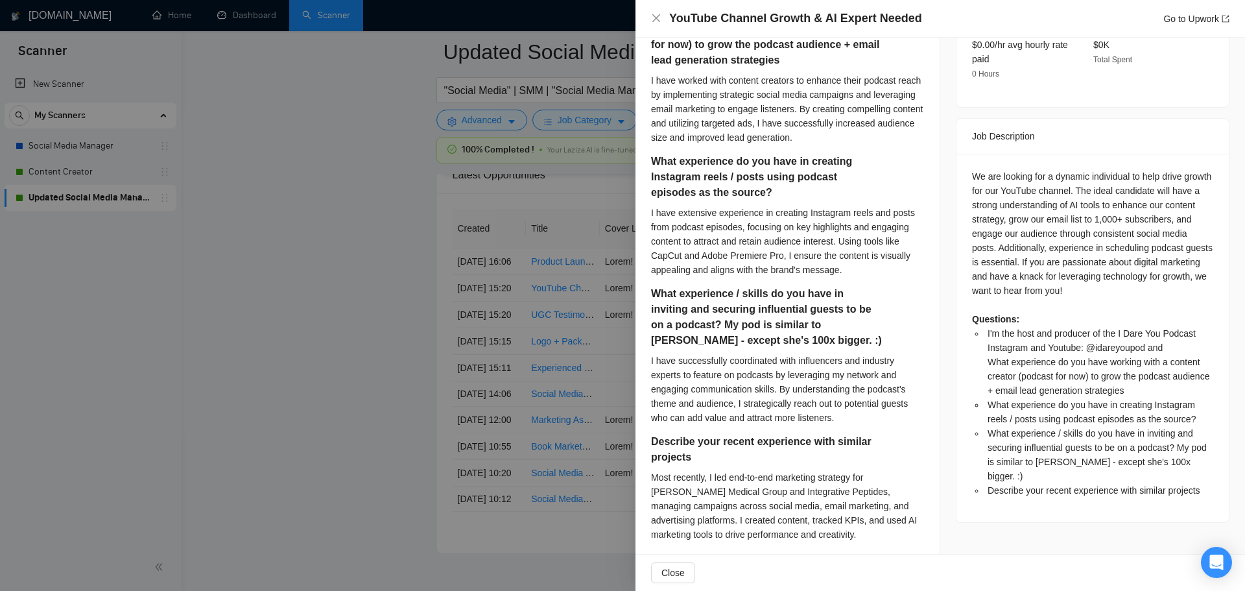
scroll to position [254, 0]
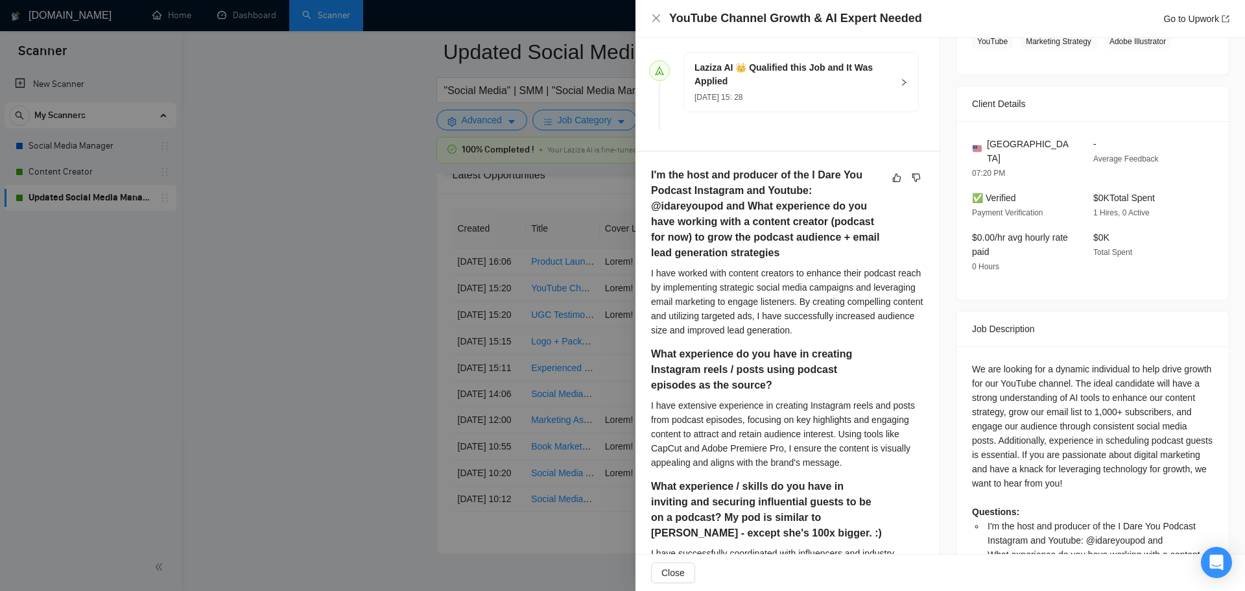
click at [663, 14] on div "YouTube Channel Growth & AI Expert Needed Go to Upwork" at bounding box center [940, 18] width 578 height 16
click at [661, 15] on div "YouTube Channel Growth & AI Expert Needed Go to Upwork" at bounding box center [940, 18] width 578 height 16
click at [660, 16] on icon "close" at bounding box center [656, 18] width 10 height 10
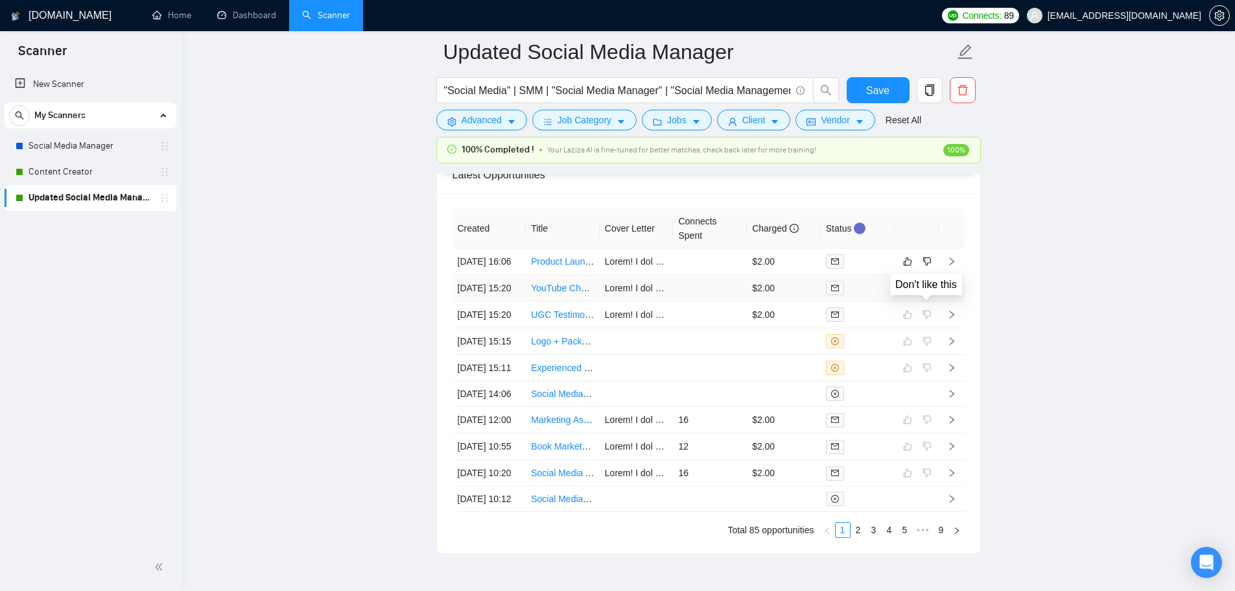
click at [923, 293] on icon "dislike" at bounding box center [927, 288] width 9 height 10
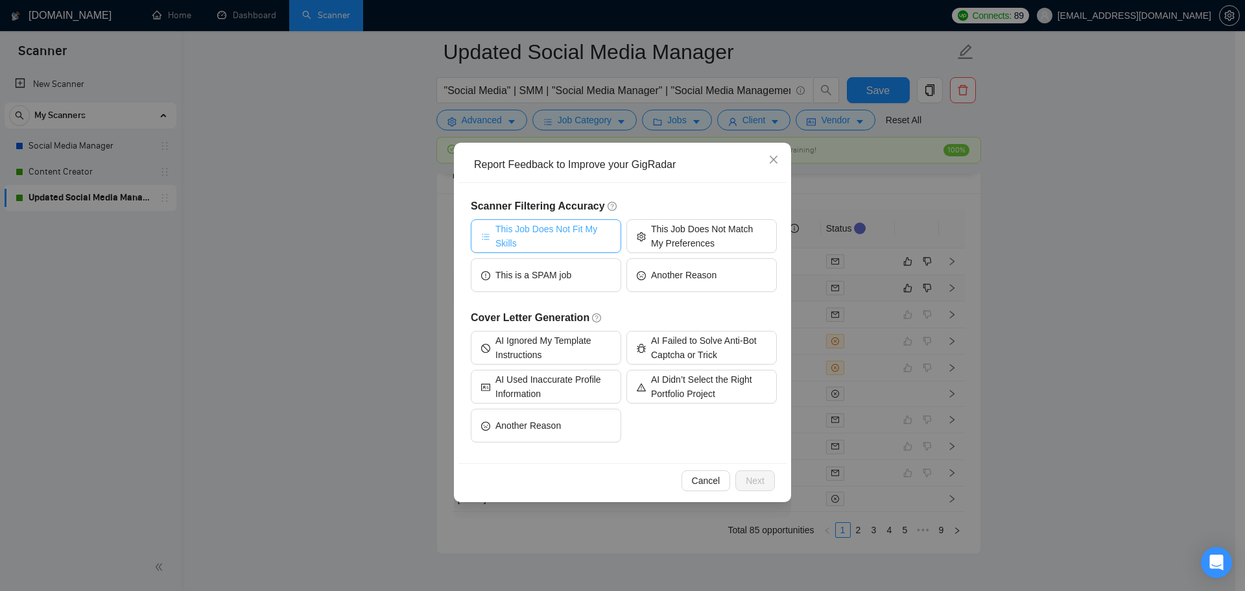
click at [573, 239] on span "This Job Does Not Fit My Skills" at bounding box center [552, 236] width 115 height 29
click at [753, 478] on span "Next" at bounding box center [755, 480] width 19 height 14
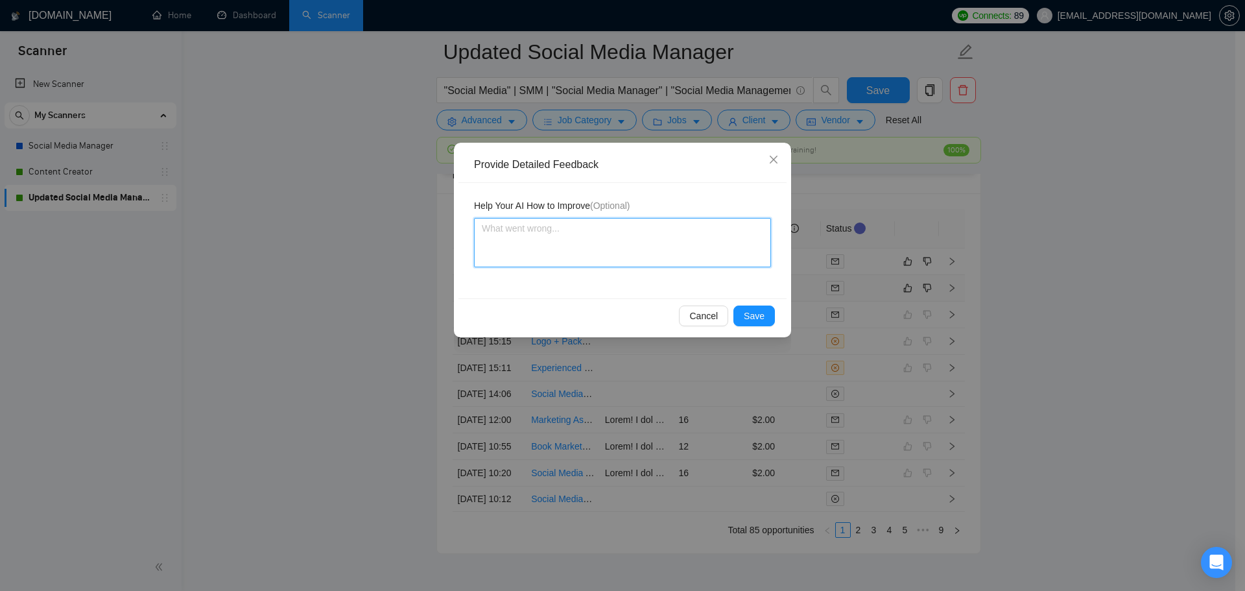
click at [553, 243] on textarea at bounding box center [622, 242] width 297 height 49
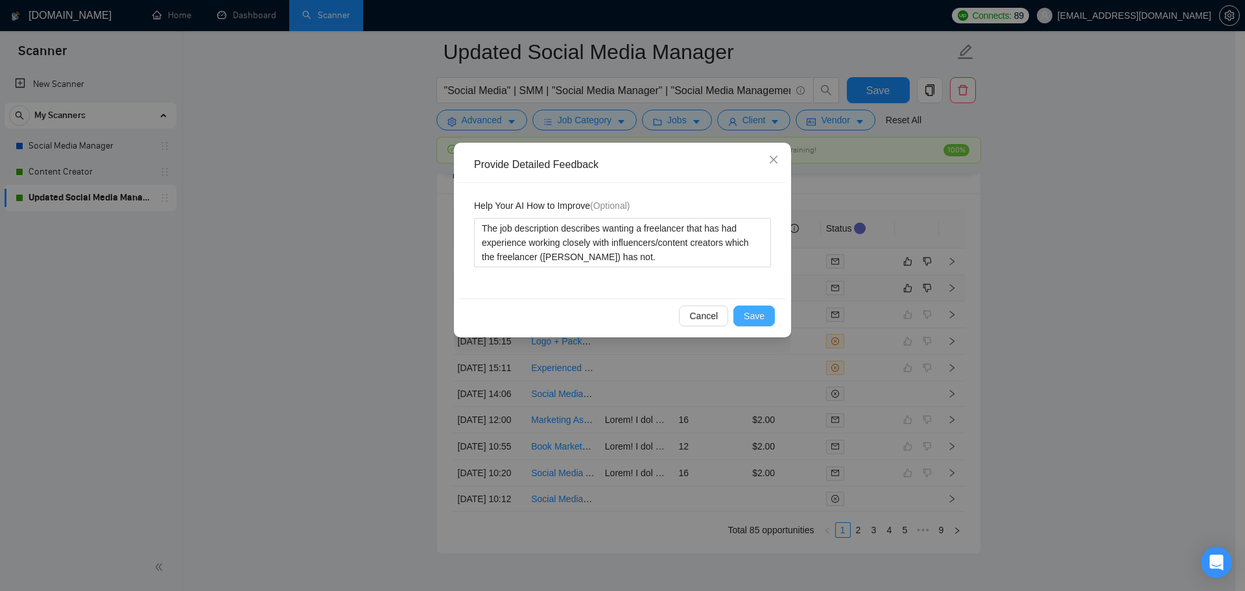
click at [757, 317] on span "Save" at bounding box center [754, 316] width 21 height 14
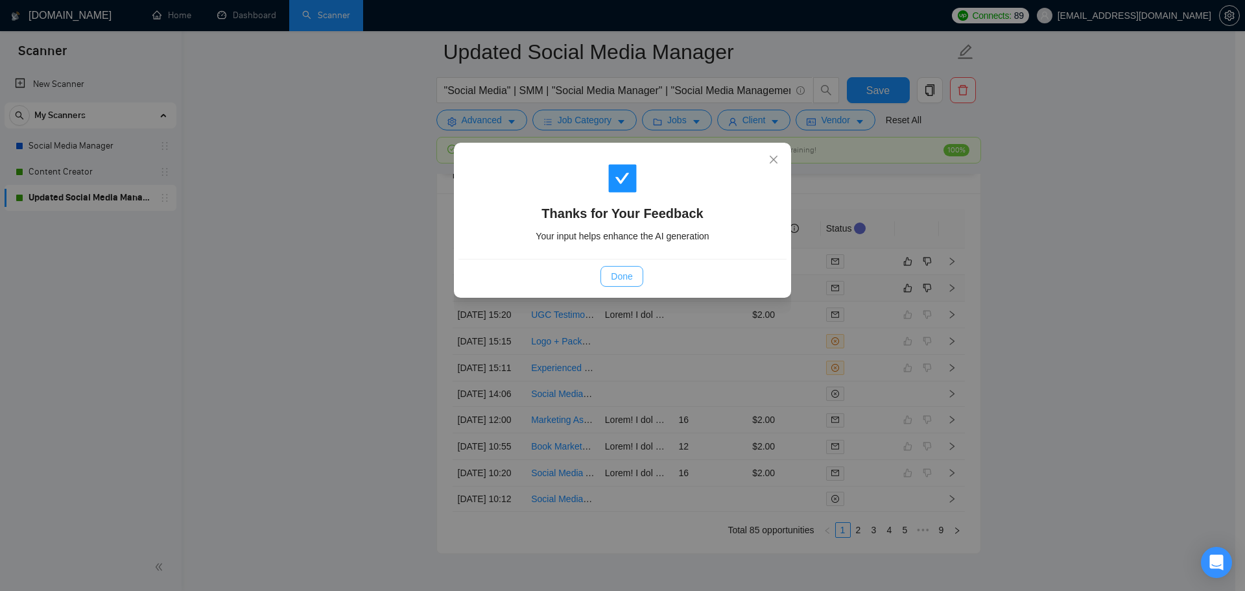
click at [623, 276] on span "Done" at bounding box center [621, 276] width 21 height 14
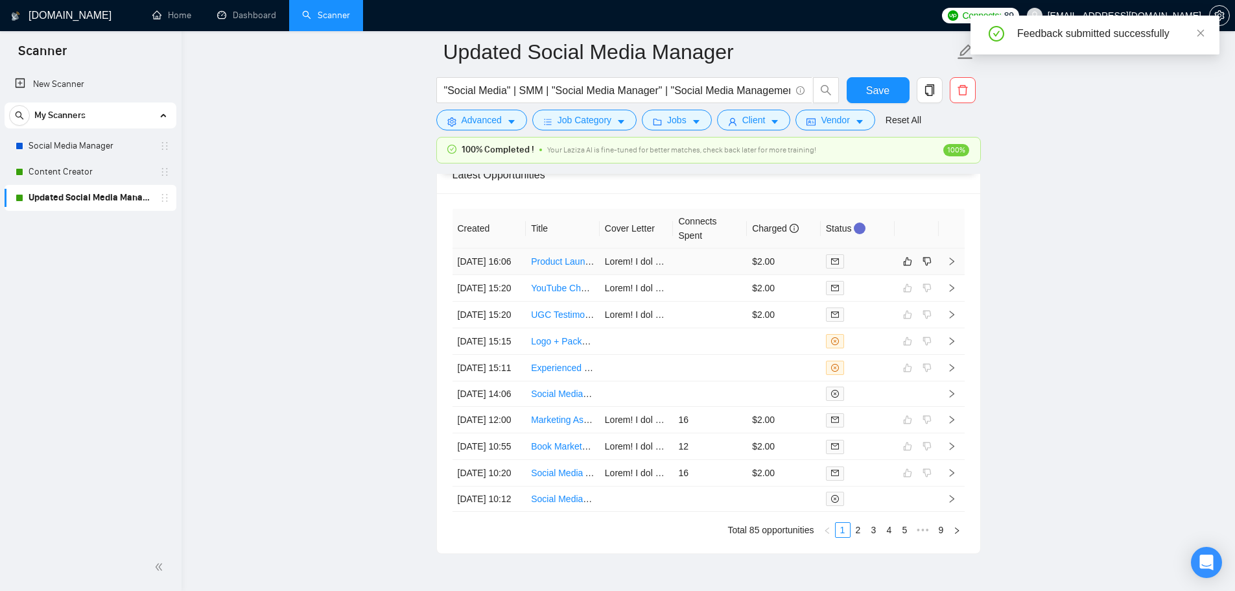
click at [707, 268] on td at bounding box center [710, 261] width 74 height 27
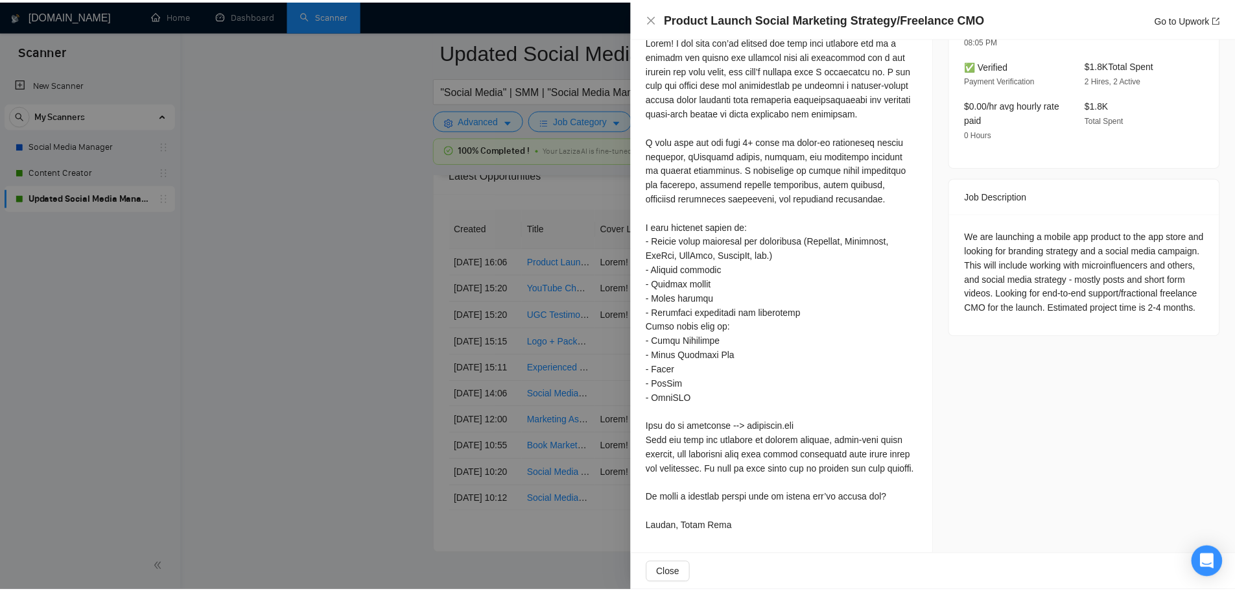
scroll to position [431, 0]
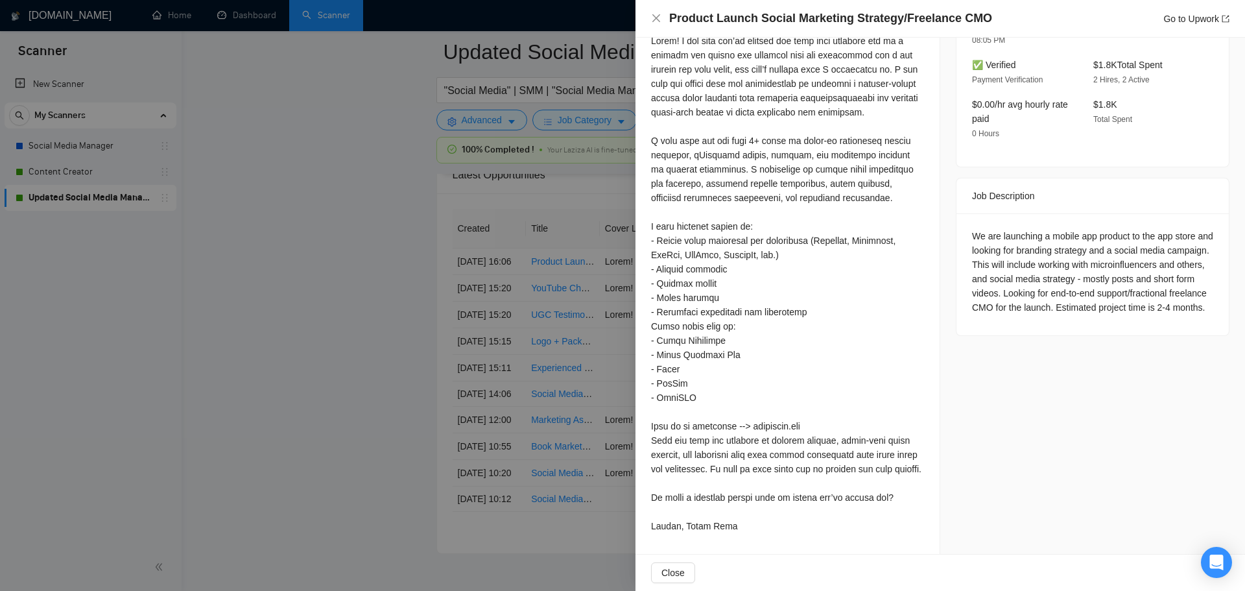
click at [540, 420] on div at bounding box center [622, 295] width 1245 height 591
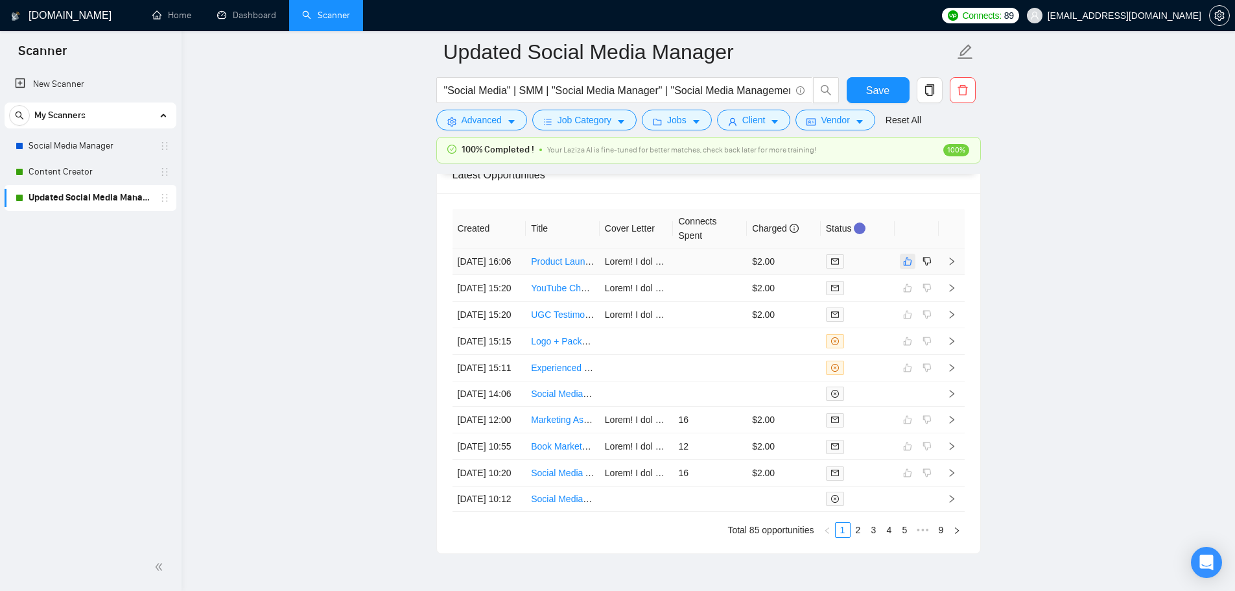
click at [902, 265] on button "button" at bounding box center [908, 262] width 16 height 16
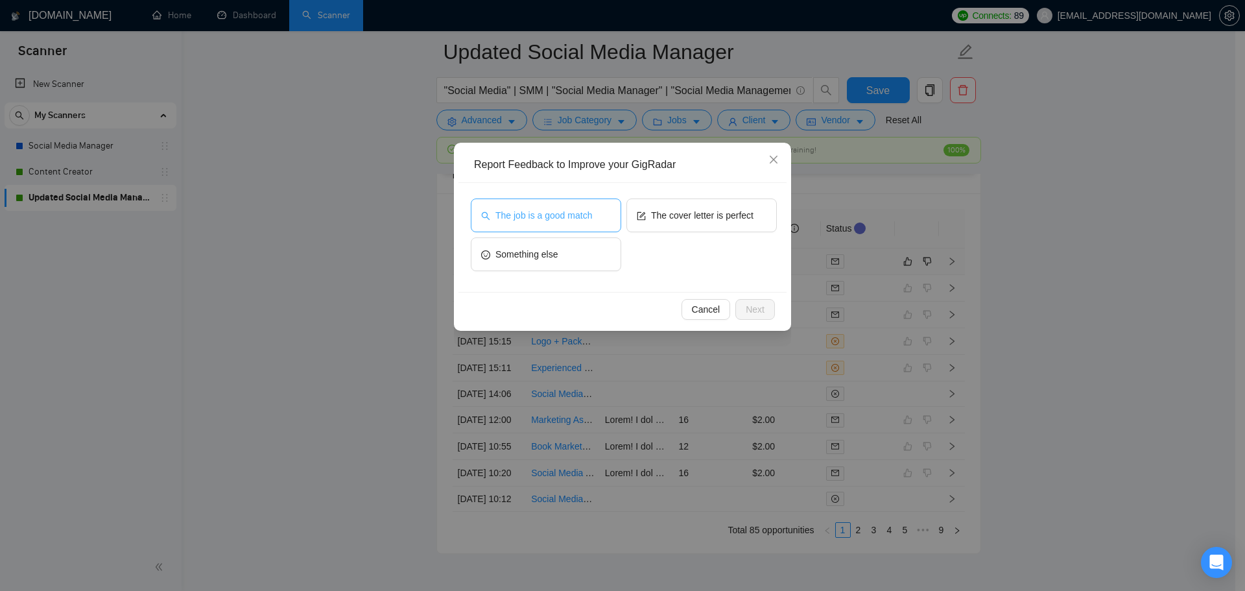
click at [569, 217] on span "The job is a good match" at bounding box center [543, 215] width 97 height 14
click at [723, 220] on span "The cover letter is perfect" at bounding box center [702, 215] width 102 height 14
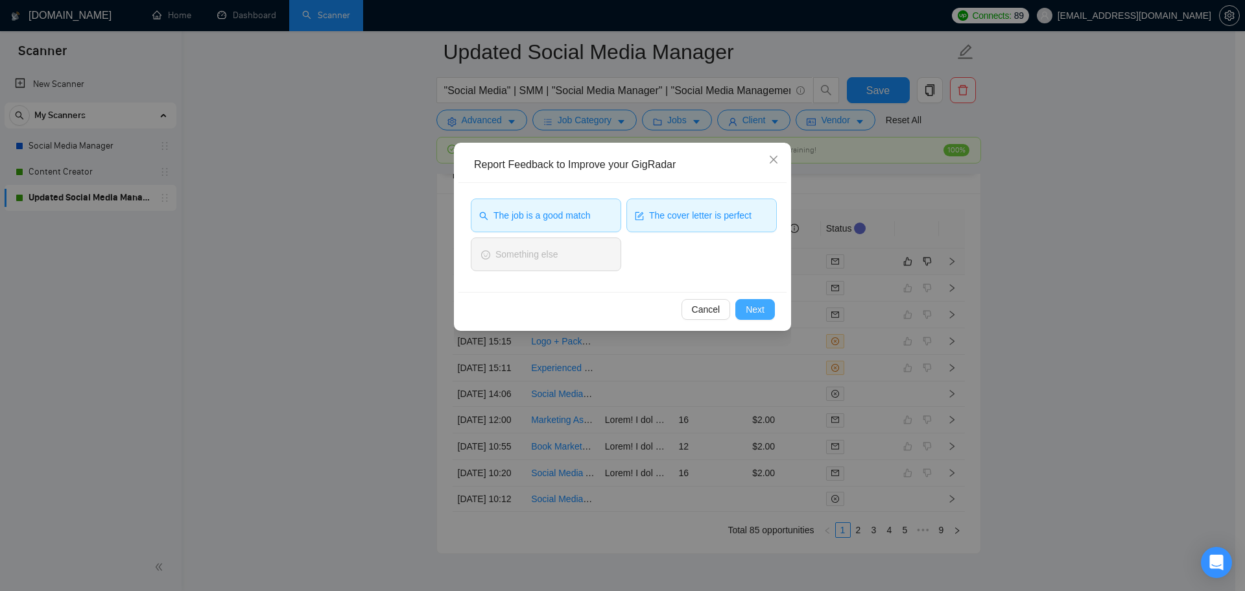
click at [764, 312] on span "Next" at bounding box center [755, 309] width 19 height 14
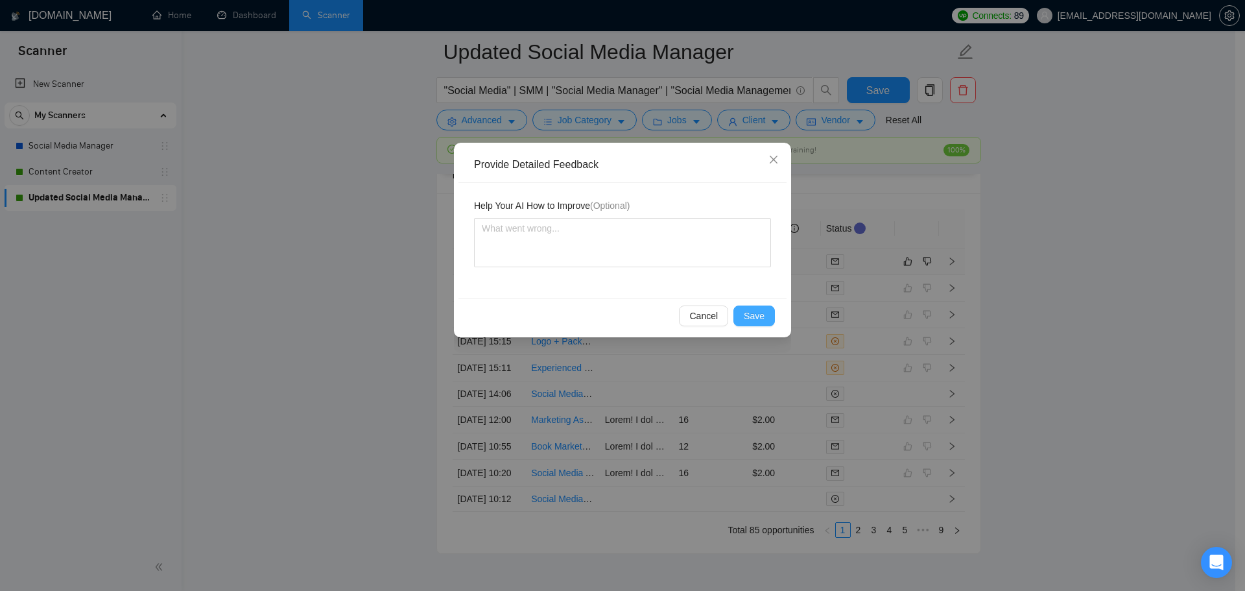
click at [757, 323] on button "Save" at bounding box center [754, 315] width 42 height 21
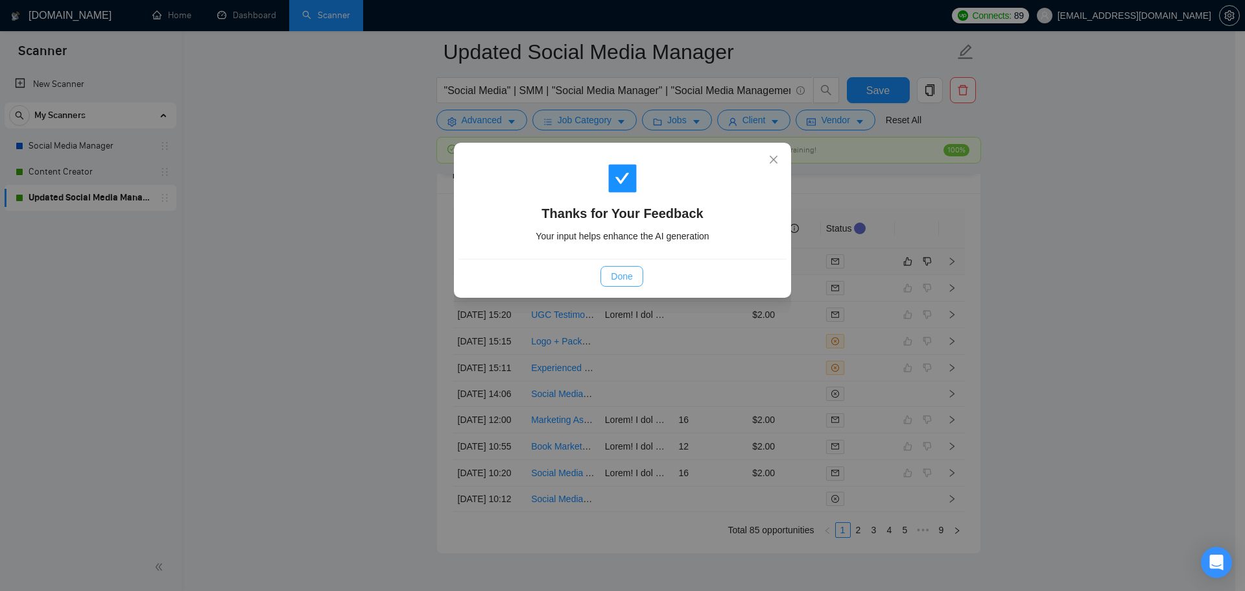
click at [630, 274] on span "Done" at bounding box center [621, 276] width 21 height 14
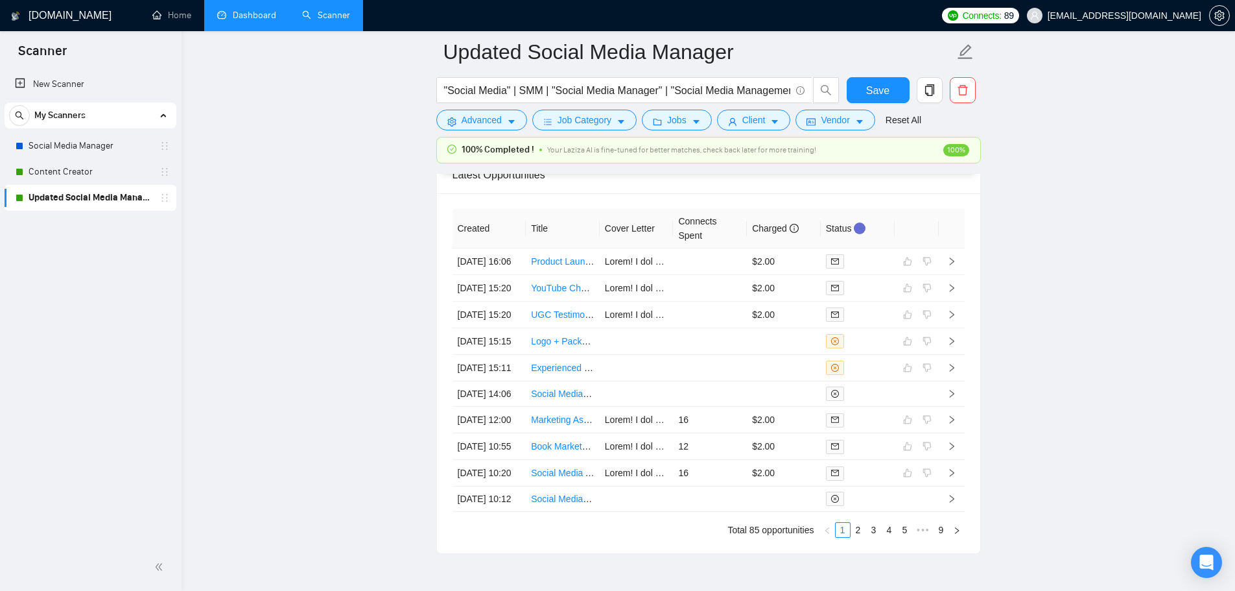
click at [239, 18] on link "Dashboard" at bounding box center [246, 15] width 59 height 11
